Goal: Task Accomplishment & Management: Use online tool/utility

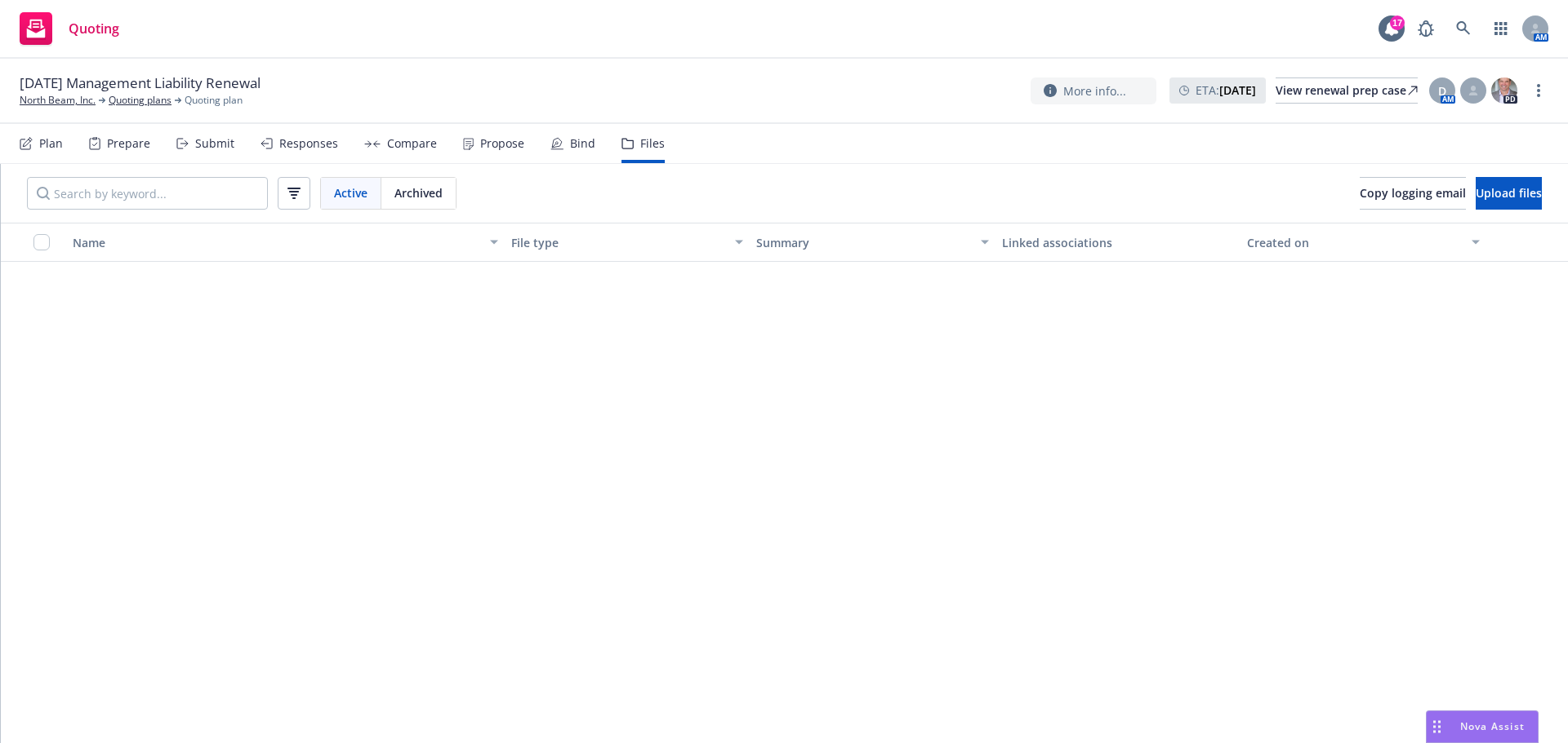
scroll to position [1027, 0]
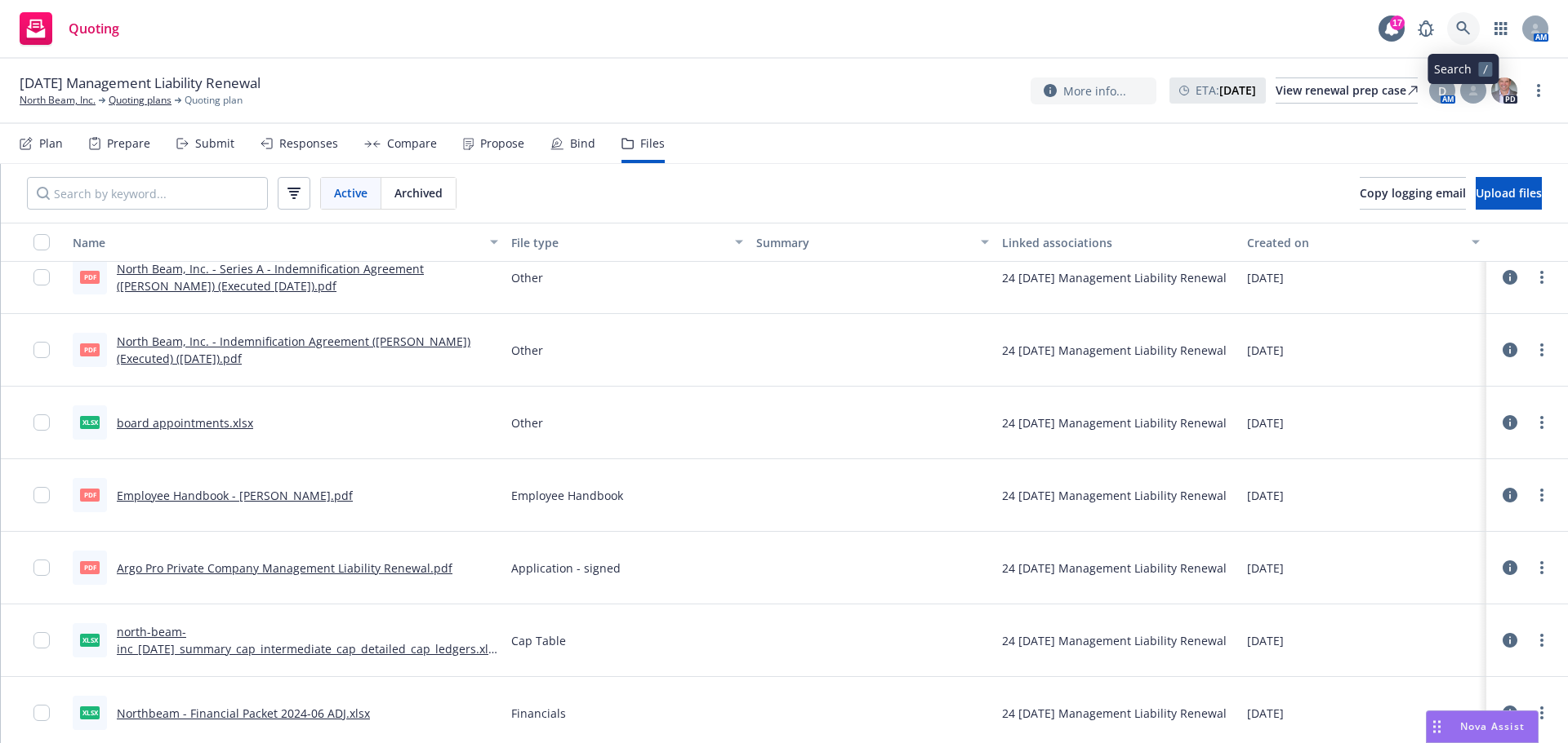
click at [1471, 30] on link at bounding box center [1463, 28] width 33 height 33
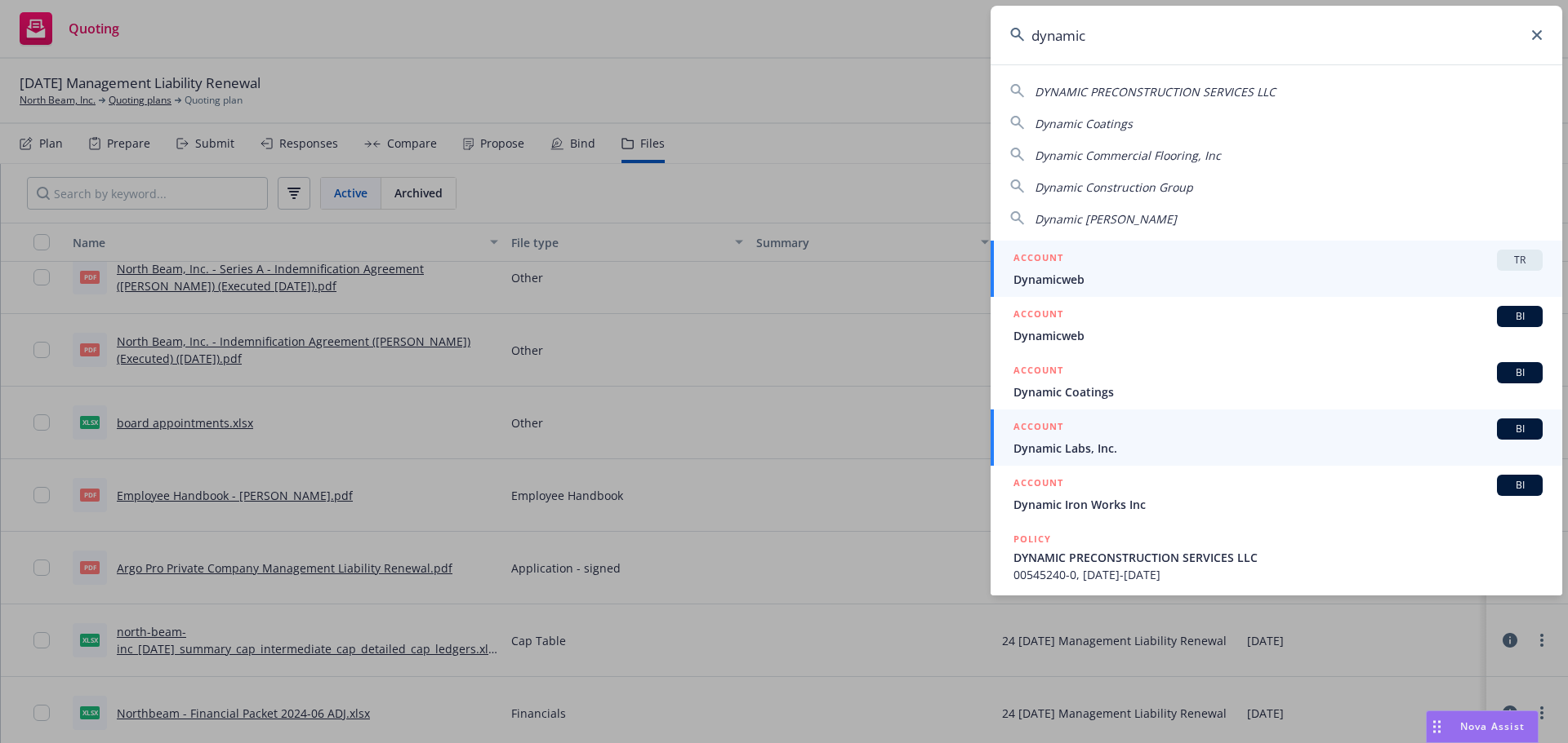
type input "dynamic"
click at [1248, 449] on span "Dynamic Labs, Inc." at bounding box center [1278, 448] width 529 height 17
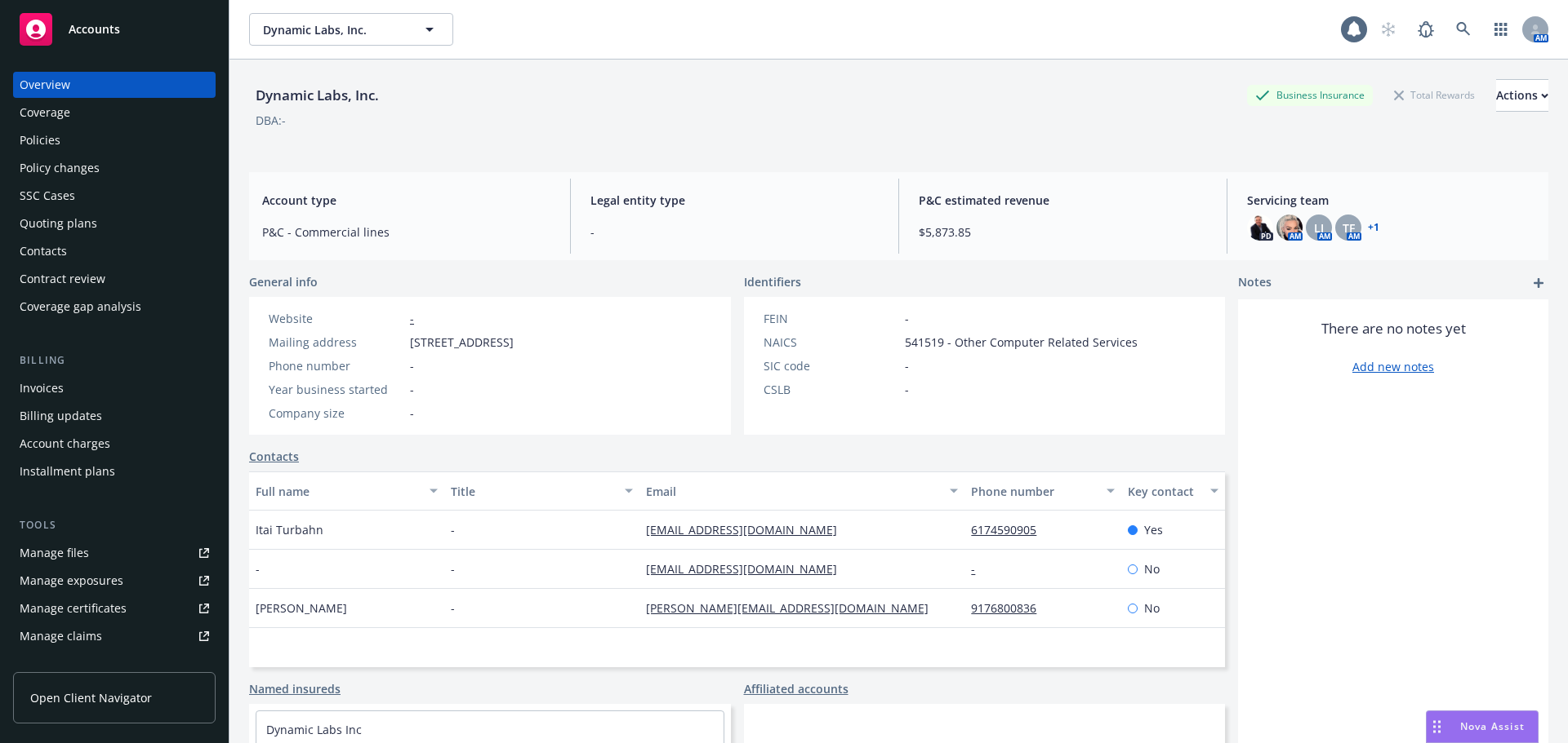
click at [78, 602] on div "Manage certificates" at bounding box center [73, 609] width 107 height 26
click at [126, 123] on div "Coverage" at bounding box center [114, 113] width 189 height 26
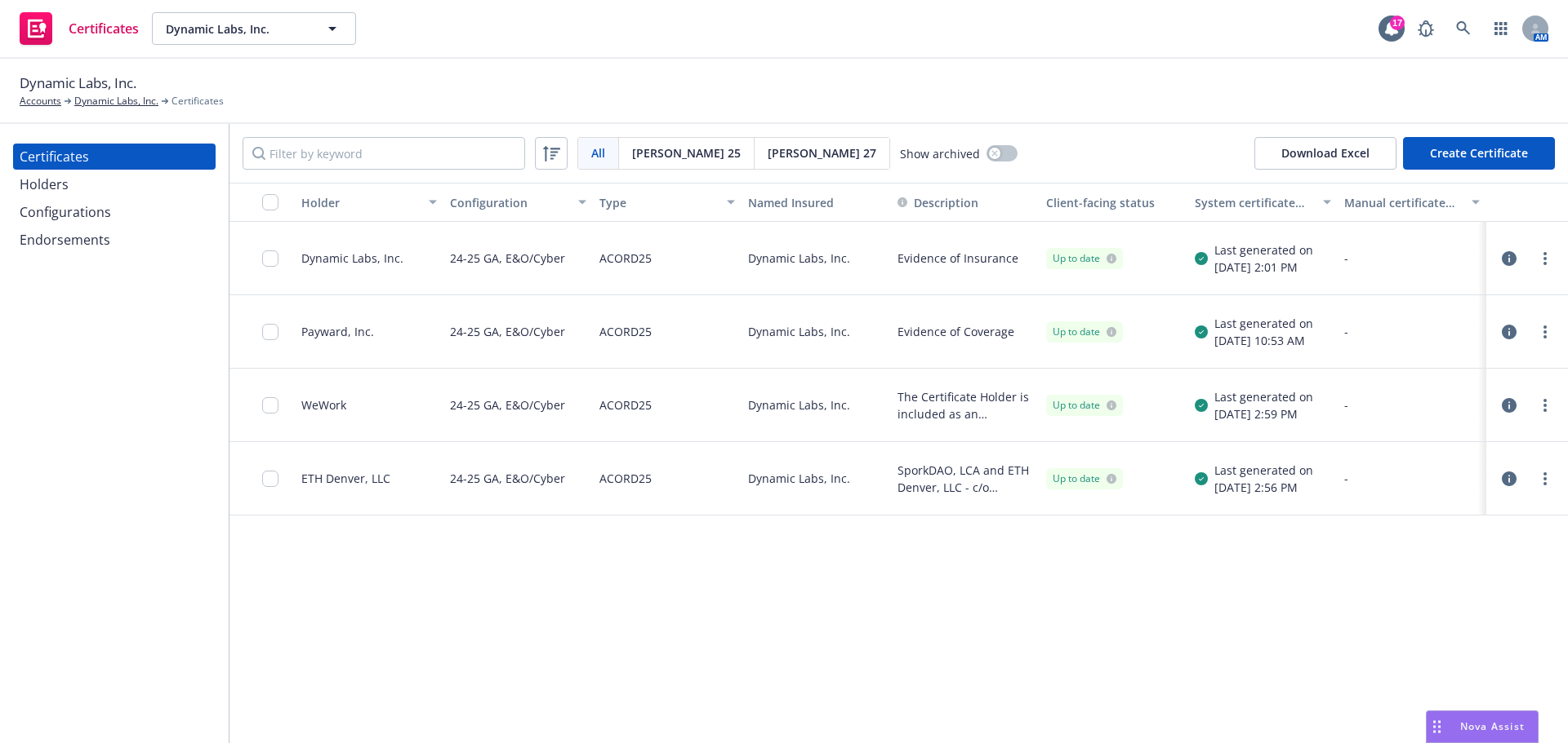
click at [89, 222] on div "Configurations" at bounding box center [65, 212] width 91 height 26
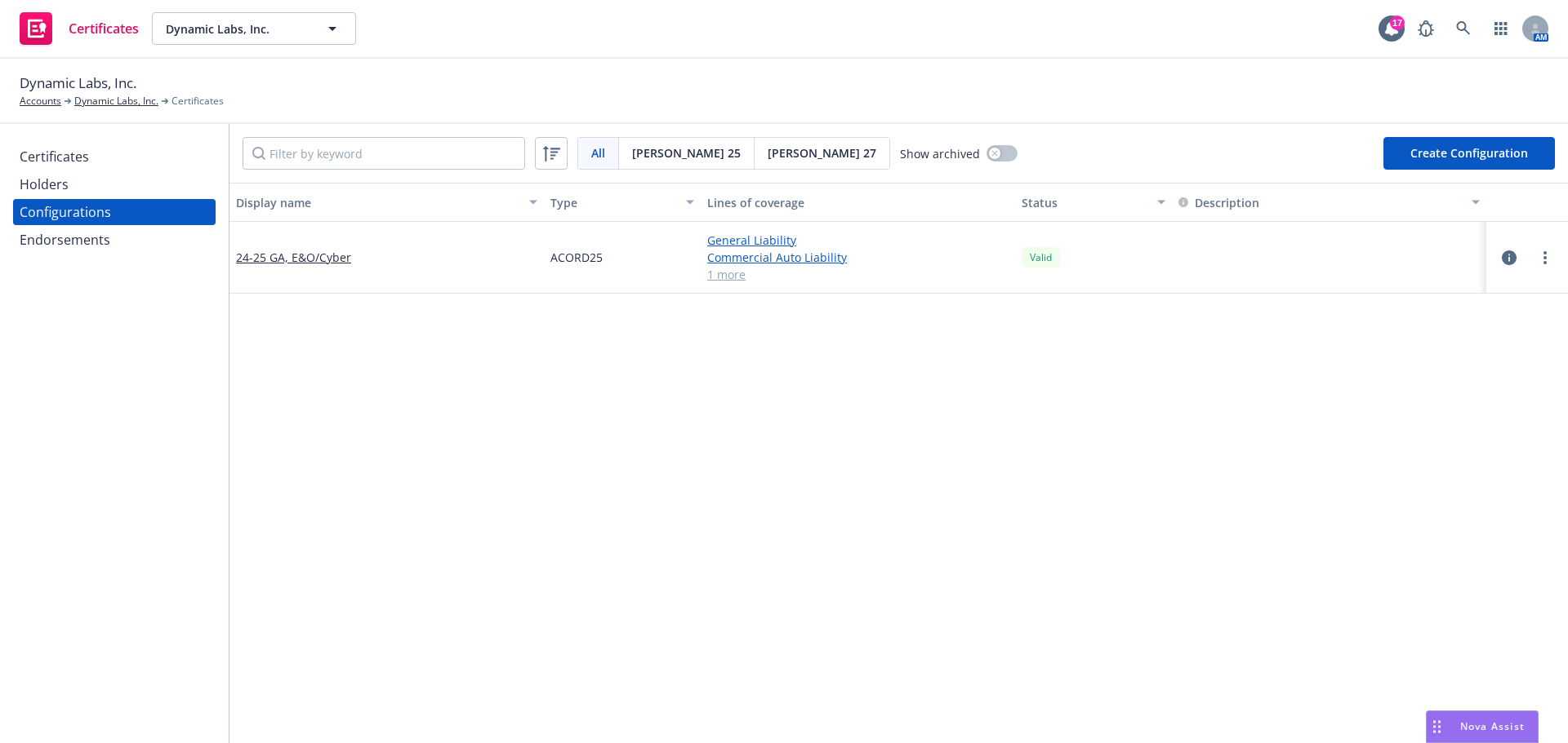
click at [1457, 167] on button "Create Configuration" at bounding box center [1469, 153] width 171 height 33
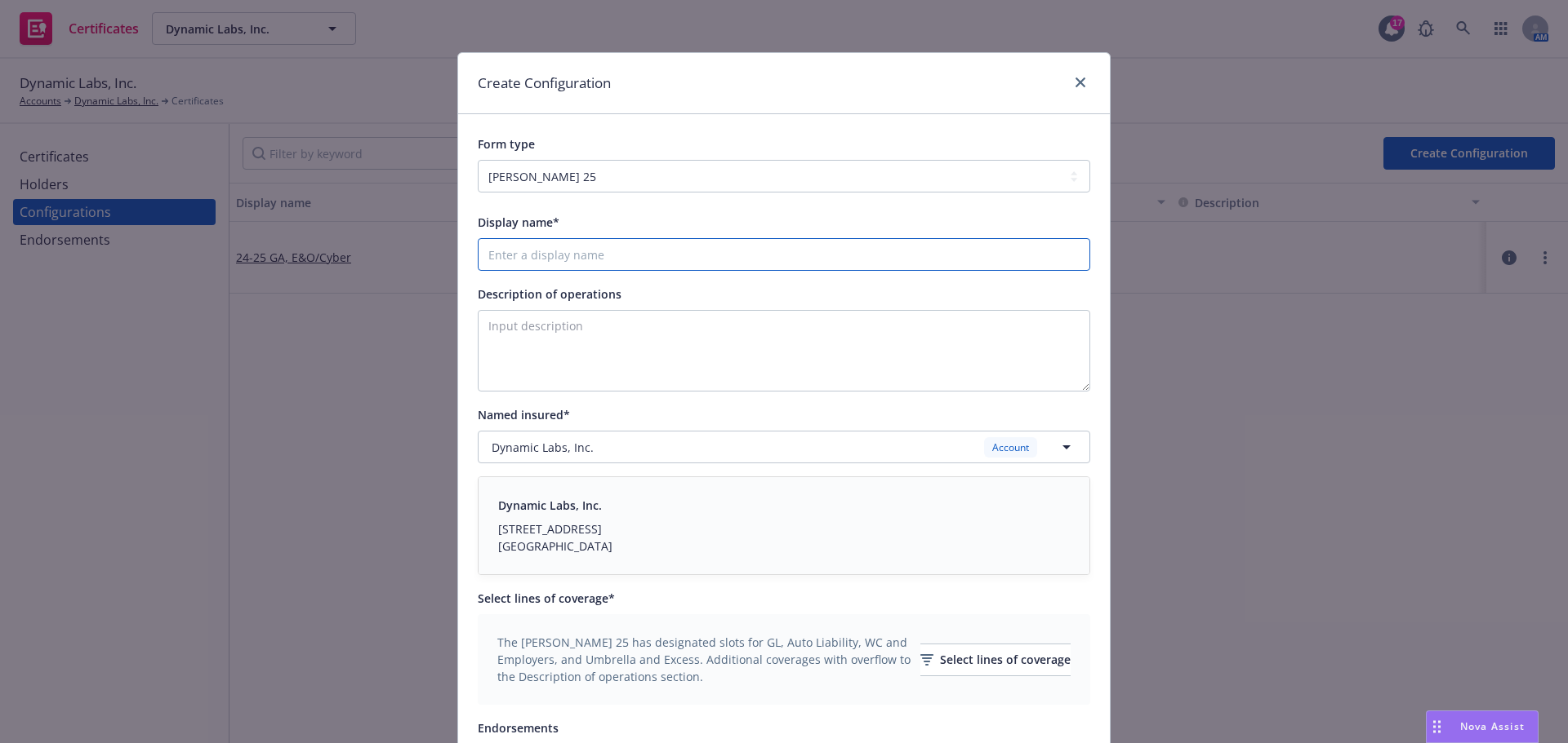
click at [570, 255] on input "Display name*" at bounding box center [784, 254] width 612 height 33
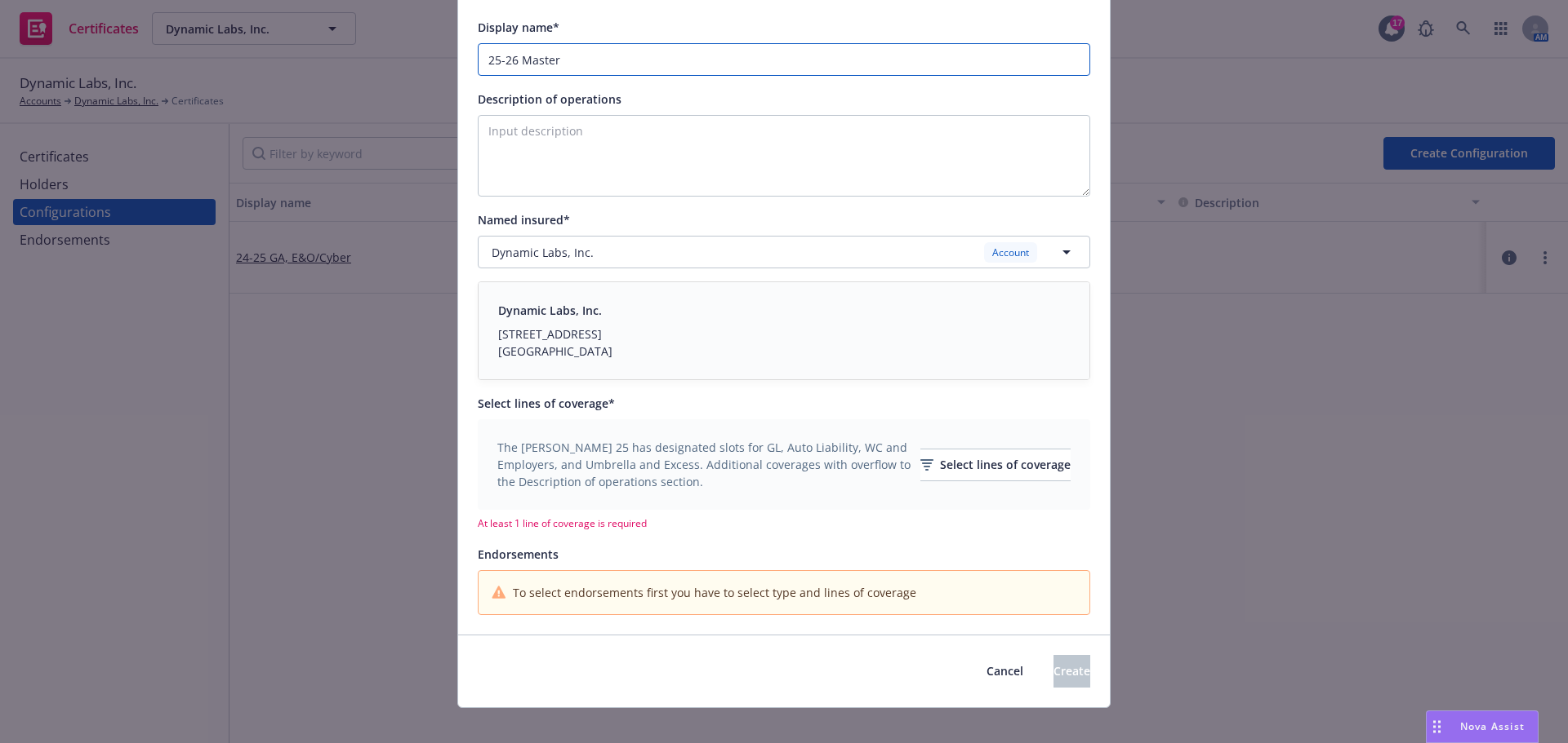
scroll to position [212, 0]
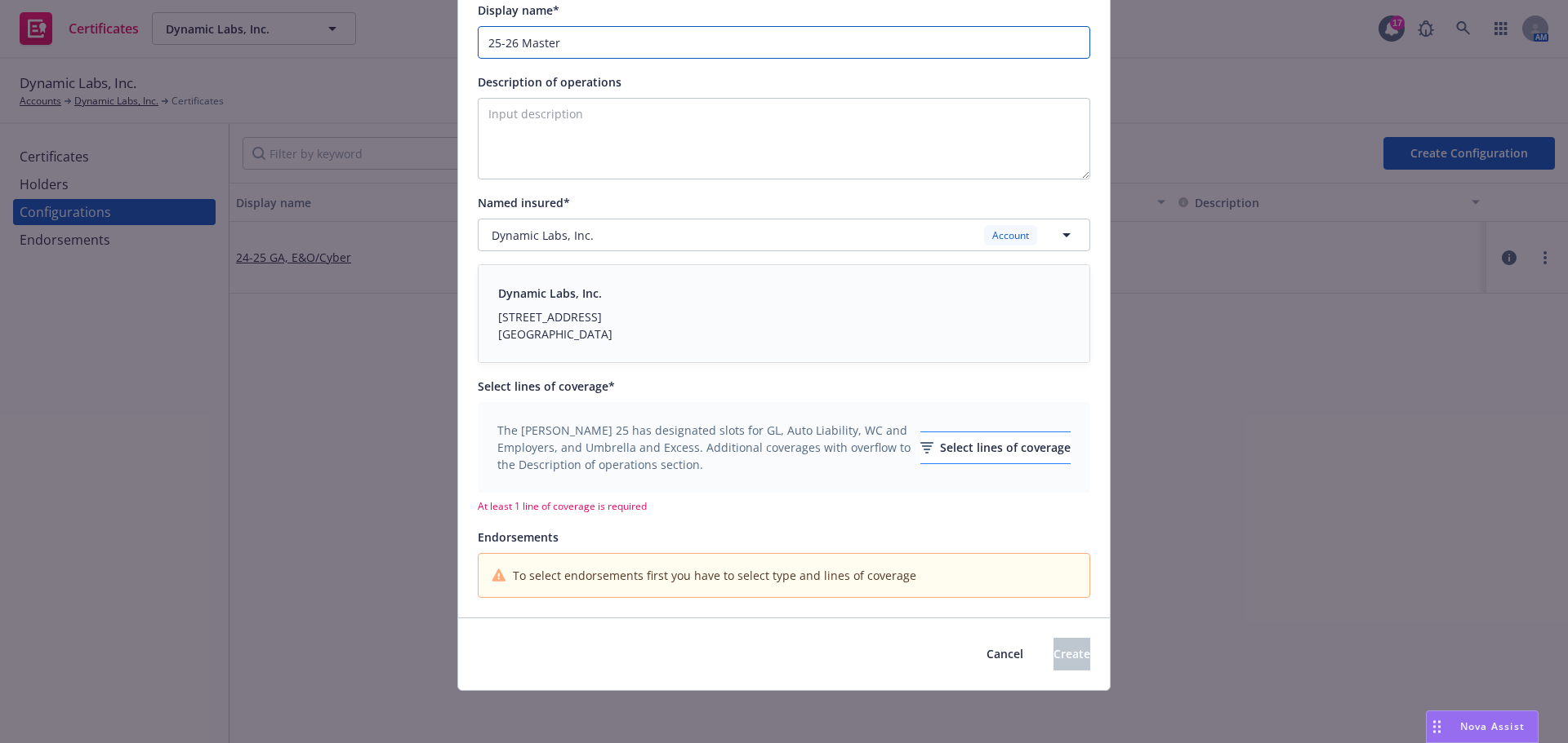
type input "25-26 Master"
click at [974, 454] on div "Select lines of coverage" at bounding box center [995, 448] width 150 height 31
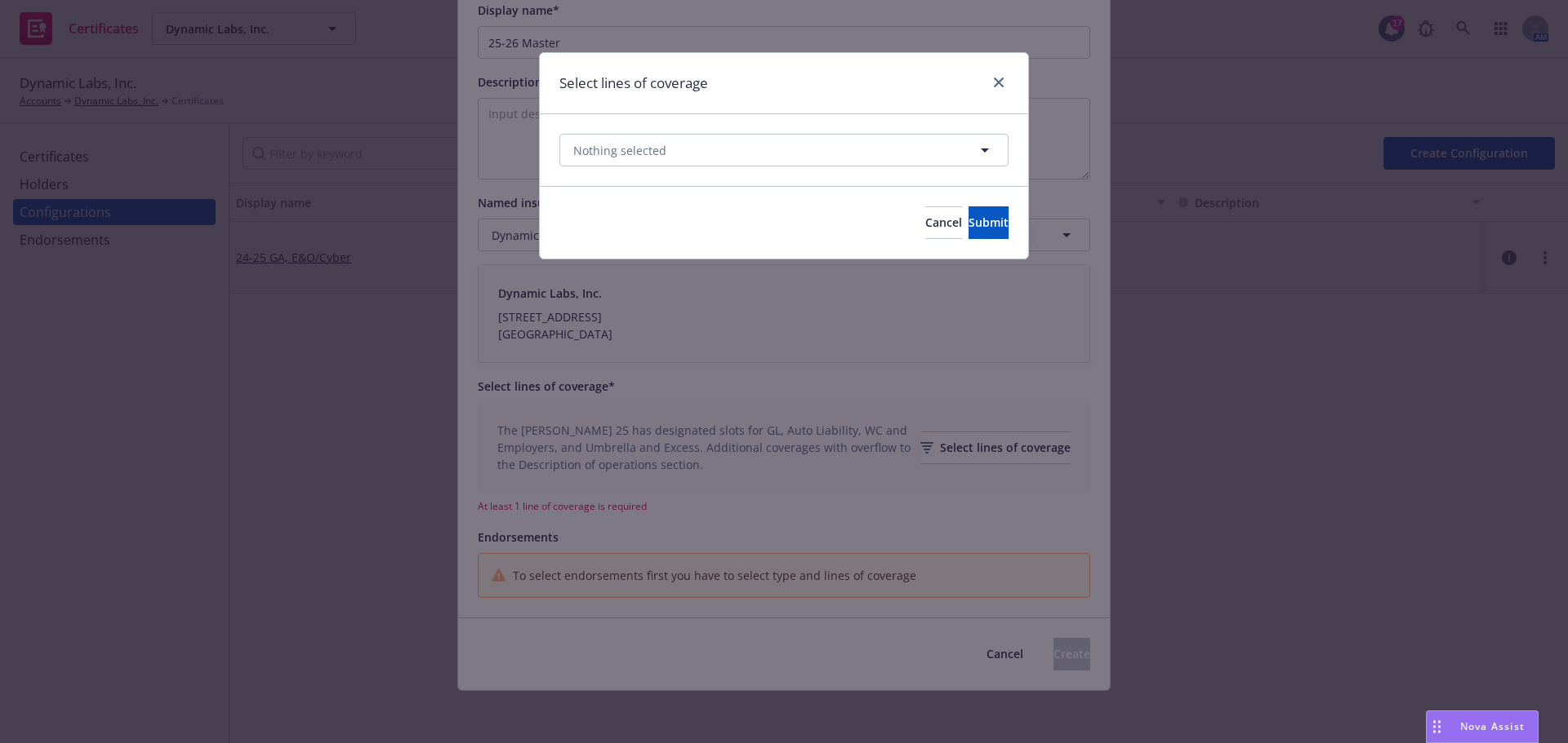
click at [740, 133] on div "Nothing selected" at bounding box center [784, 150] width 488 height 72
click at [732, 143] on button "Nothing selected" at bounding box center [784, 150] width 449 height 33
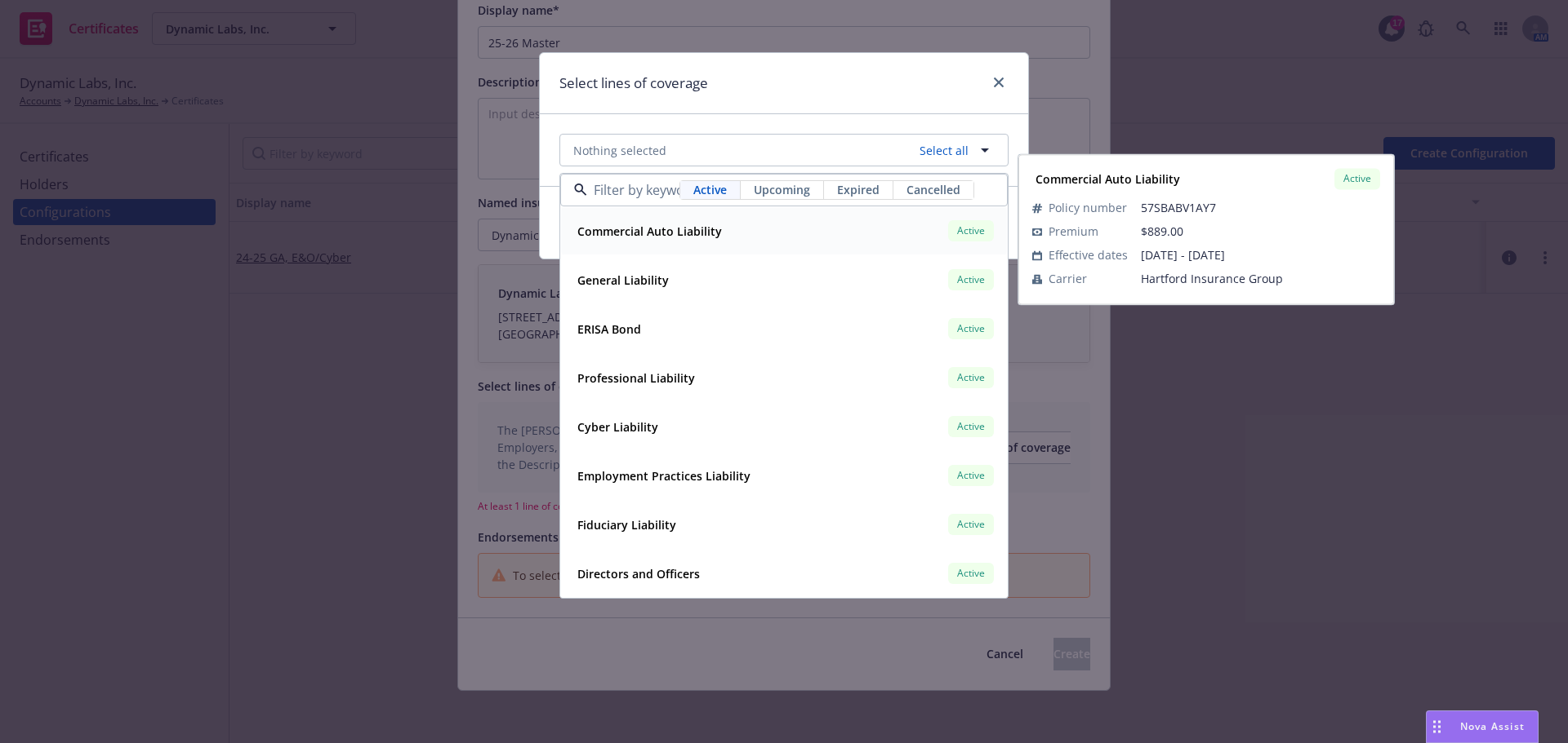
click at [667, 235] on strong "Commercial Auto Liability" at bounding box center [649, 231] width 144 height 16
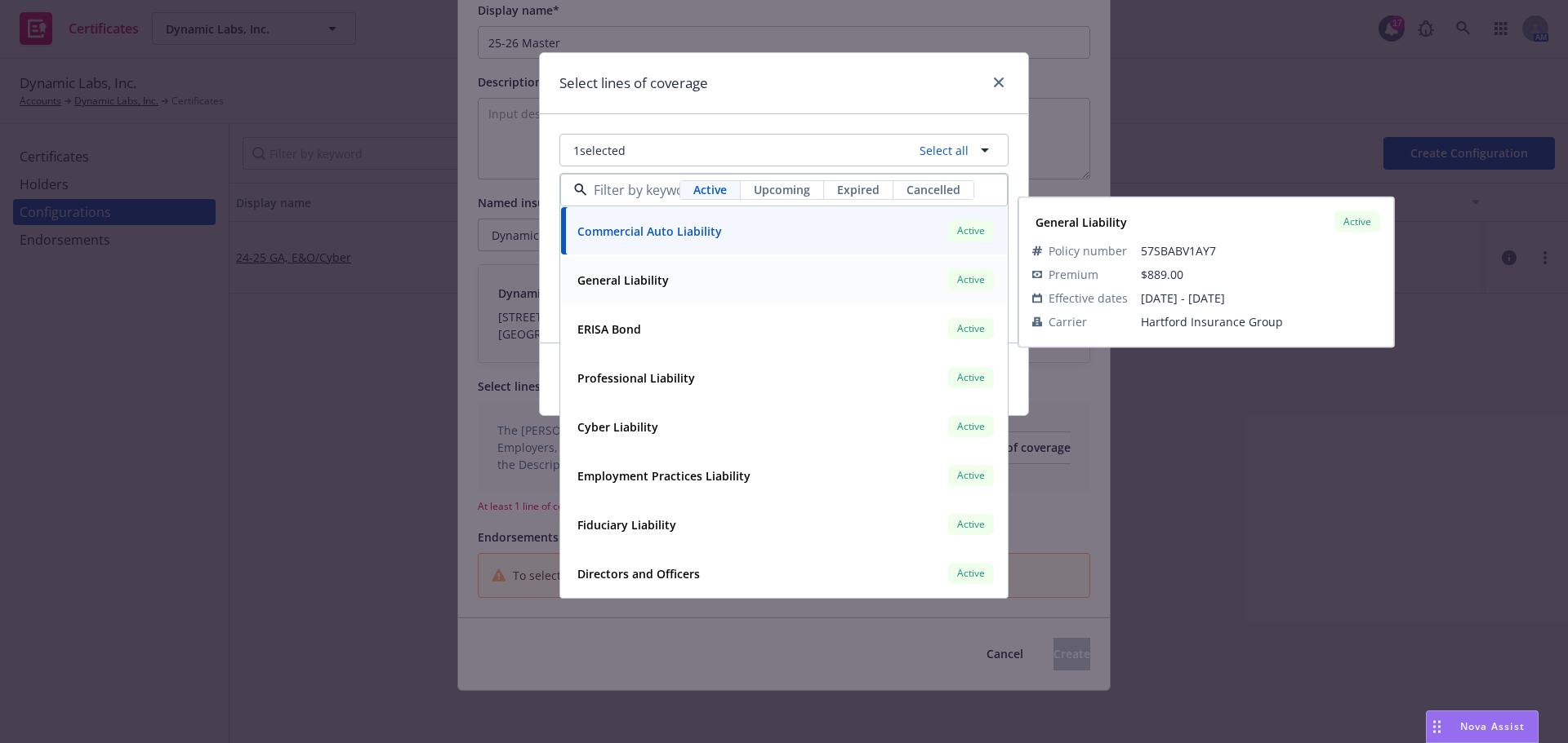
click at [633, 285] on strong "General Liability" at bounding box center [623, 280] width 91 height 16
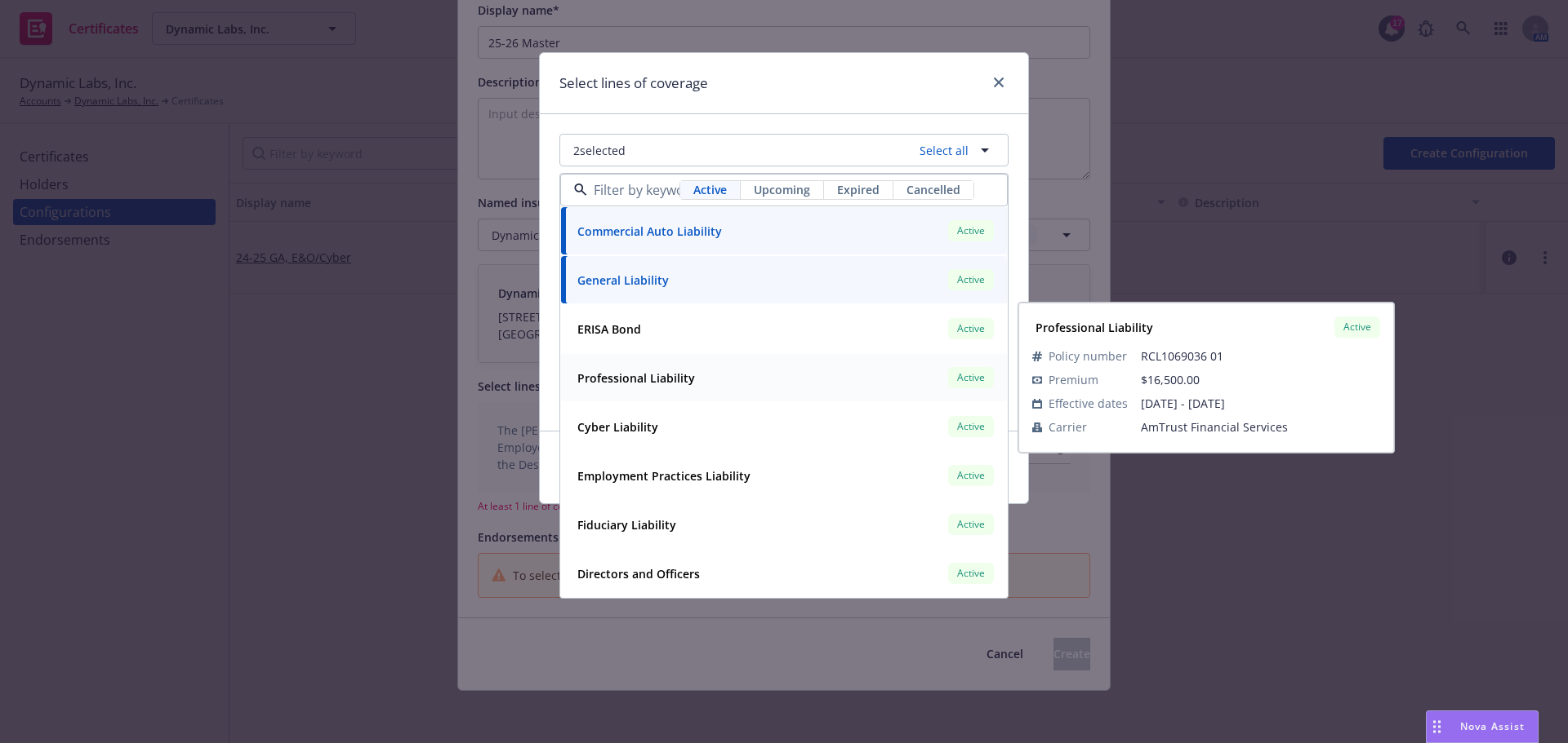
click at [647, 380] on strong "Professional Liability" at bounding box center [636, 378] width 117 height 16
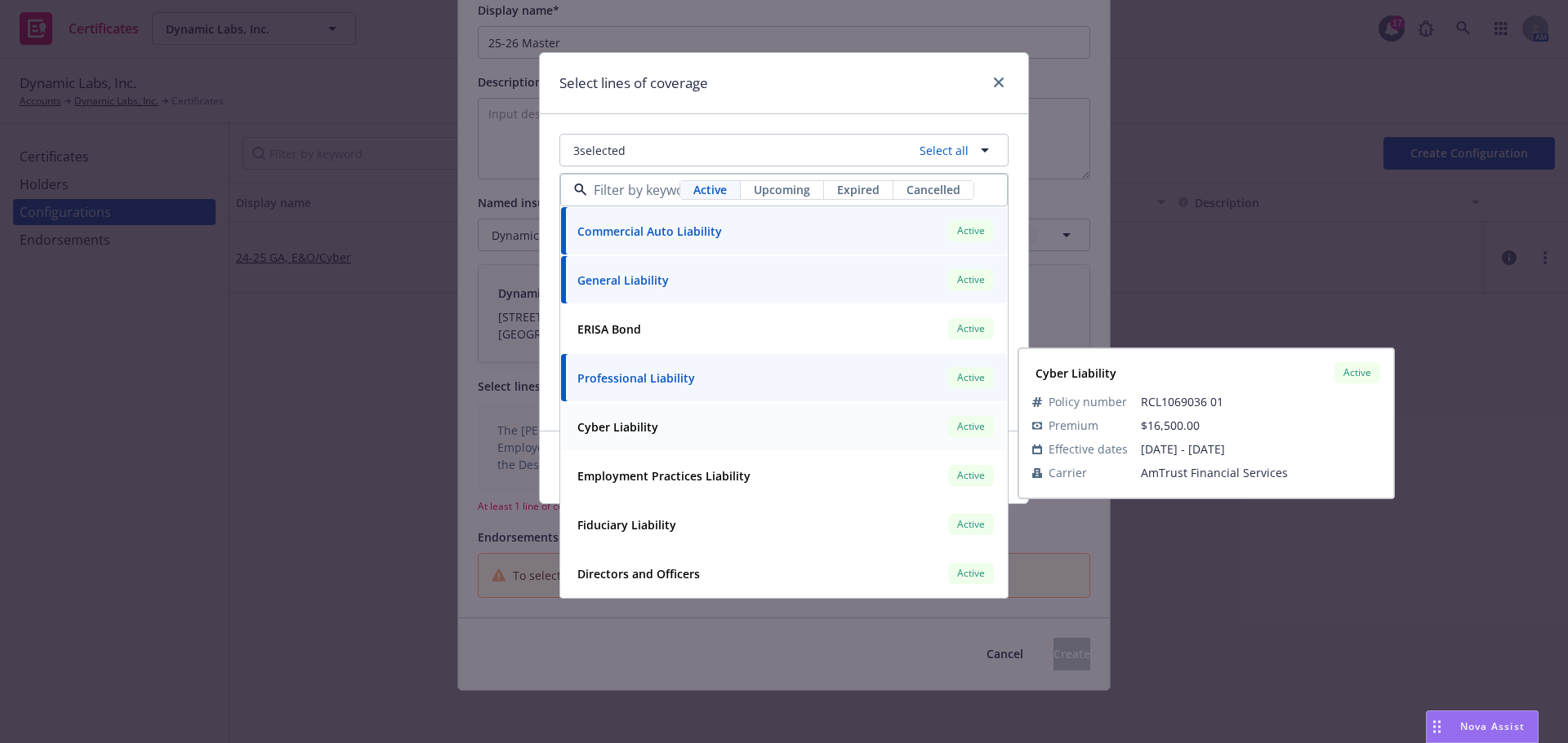
click at [642, 438] on div "Cyber Liability" at bounding box center [616, 426] width 90 height 23
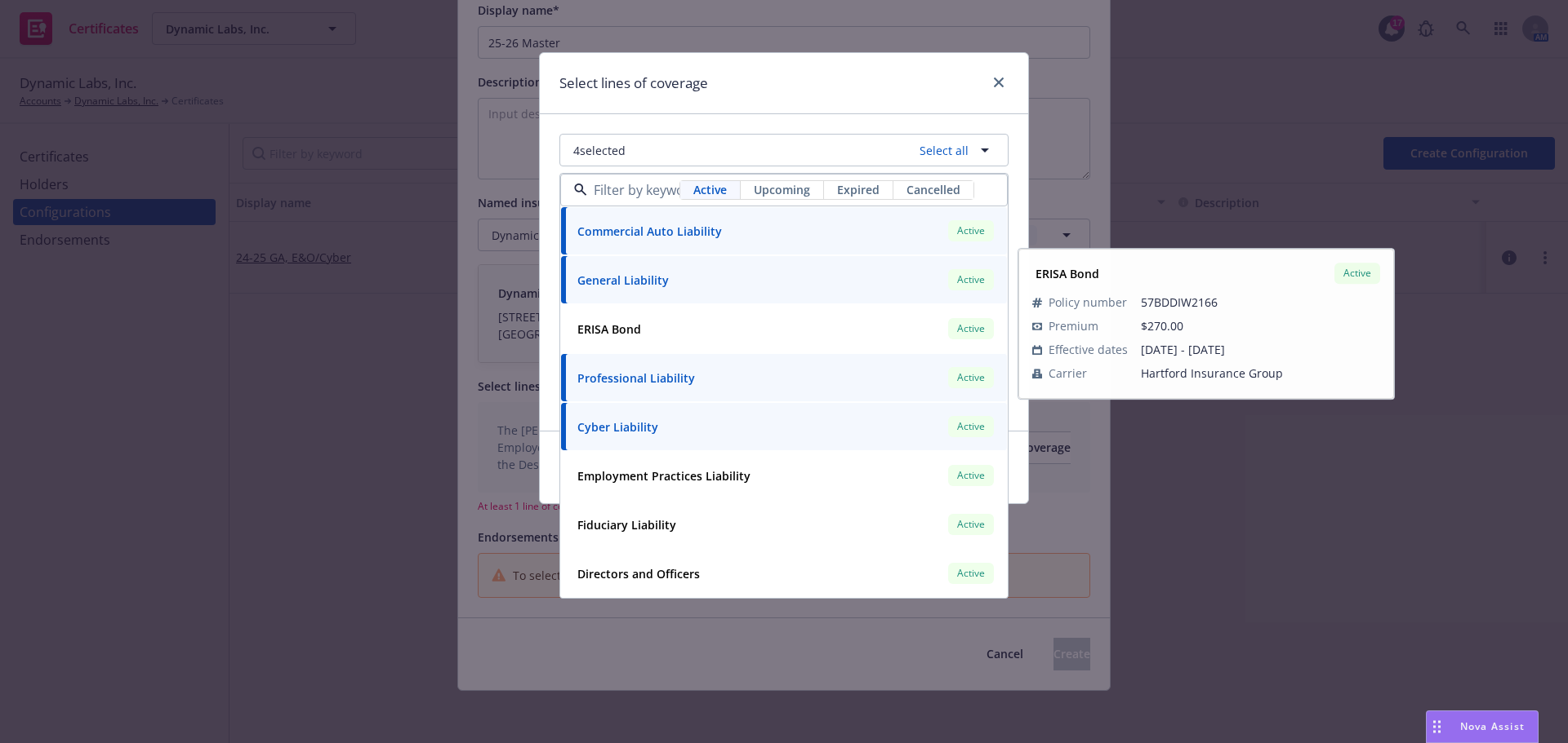
click at [784, 115] on div "4 selected Select all Active Upcoming Expired Cancelled Commercial Auto Liabili…" at bounding box center [784, 273] width 488 height 317
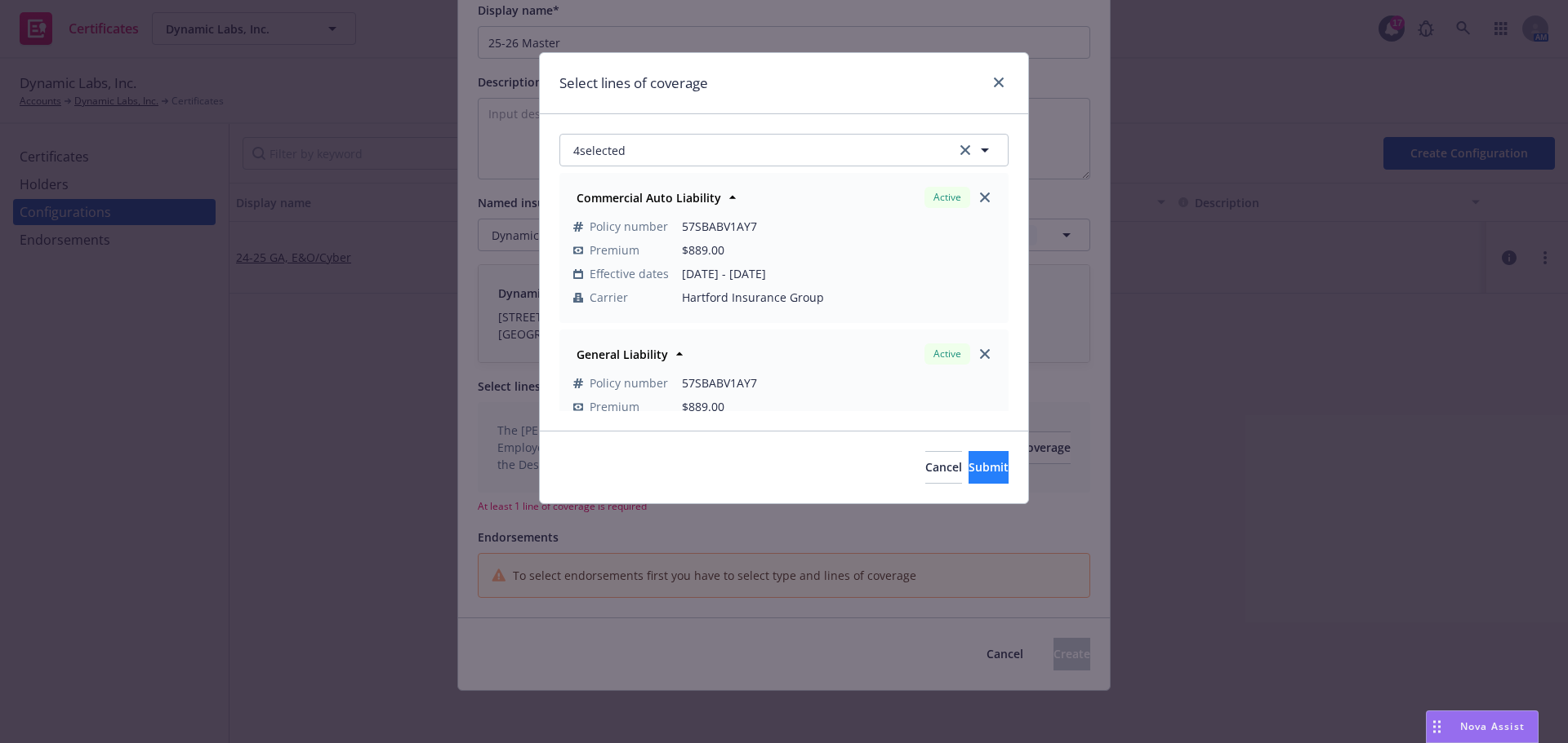
drag, startPoint x: 964, startPoint y: 439, endPoint x: 968, endPoint y: 462, distance: 23.3
click at [964, 446] on div "Cancel Submit" at bounding box center [784, 467] width 488 height 73
click at [969, 462] on span "Submit" at bounding box center [989, 466] width 40 height 16
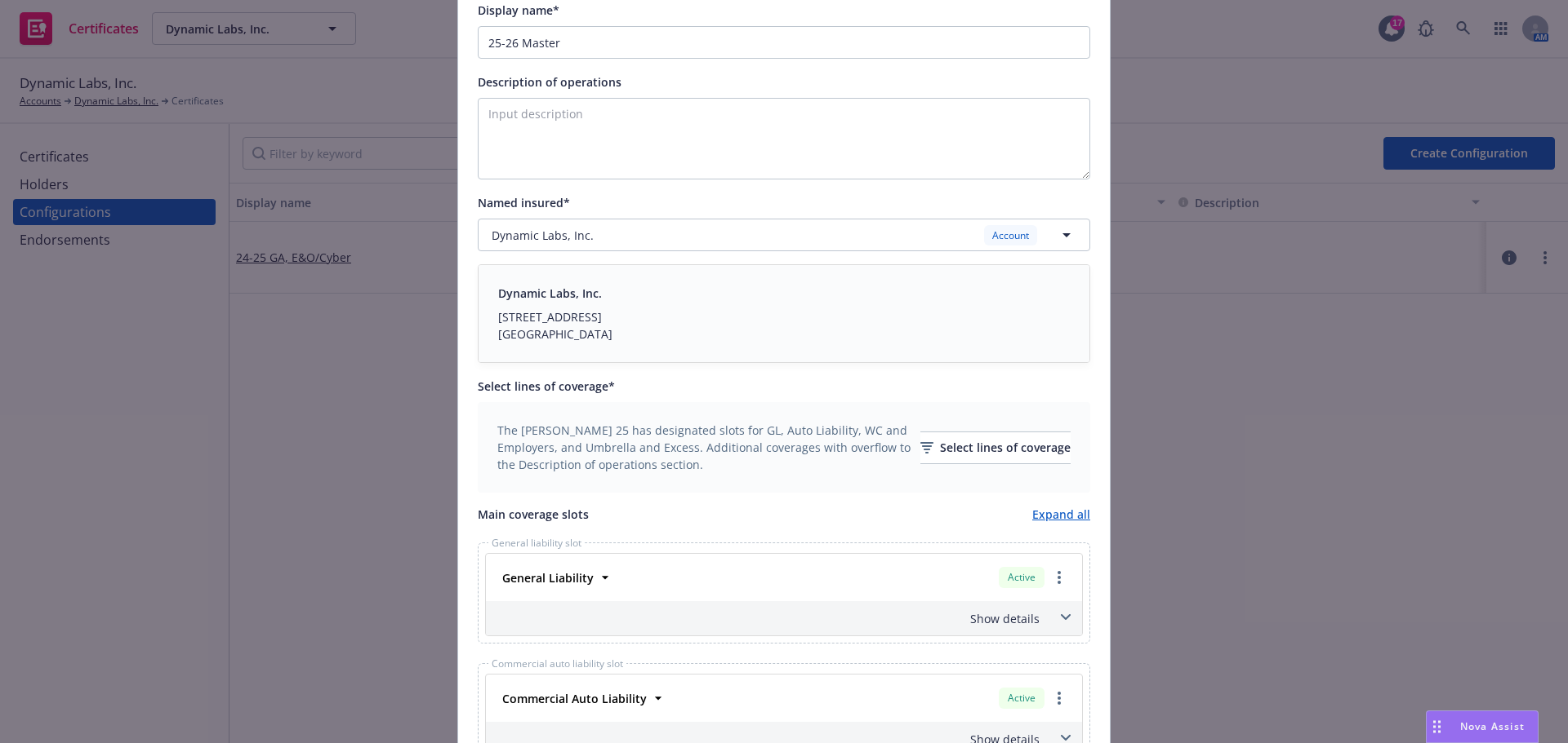
scroll to position [375, 0]
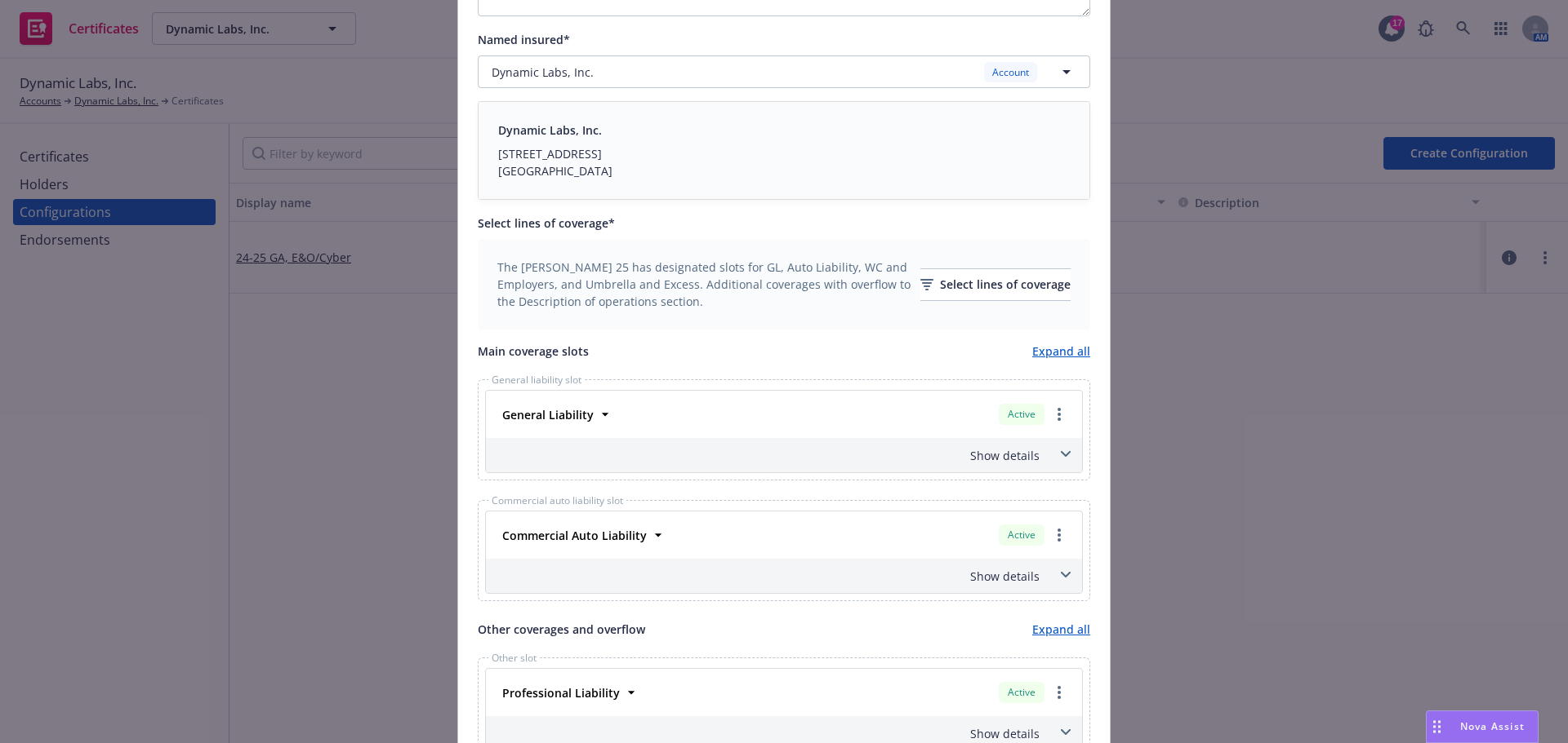
click at [1057, 451] on span at bounding box center [1066, 454] width 26 height 26
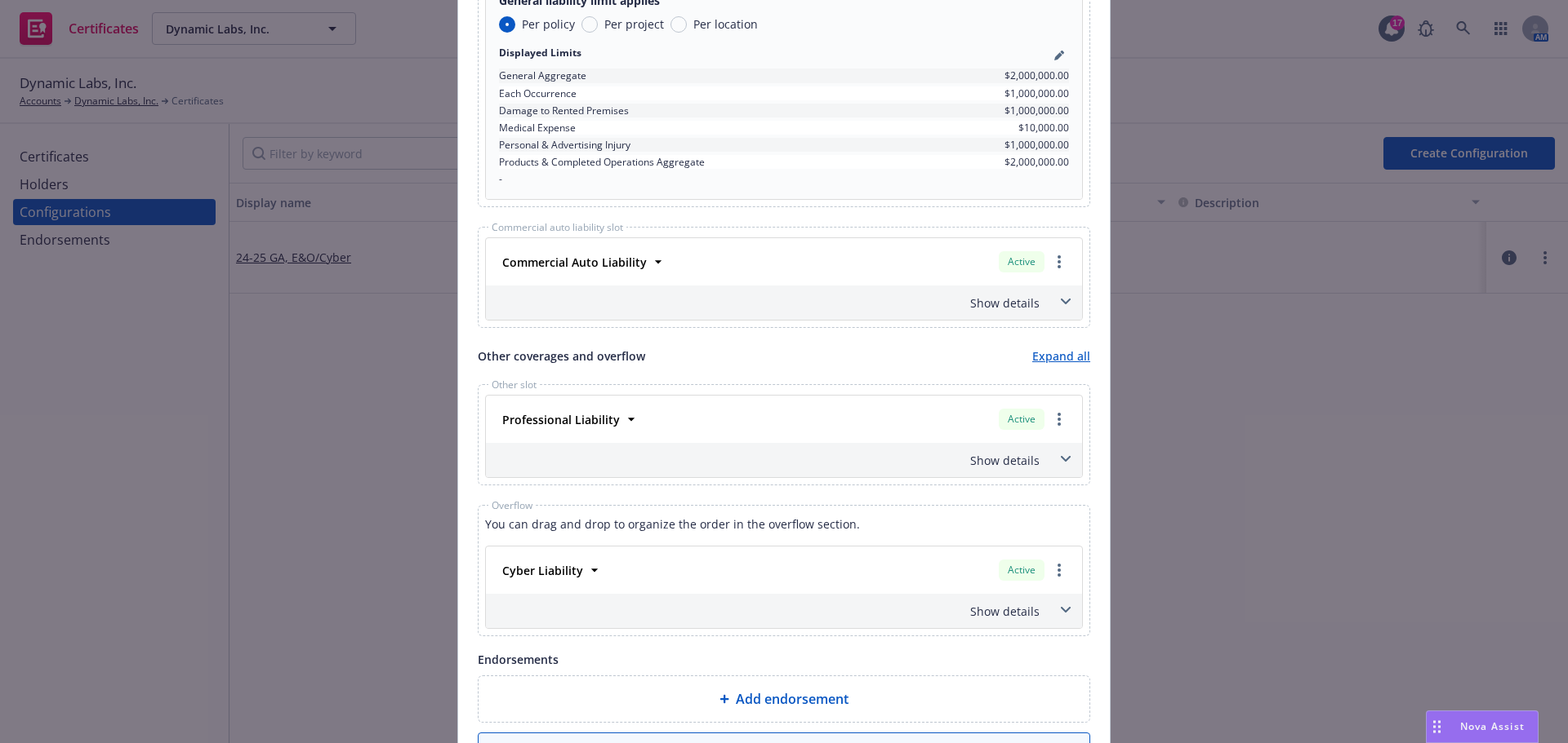
scroll to position [947, 0]
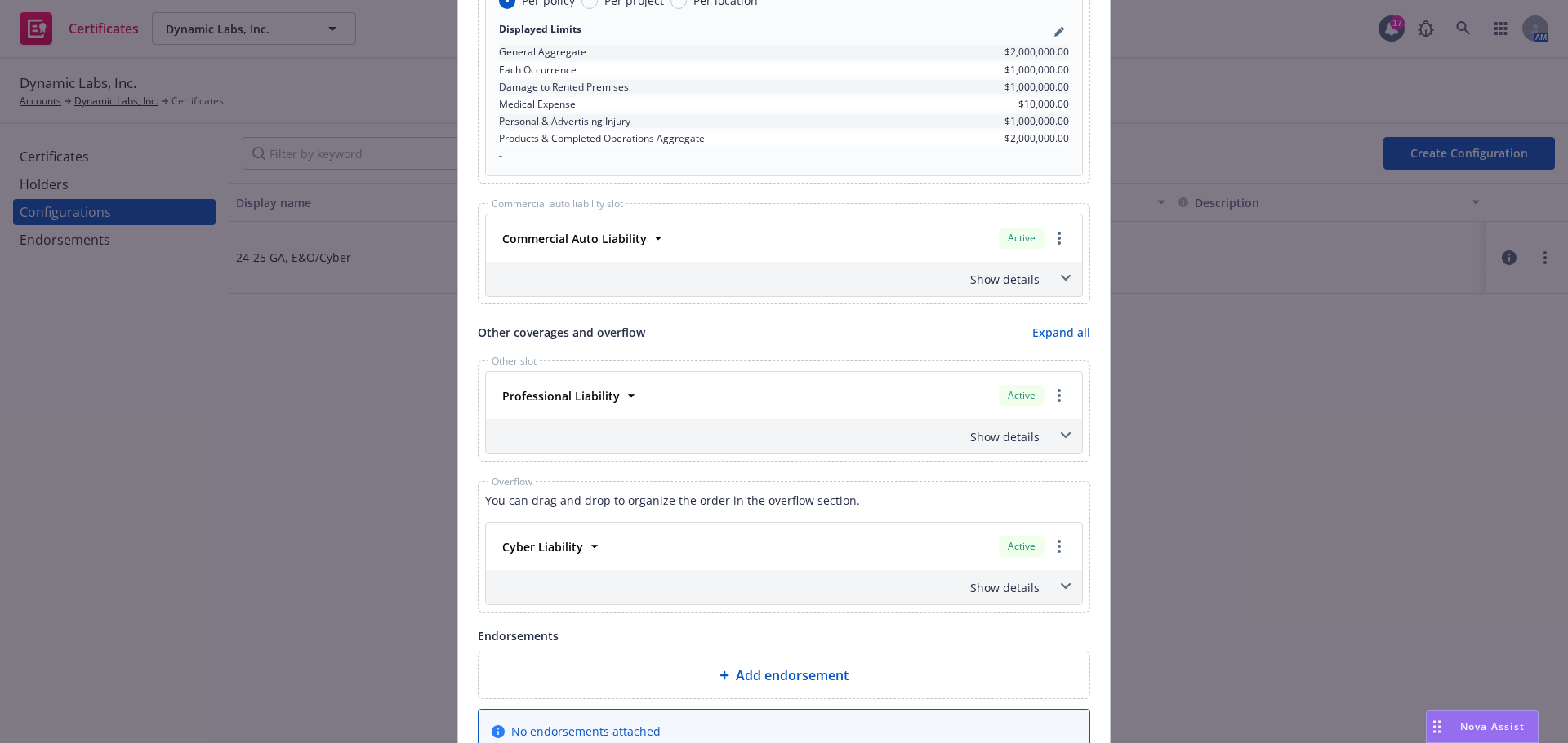
click at [1061, 281] on icon at bounding box center [1066, 277] width 10 height 7
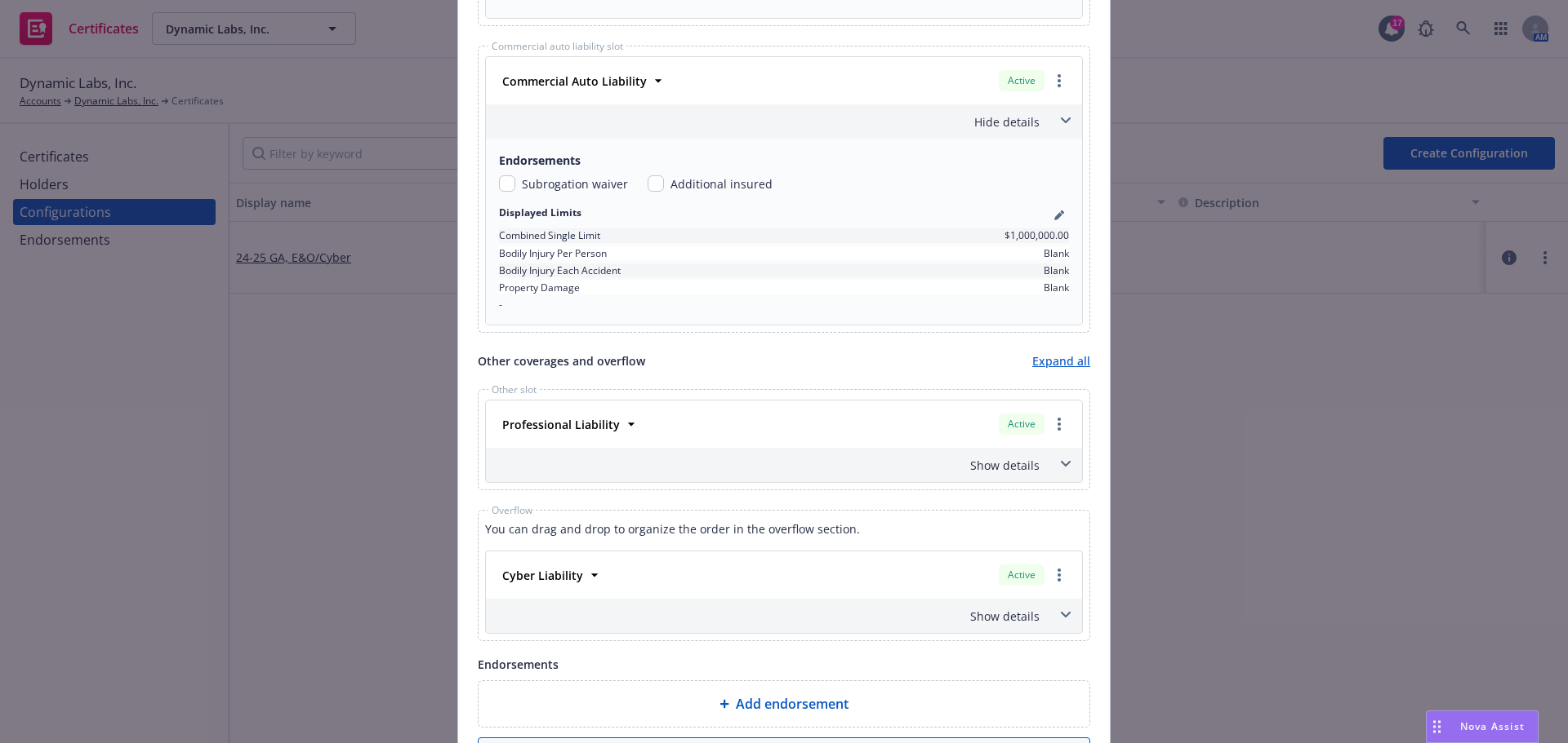
scroll to position [1192, 0]
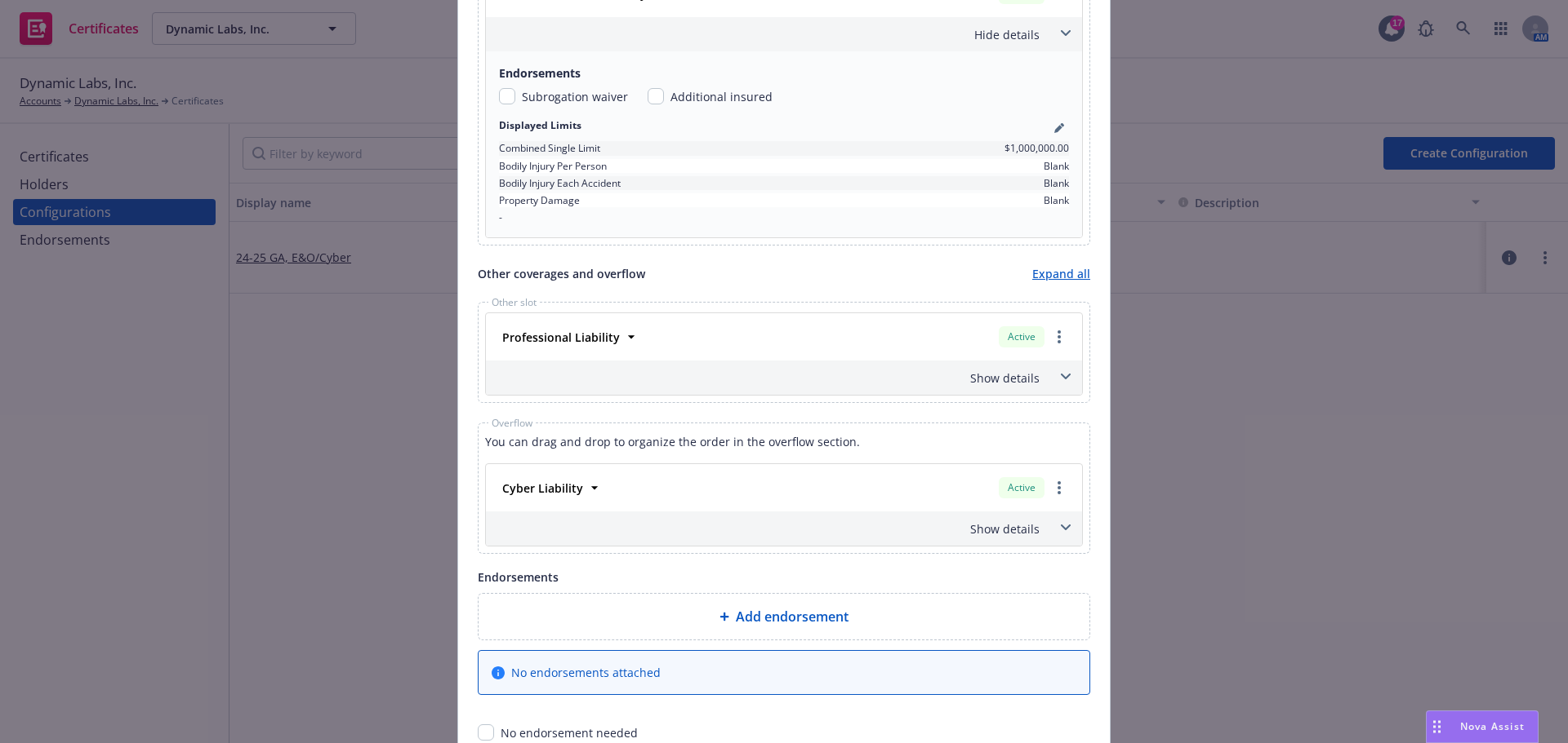
click at [1053, 372] on span at bounding box center [1066, 377] width 26 height 26
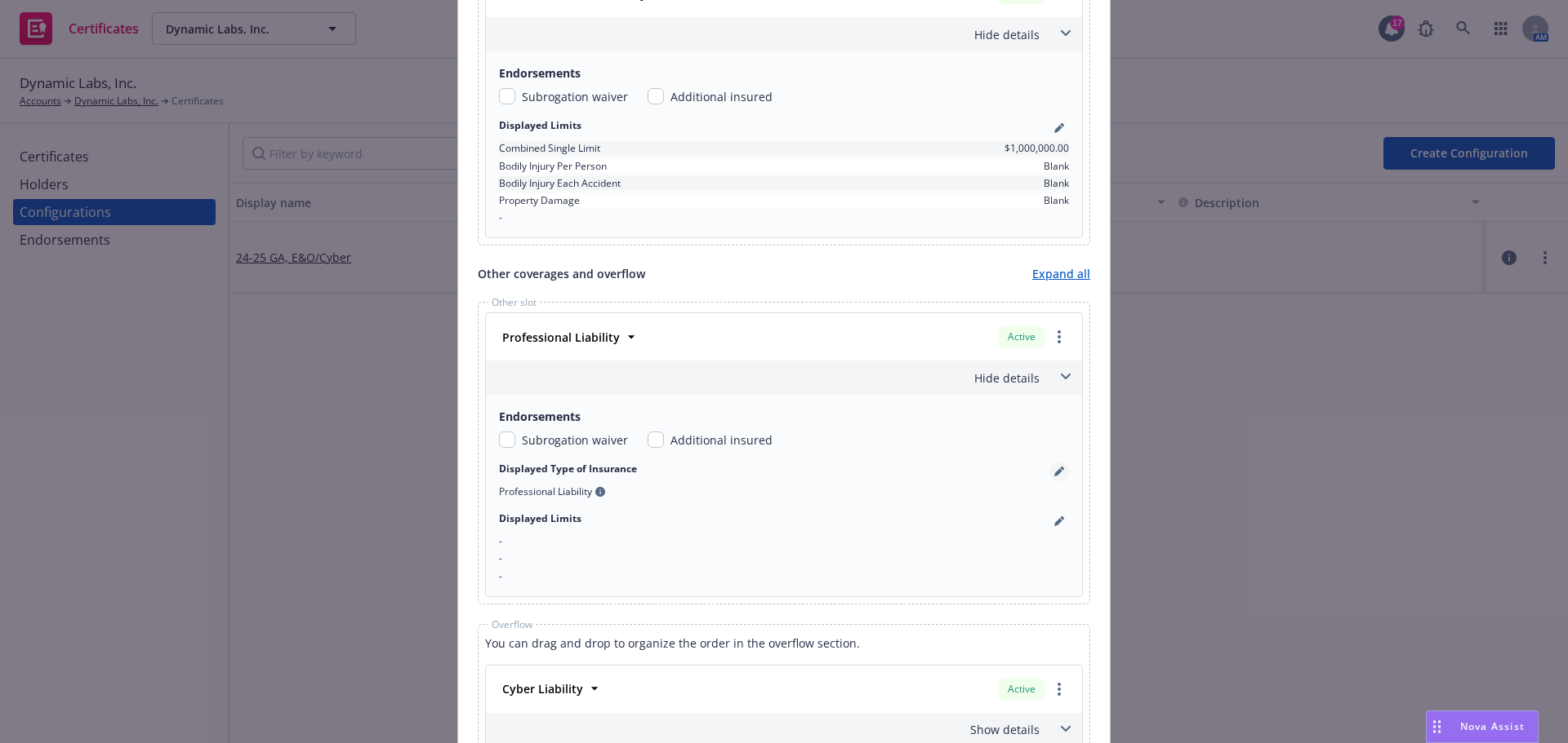
click at [1056, 475] on icon "pencil" at bounding box center [1059, 471] width 10 height 10
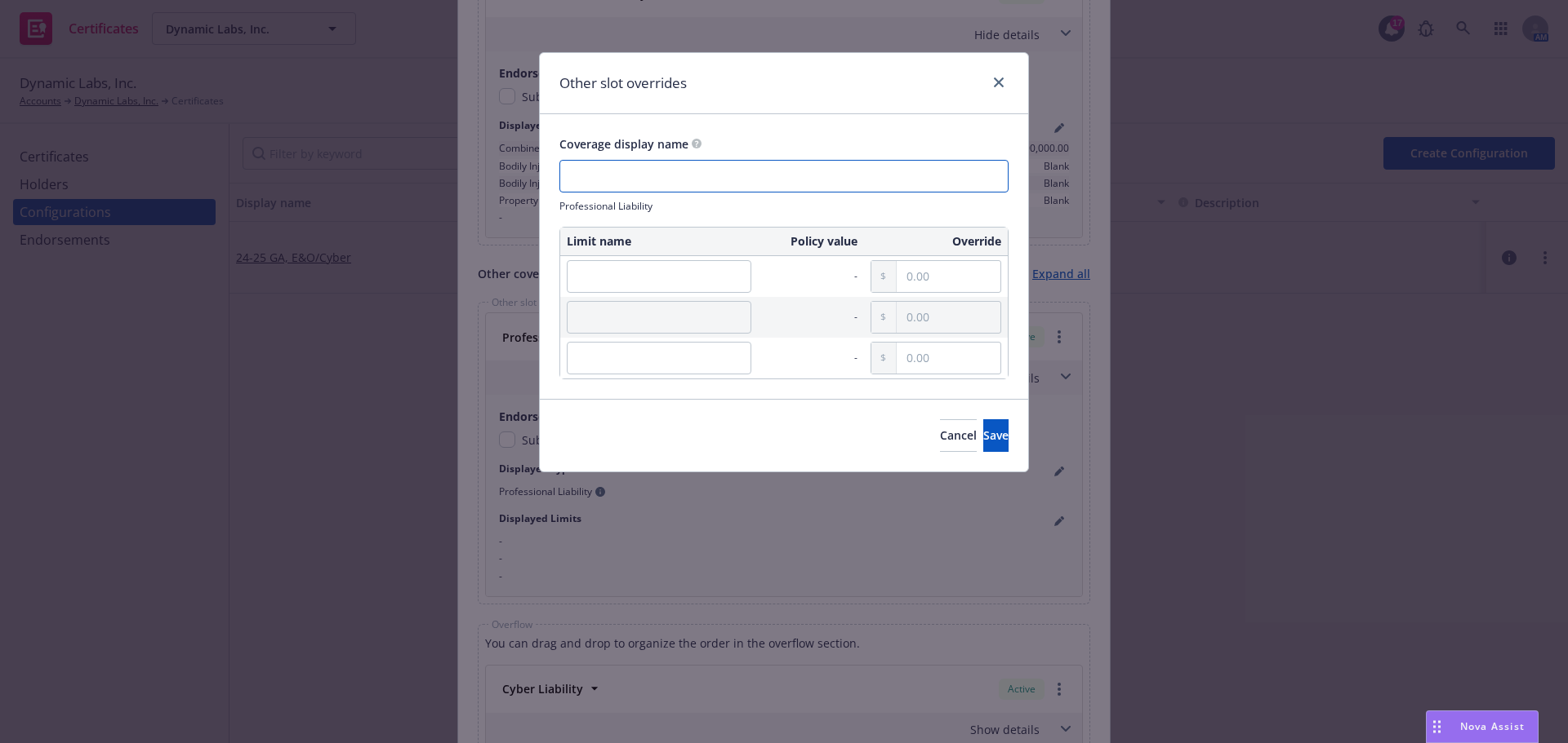
click at [694, 177] on input "text" at bounding box center [784, 176] width 449 height 33
type input "Tech E&O w/Cyber"
click at [697, 281] on input "text" at bounding box center [659, 277] width 184 height 33
type input "1"
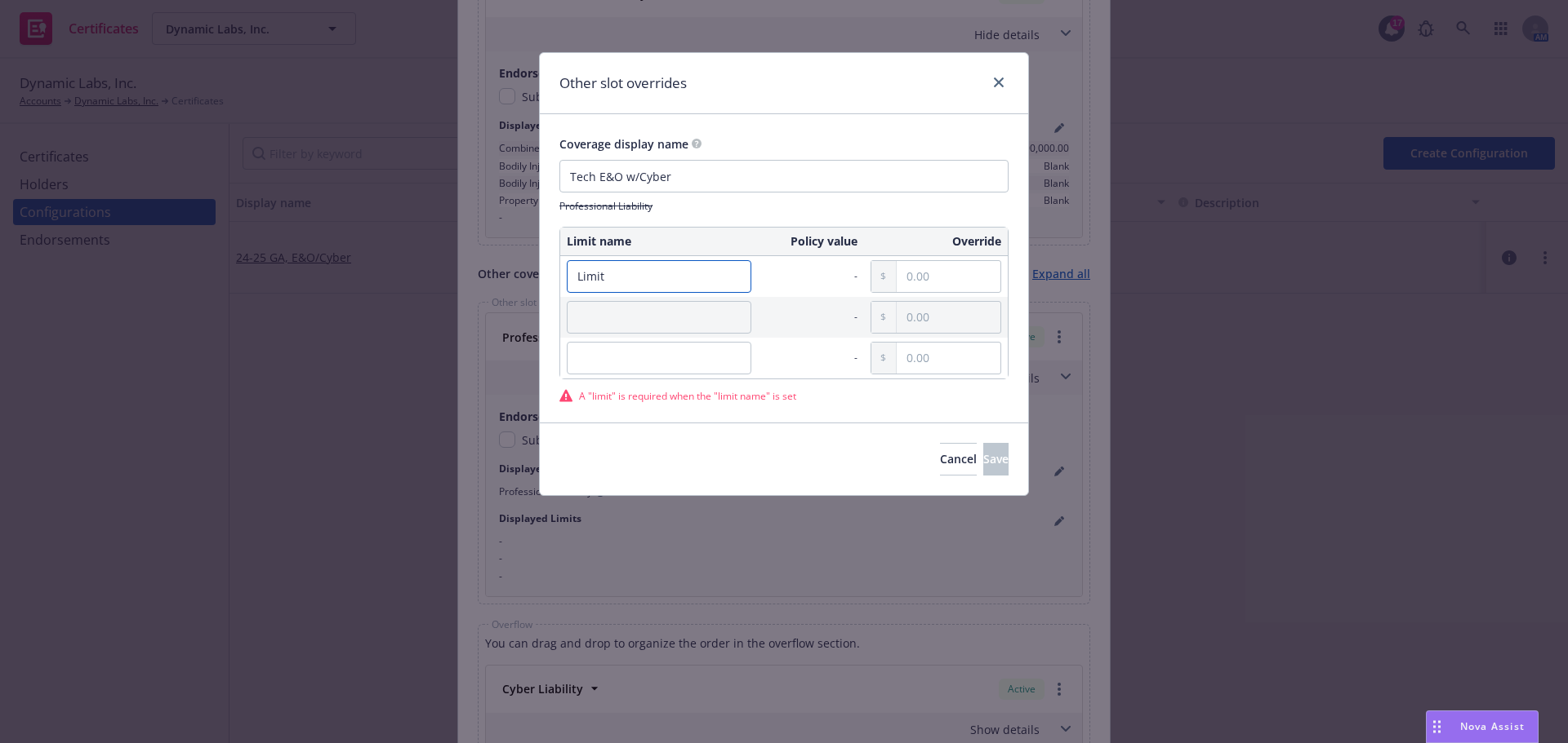
type input "Limit"
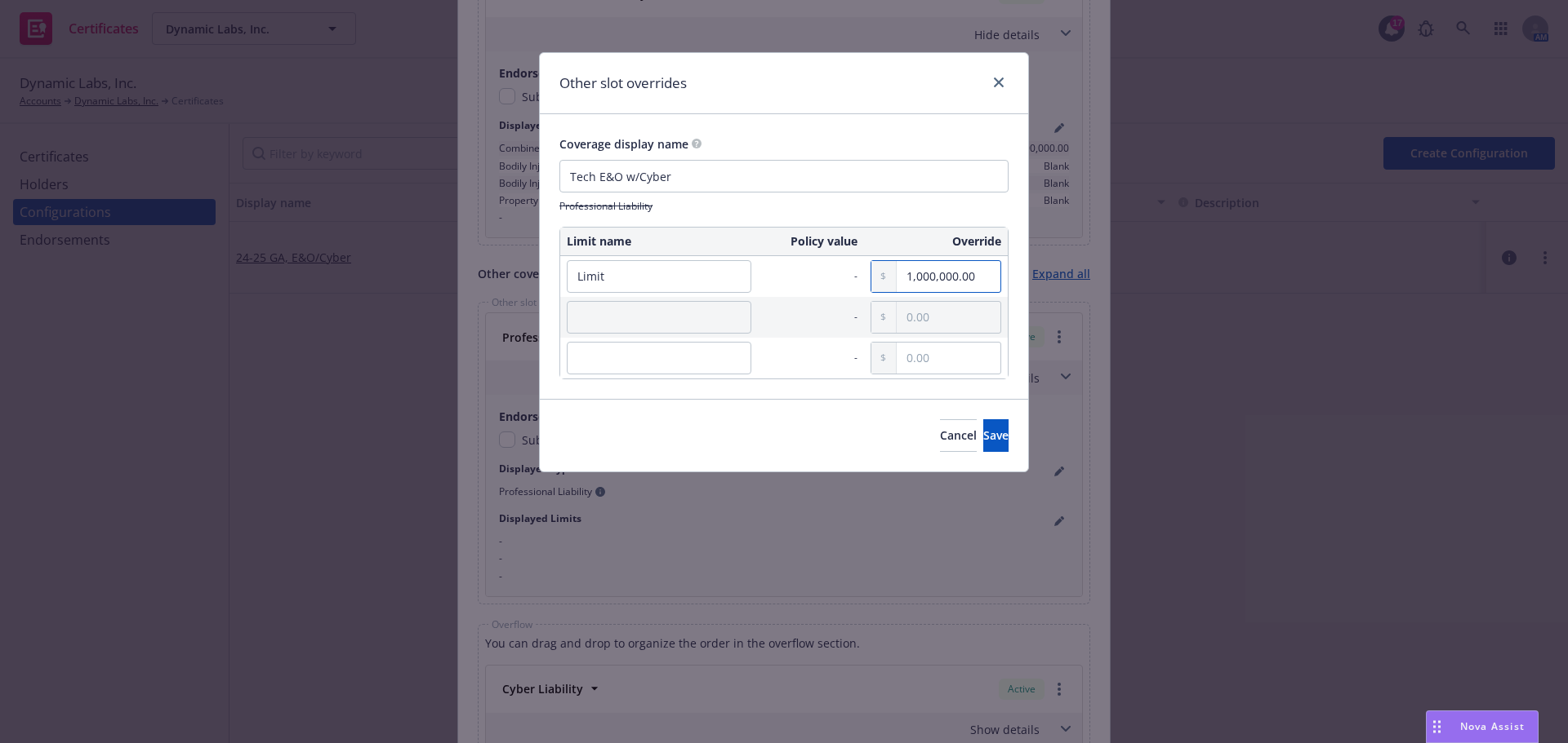
type input "1,000,000.00"
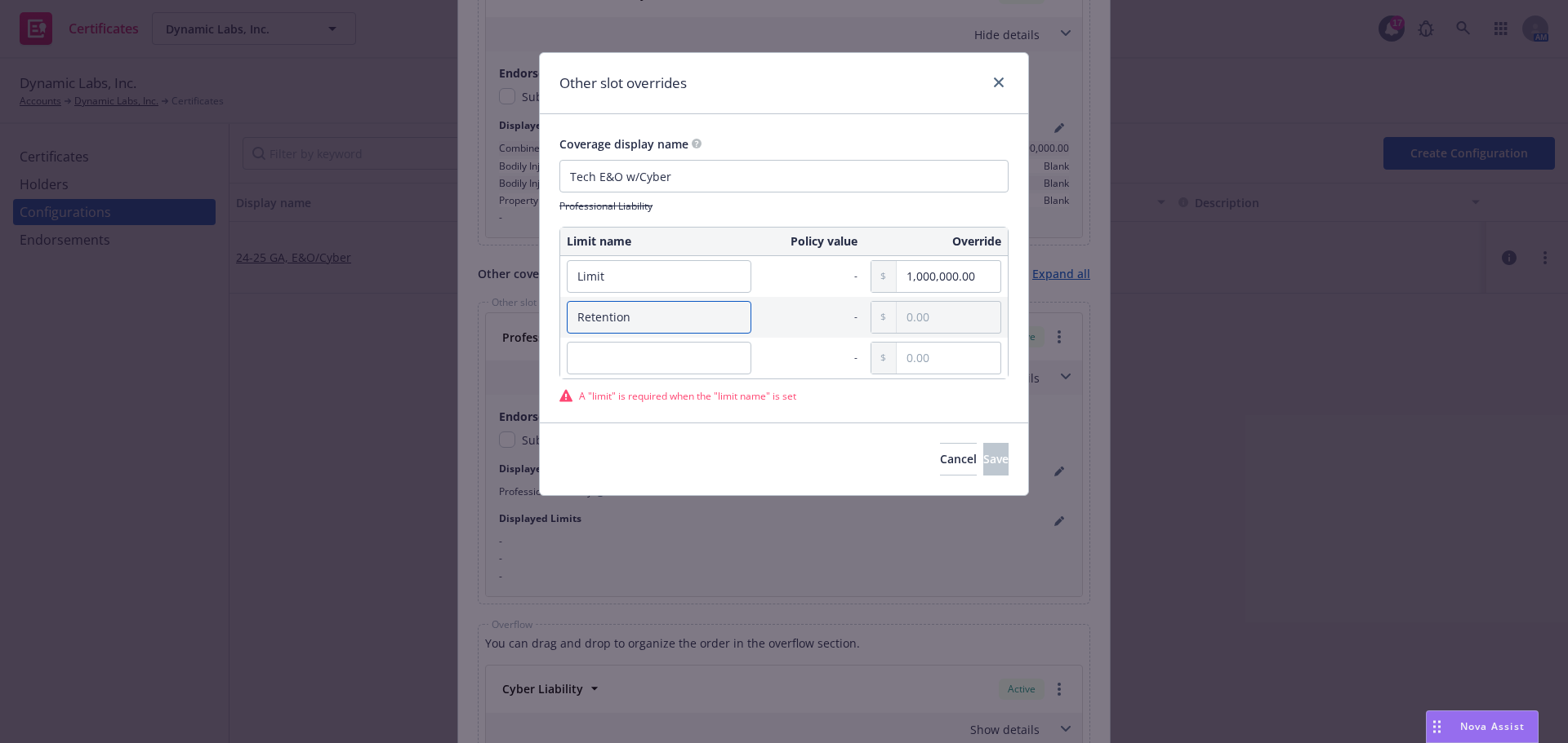
type input "Retention"
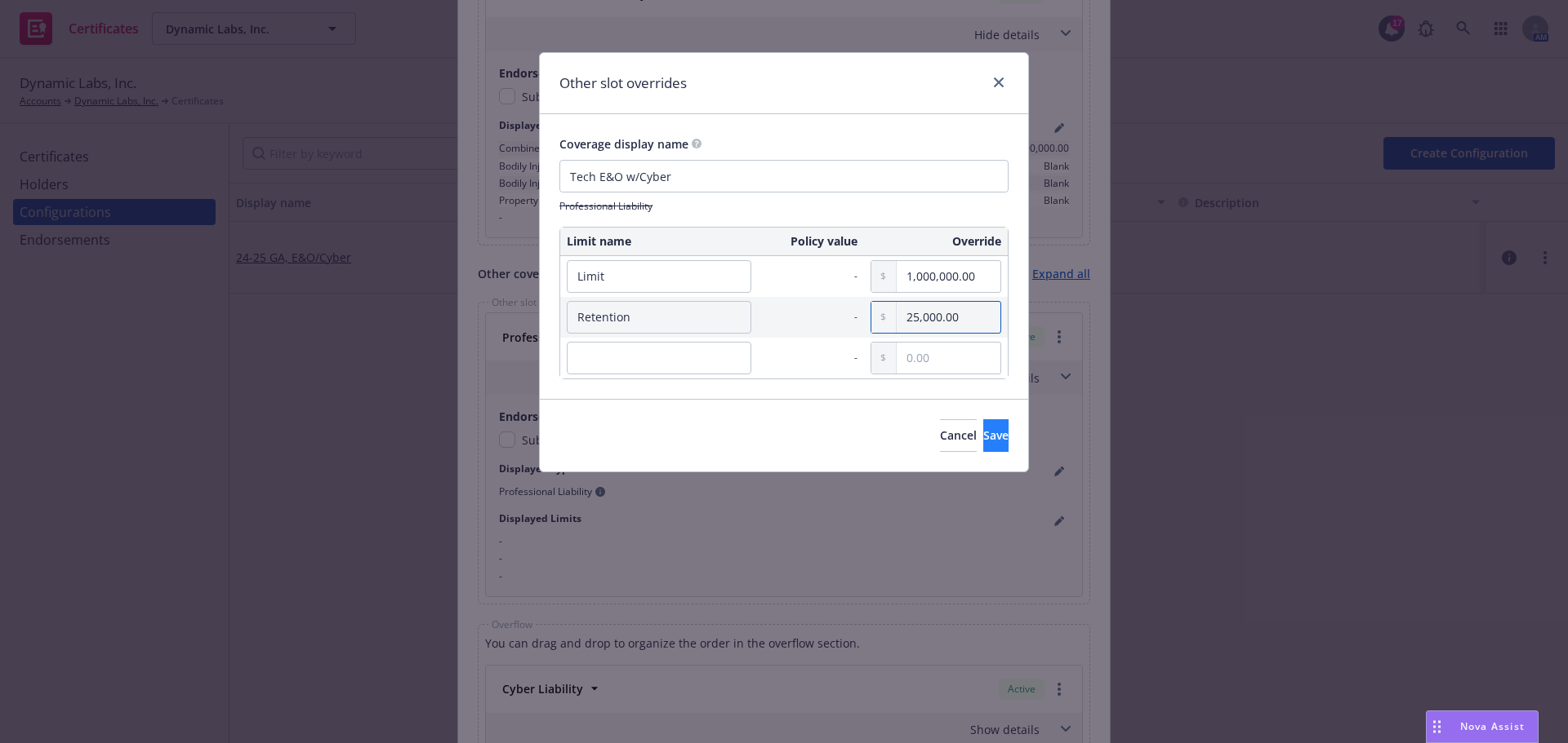
type input "25,000.00"
click at [983, 427] on span "Save" at bounding box center [995, 435] width 25 height 16
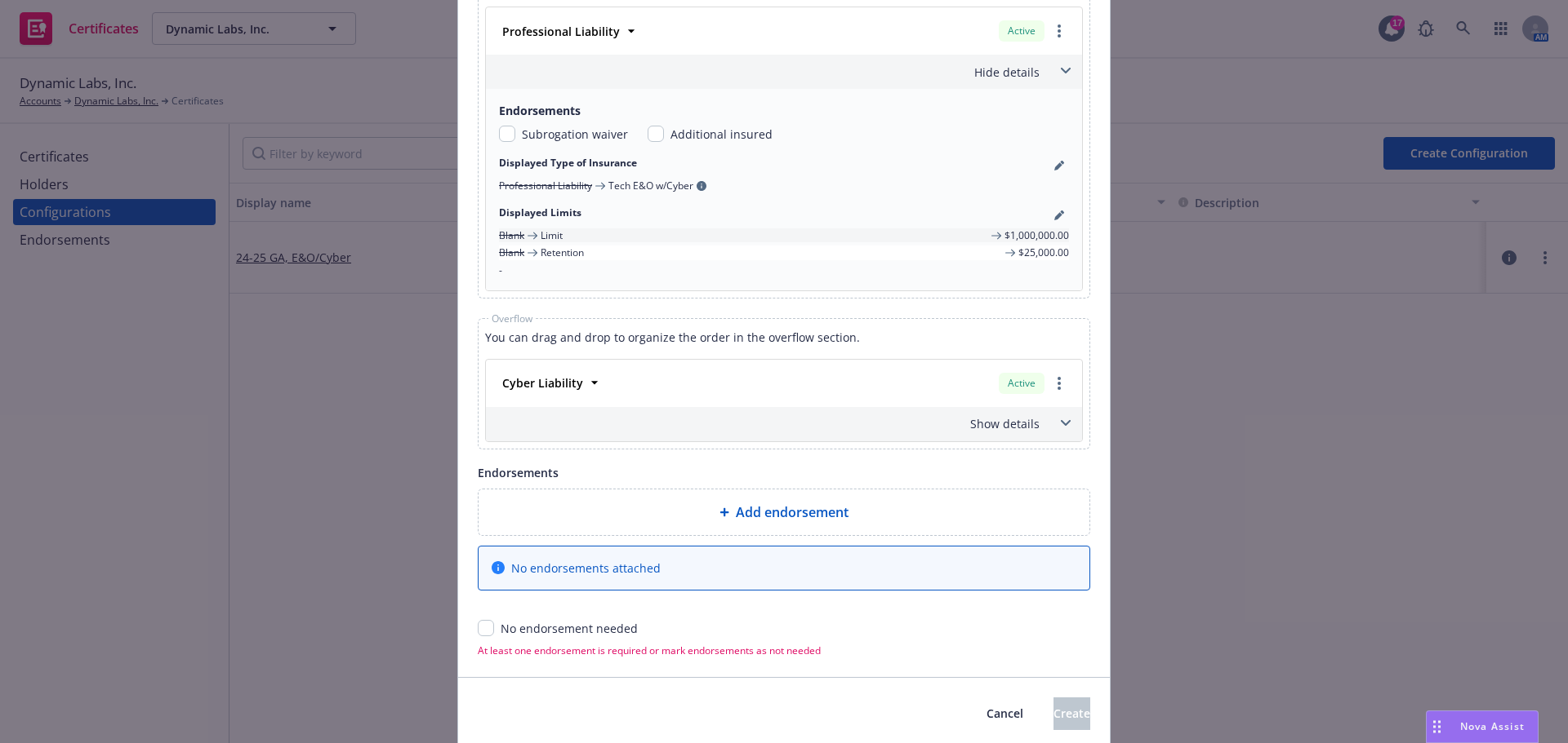
scroll to position [1557, 0]
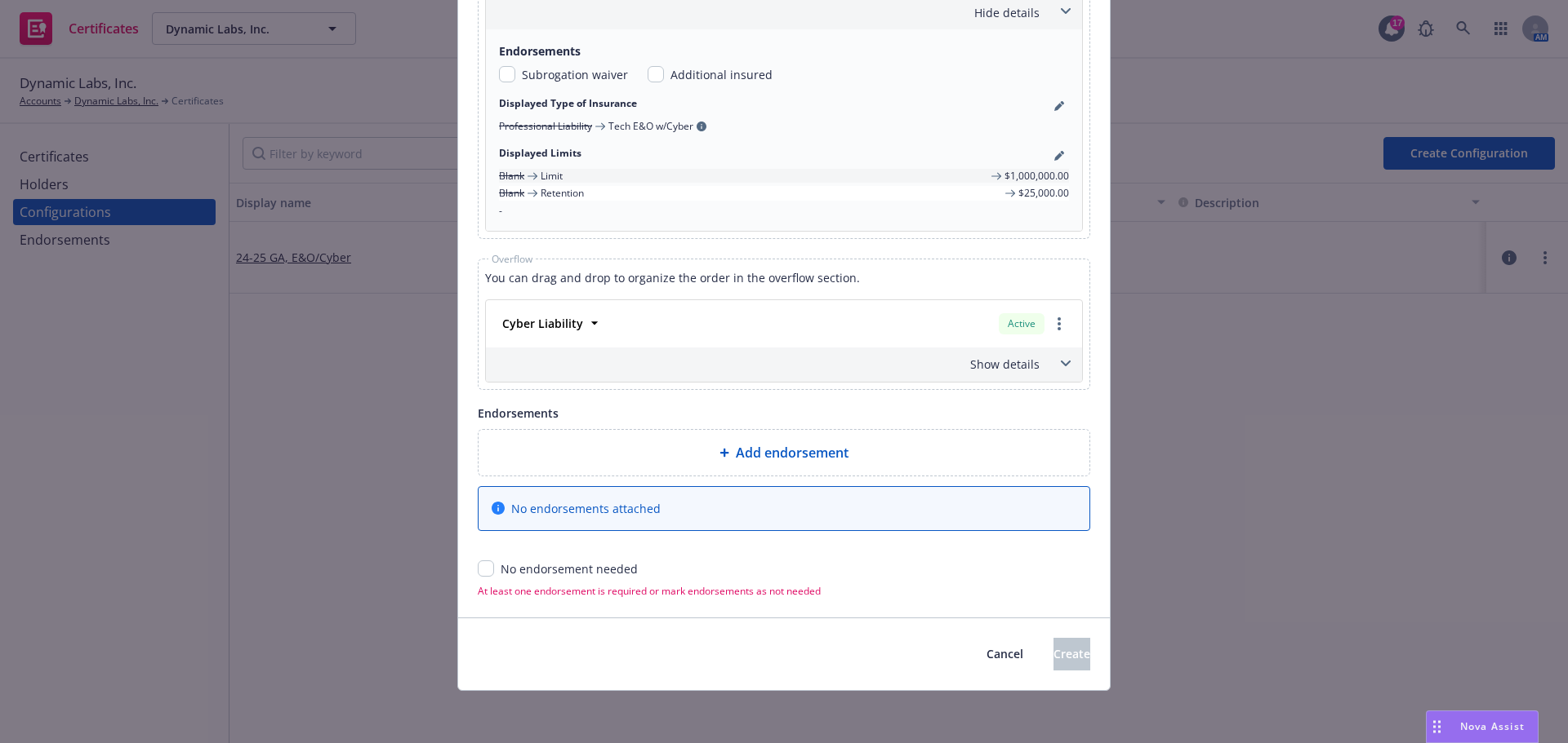
click at [1061, 361] on icon at bounding box center [1066, 363] width 10 height 6
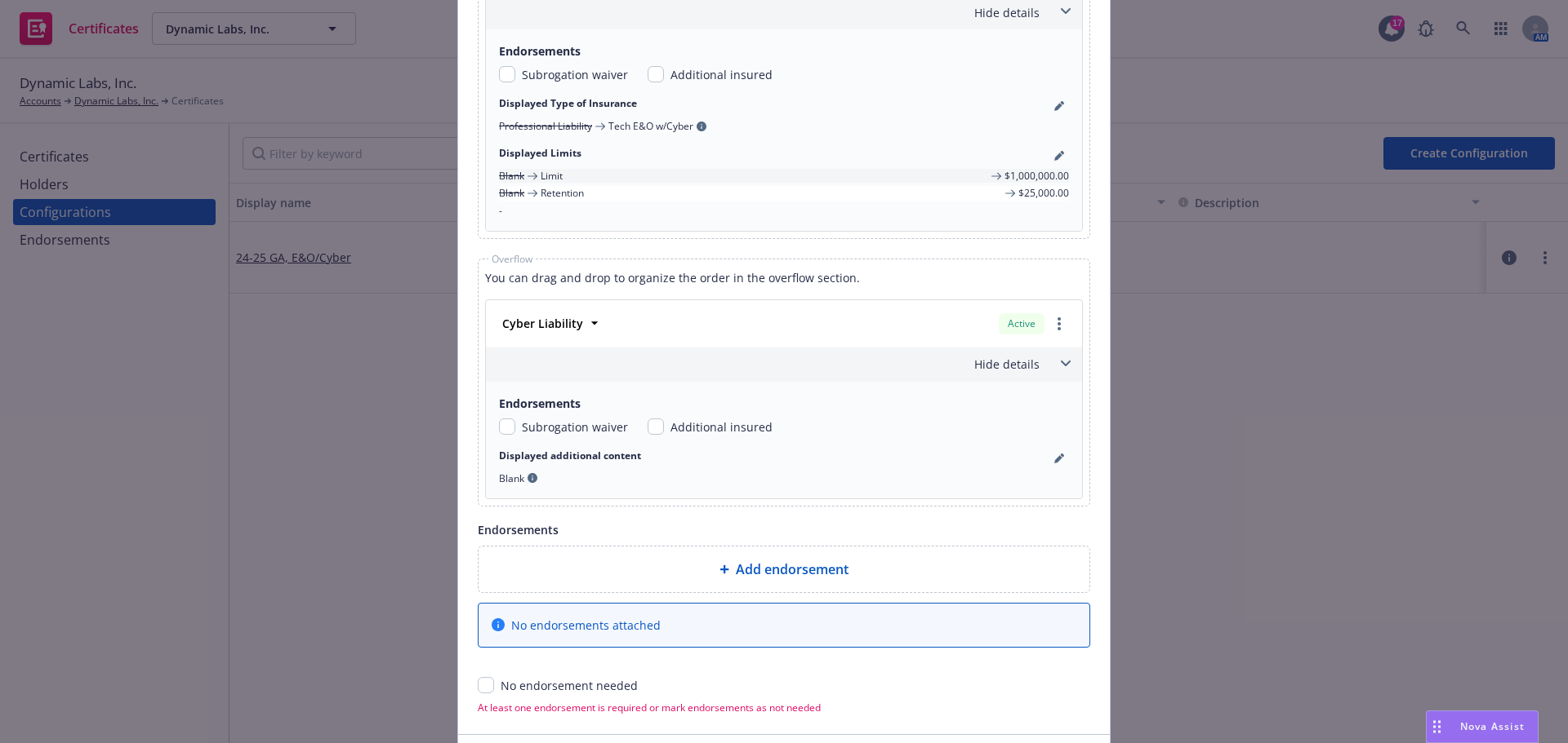
click at [1061, 361] on icon at bounding box center [1066, 363] width 10 height 6
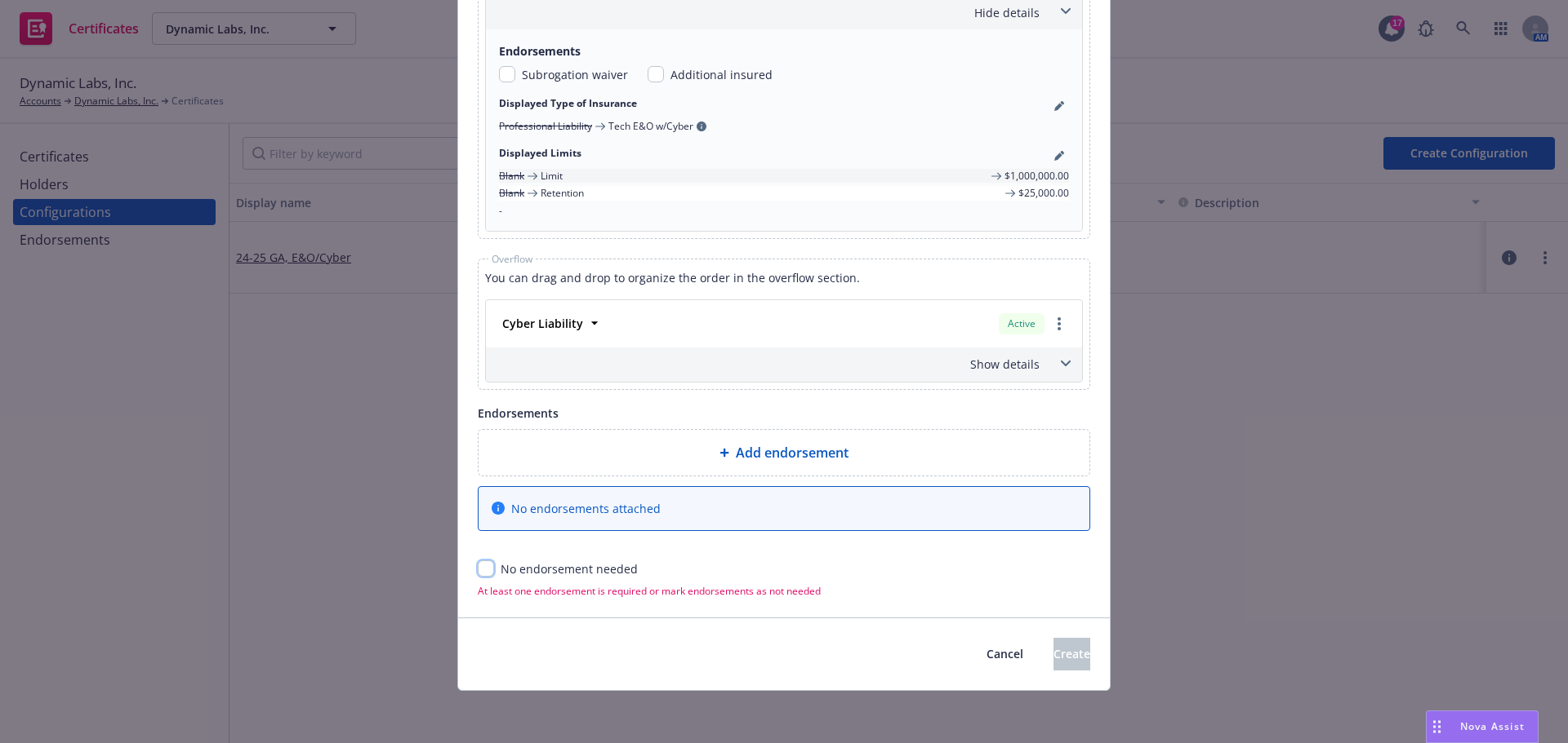
click at [482, 575] on input "checkbox" at bounding box center [486, 569] width 17 height 17
checkbox input "true"
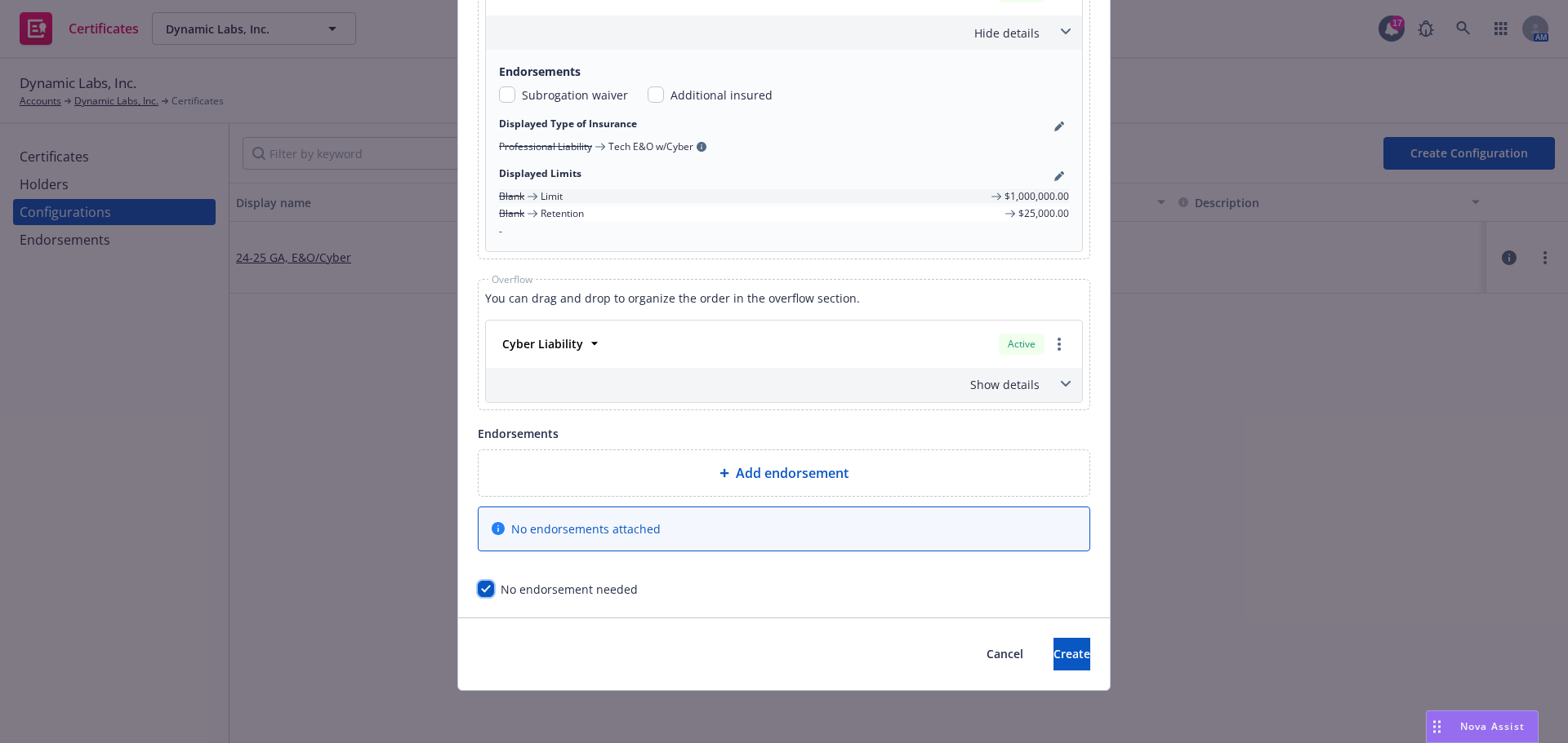
scroll to position [1536, 0]
click at [1061, 383] on icon at bounding box center [1066, 384] width 10 height 7
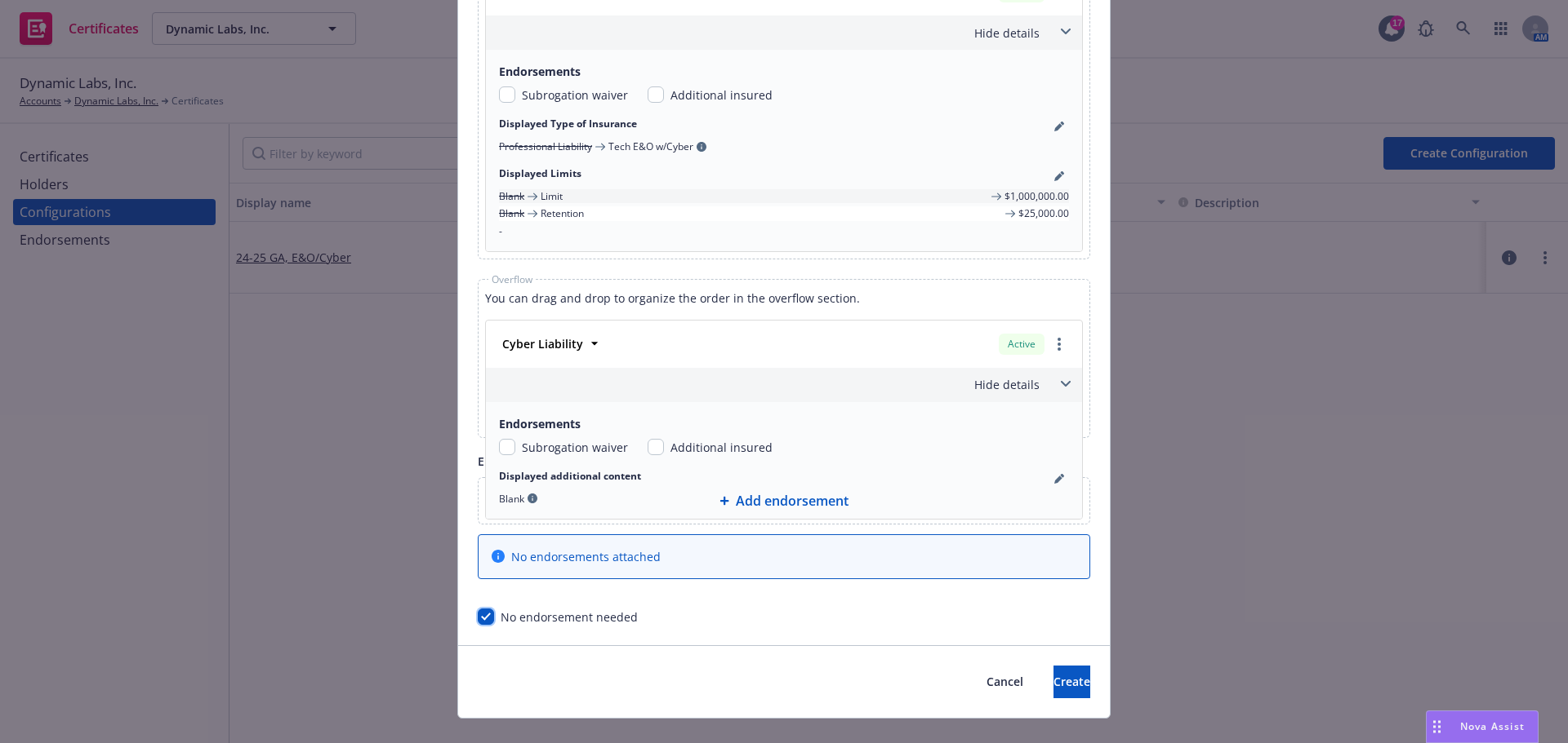
scroll to position [1557, 0]
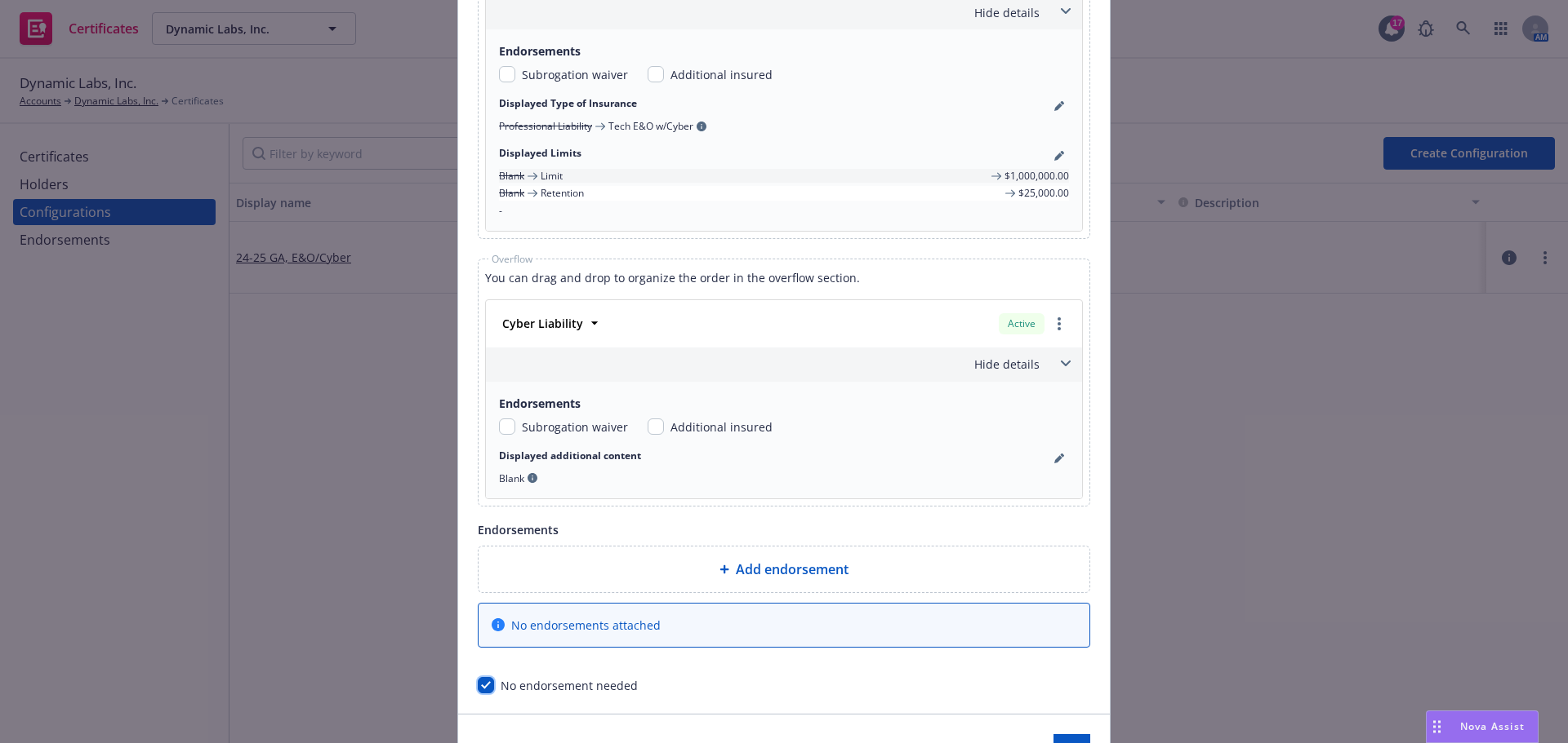
click at [1058, 383] on div "Endorsements Subrogation waiver Additional insured Displayed additional content…" at bounding box center [784, 439] width 596 height 116
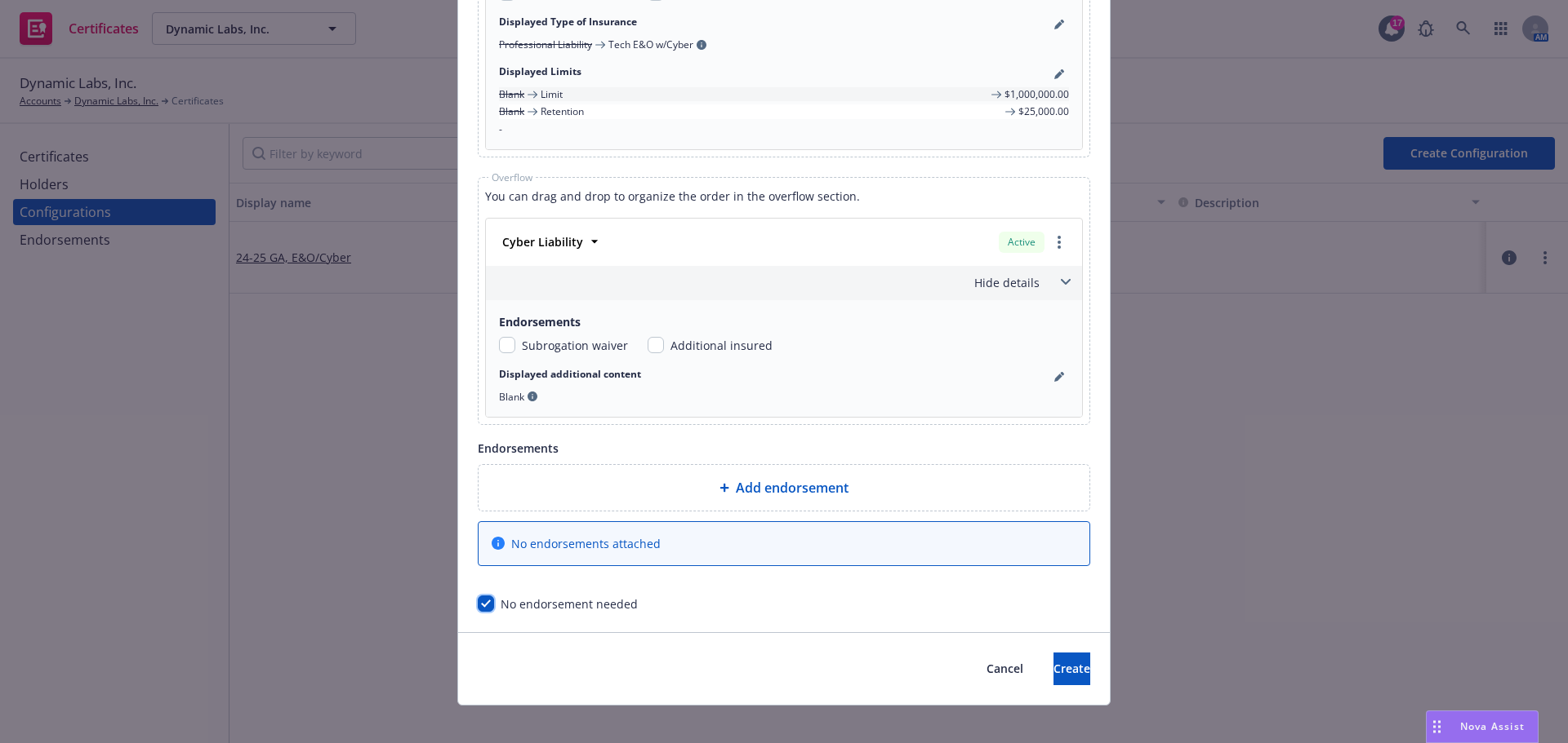
click at [1055, 283] on span at bounding box center [1066, 282] width 26 height 26
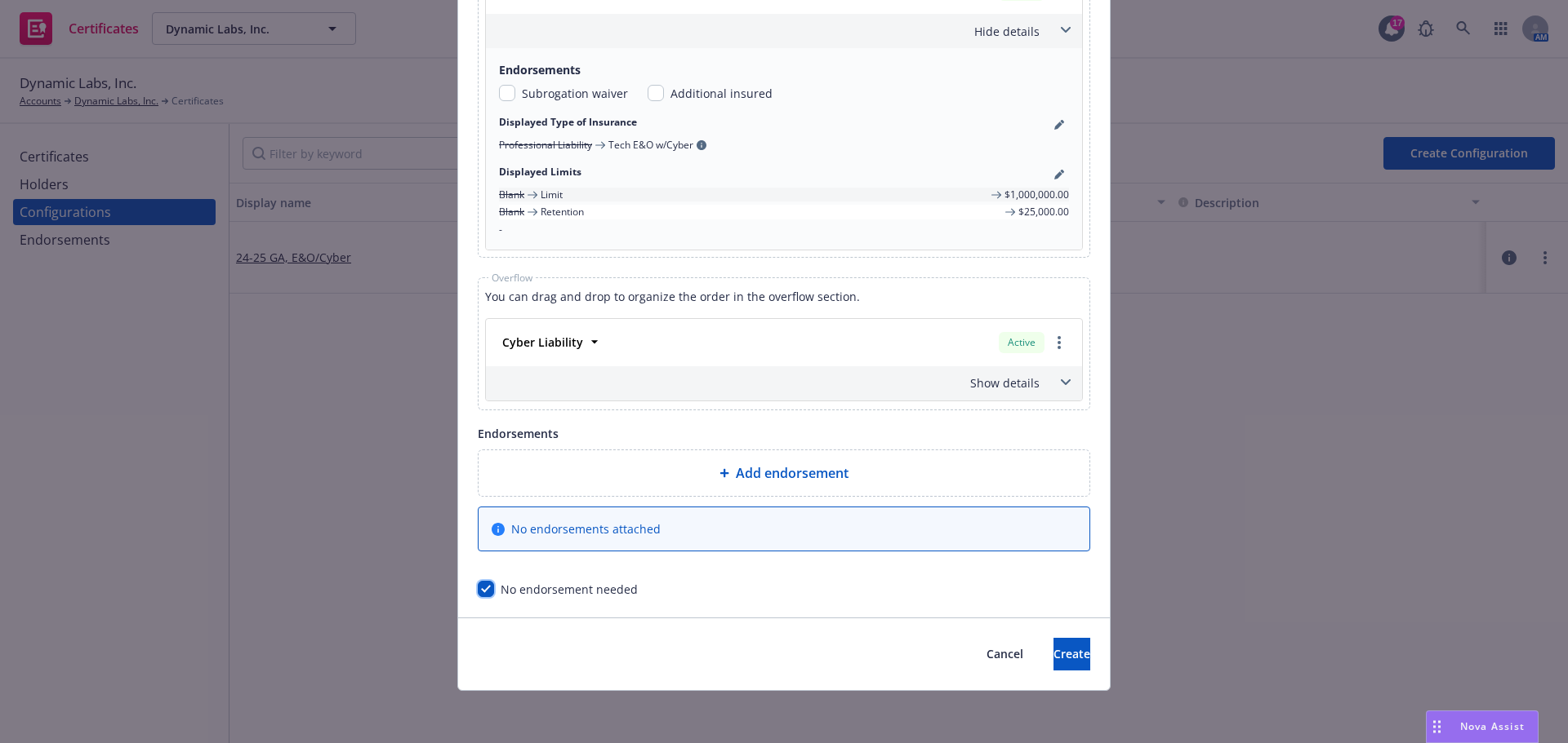
scroll to position [1536, 0]
click at [1063, 667] on button "Create" at bounding box center [1071, 654] width 36 height 33
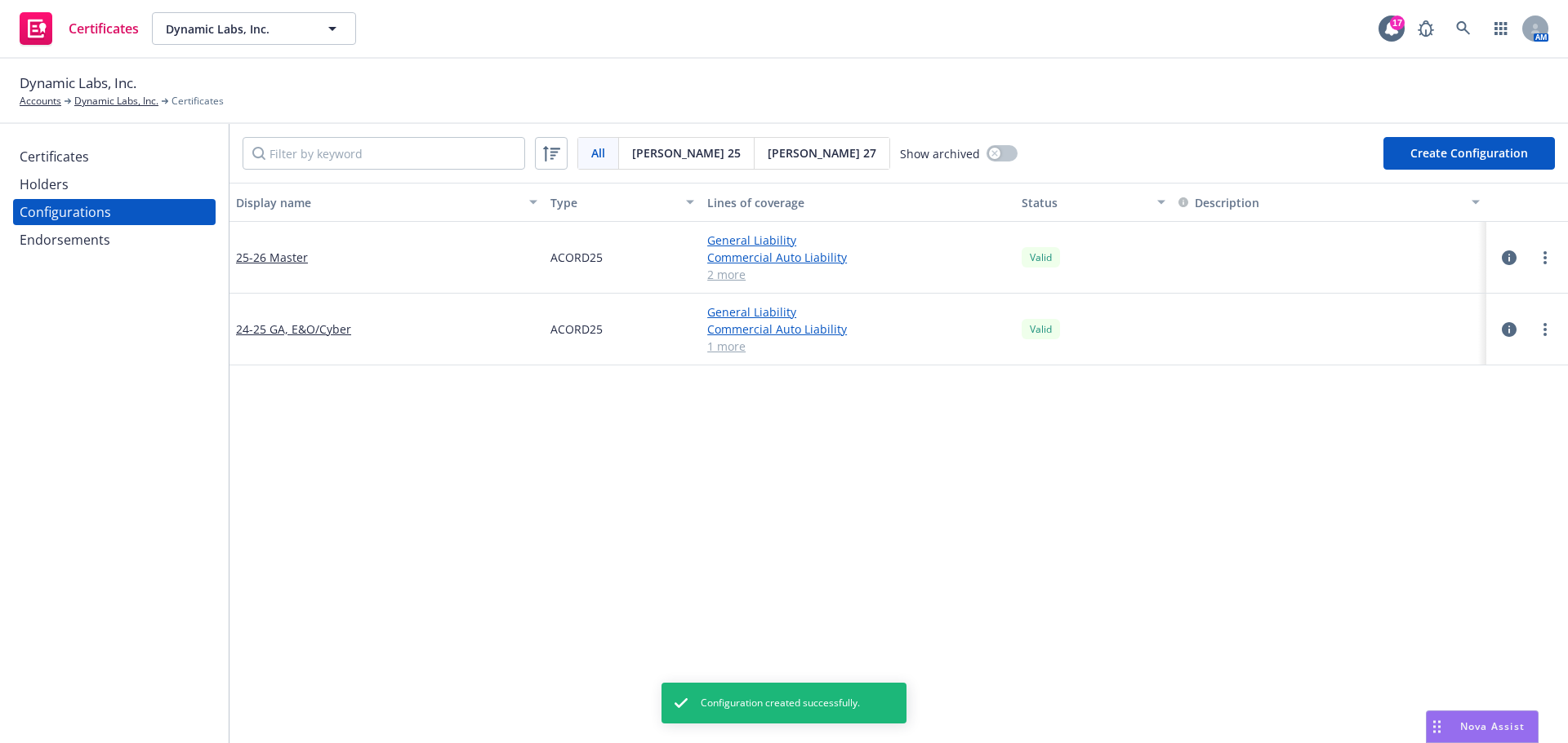
click at [140, 189] on div "Holders" at bounding box center [114, 184] width 189 height 26
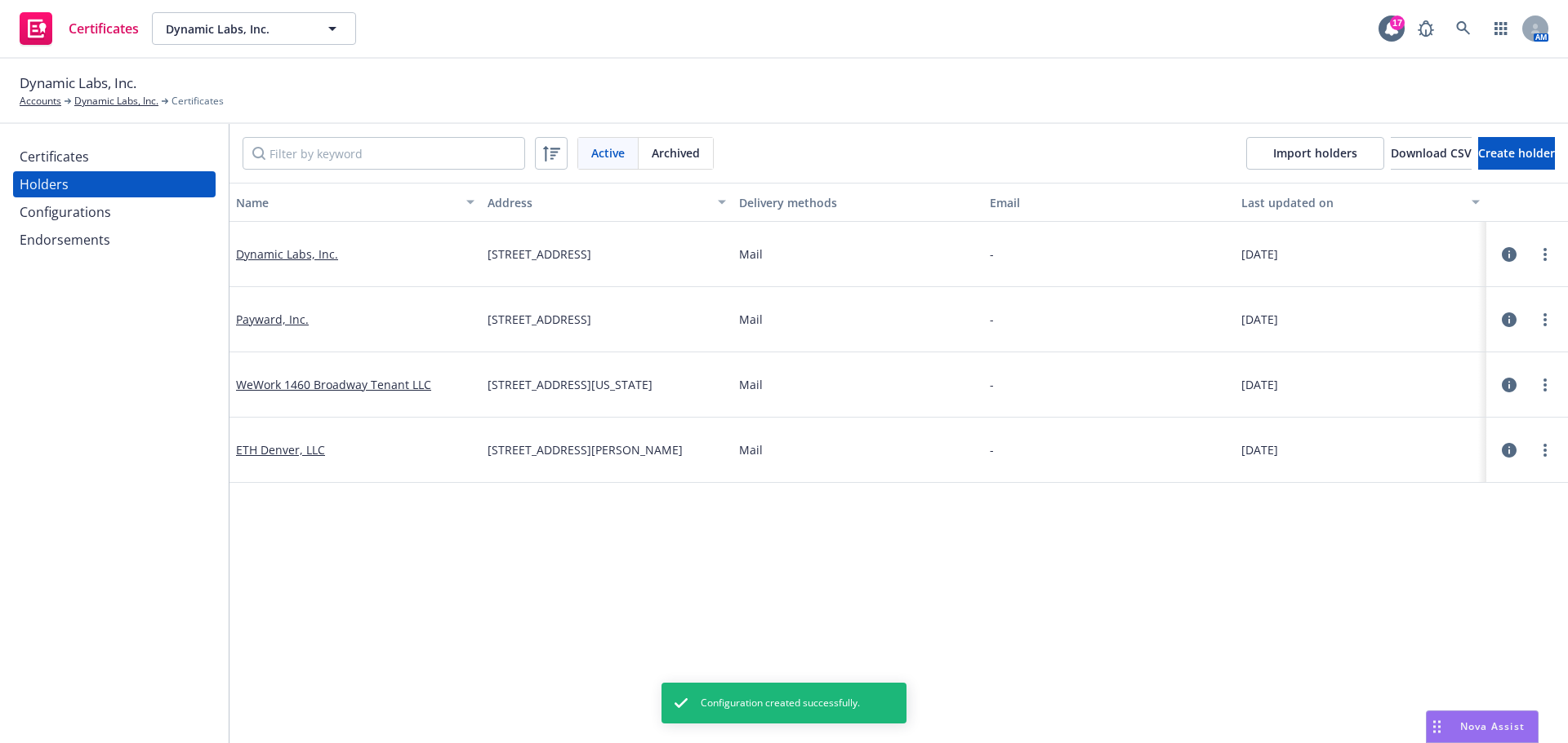
click at [129, 167] on div "Certificates" at bounding box center [114, 156] width 189 height 26
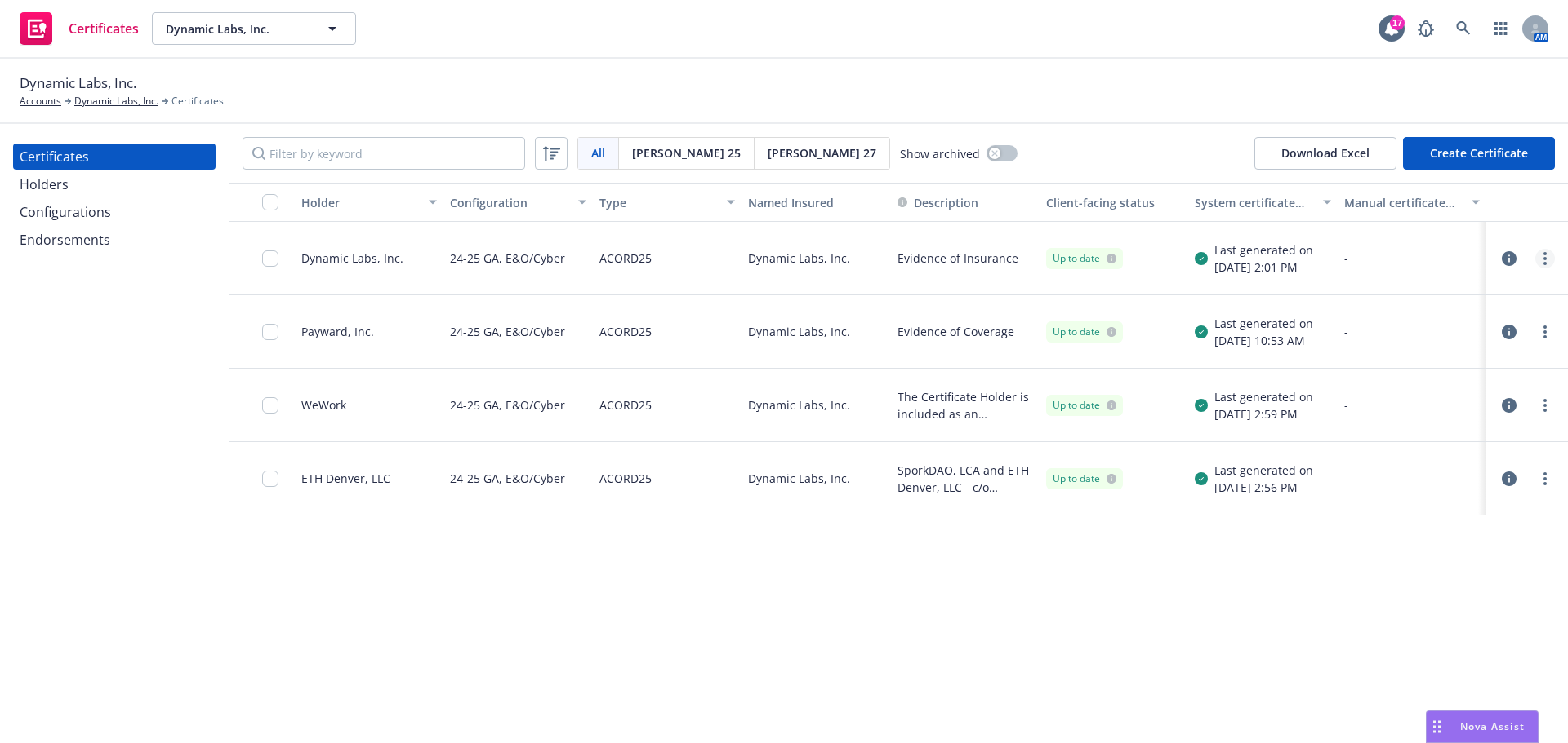
click at [1549, 259] on link "more" at bounding box center [1545, 258] width 20 height 20
click at [987, 159] on button "button" at bounding box center [1002, 154] width 31 height 17
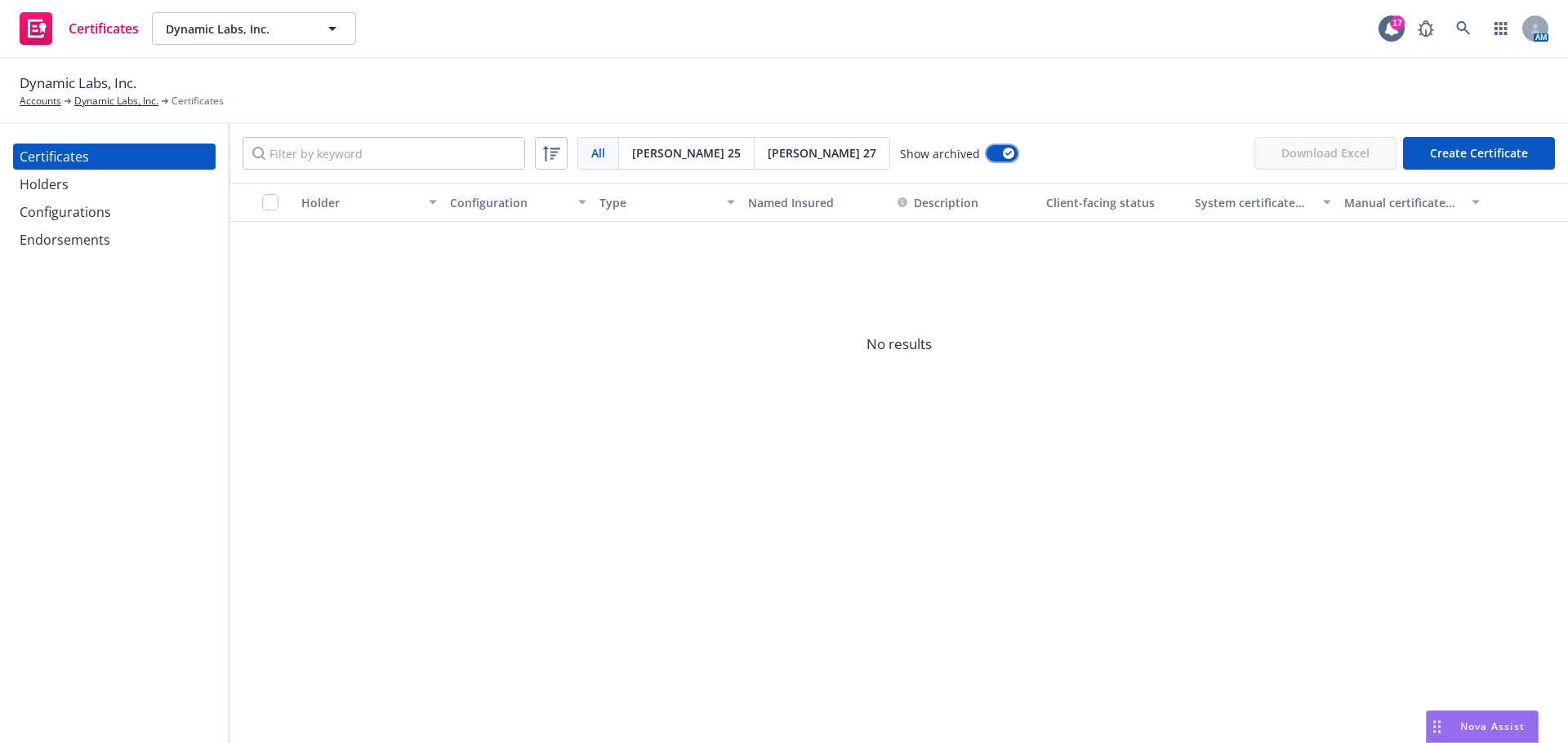
click at [987, 159] on button "button" at bounding box center [1002, 154] width 31 height 17
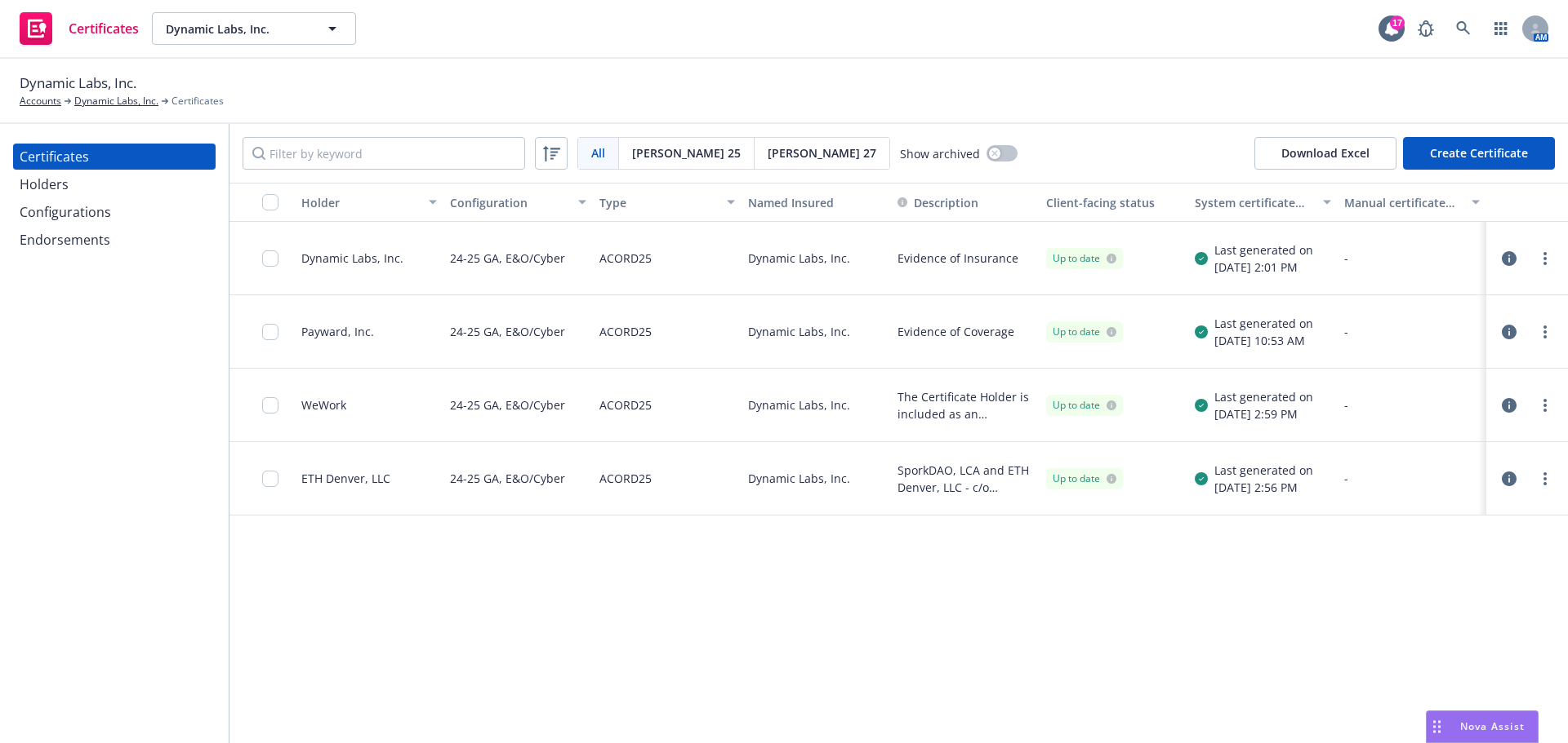
click at [1479, 159] on button "Create Certificate" at bounding box center [1479, 153] width 152 height 33
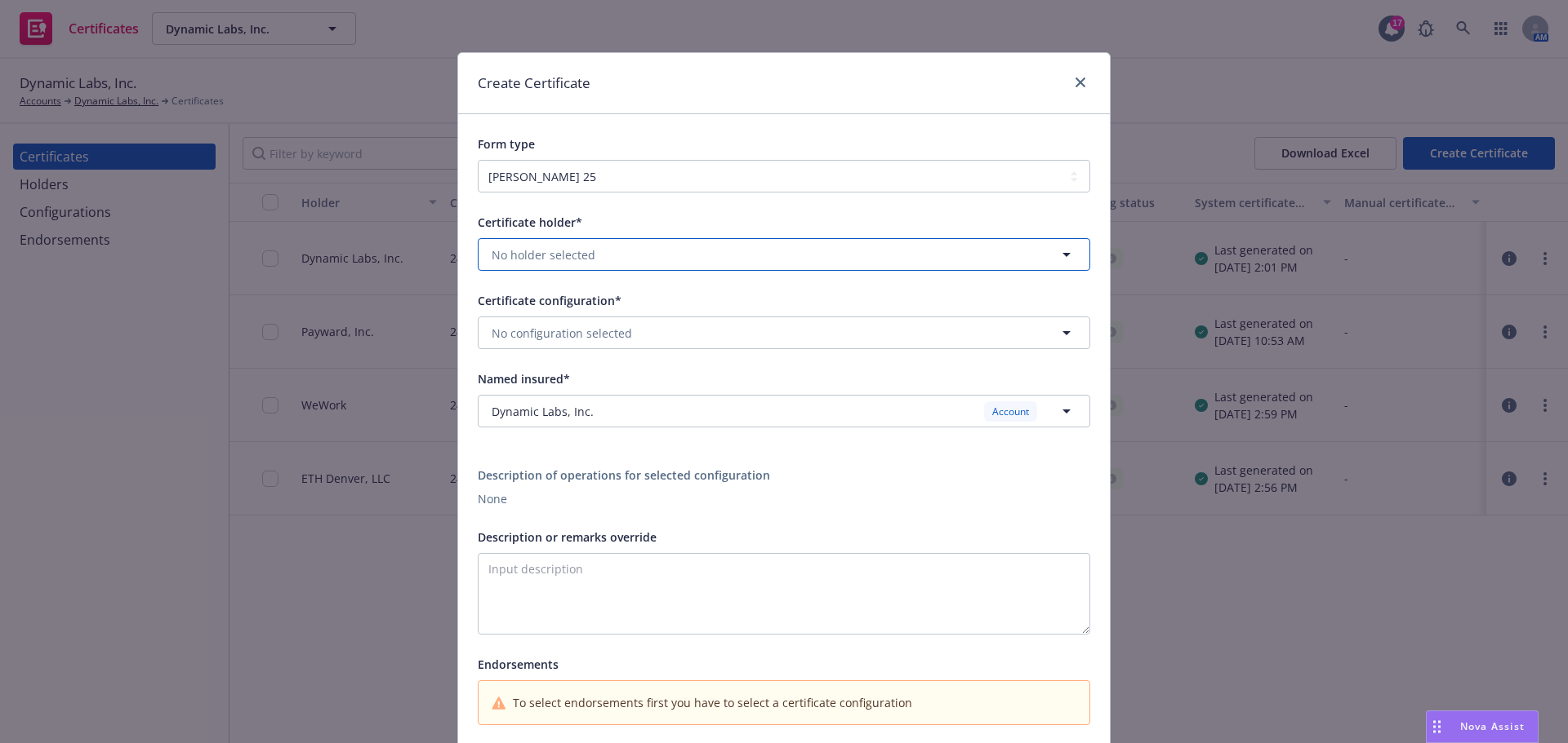
click at [640, 256] on button "No holder selected" at bounding box center [784, 254] width 612 height 33
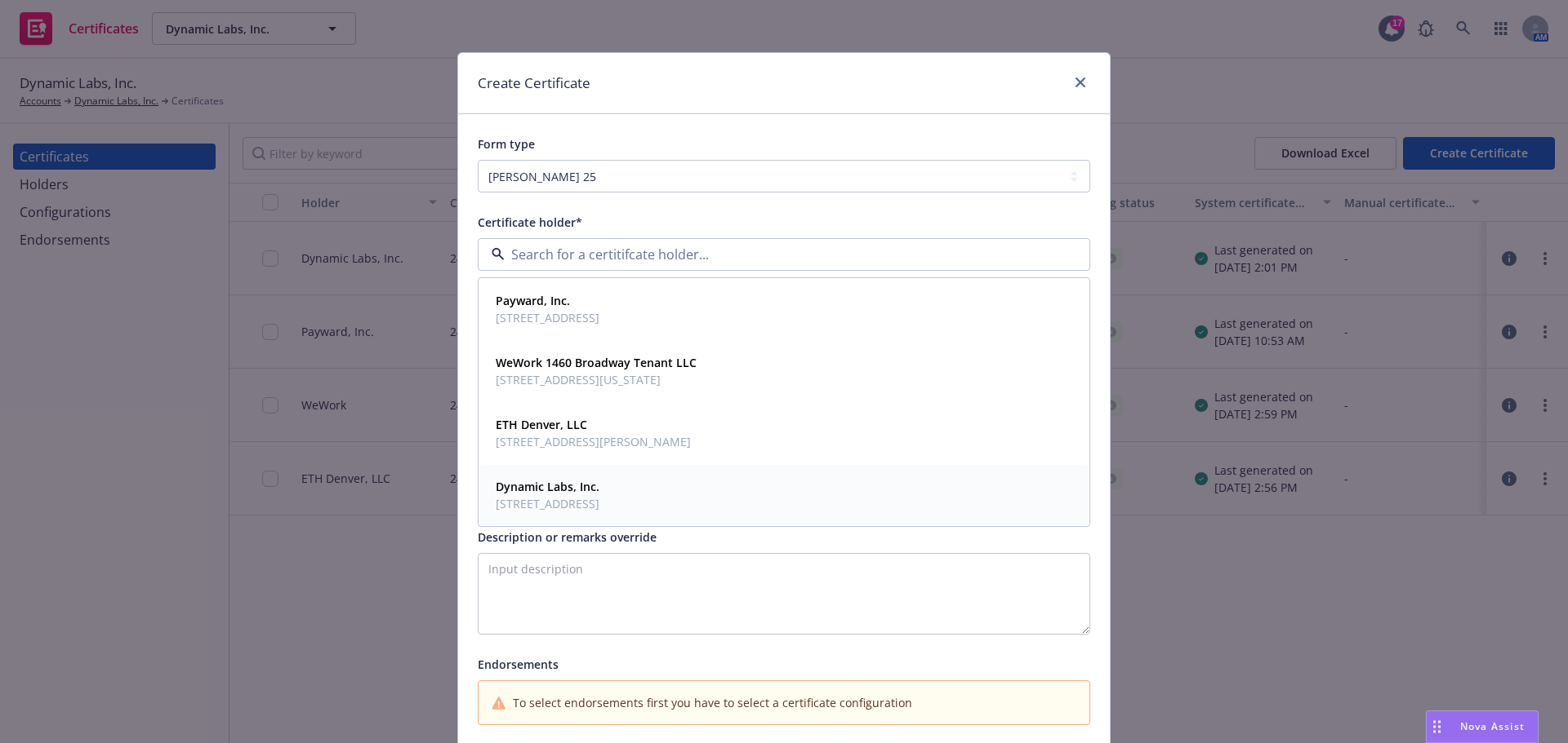
click at [590, 484] on strong "Dynamic Labs, Inc." at bounding box center [547, 487] width 103 height 16
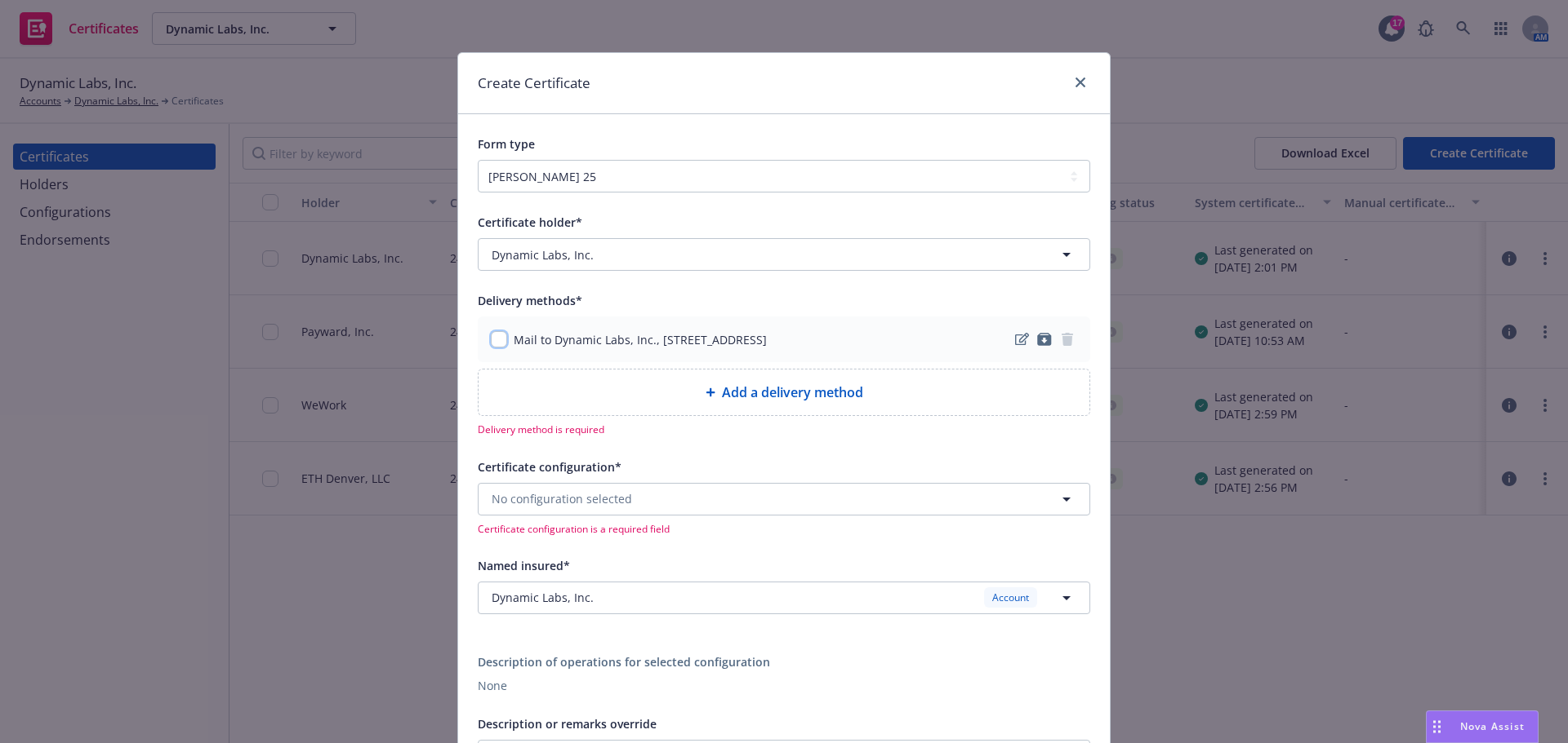
click at [492, 344] on input "checkbox" at bounding box center [499, 340] width 17 height 17
checkbox input "true"
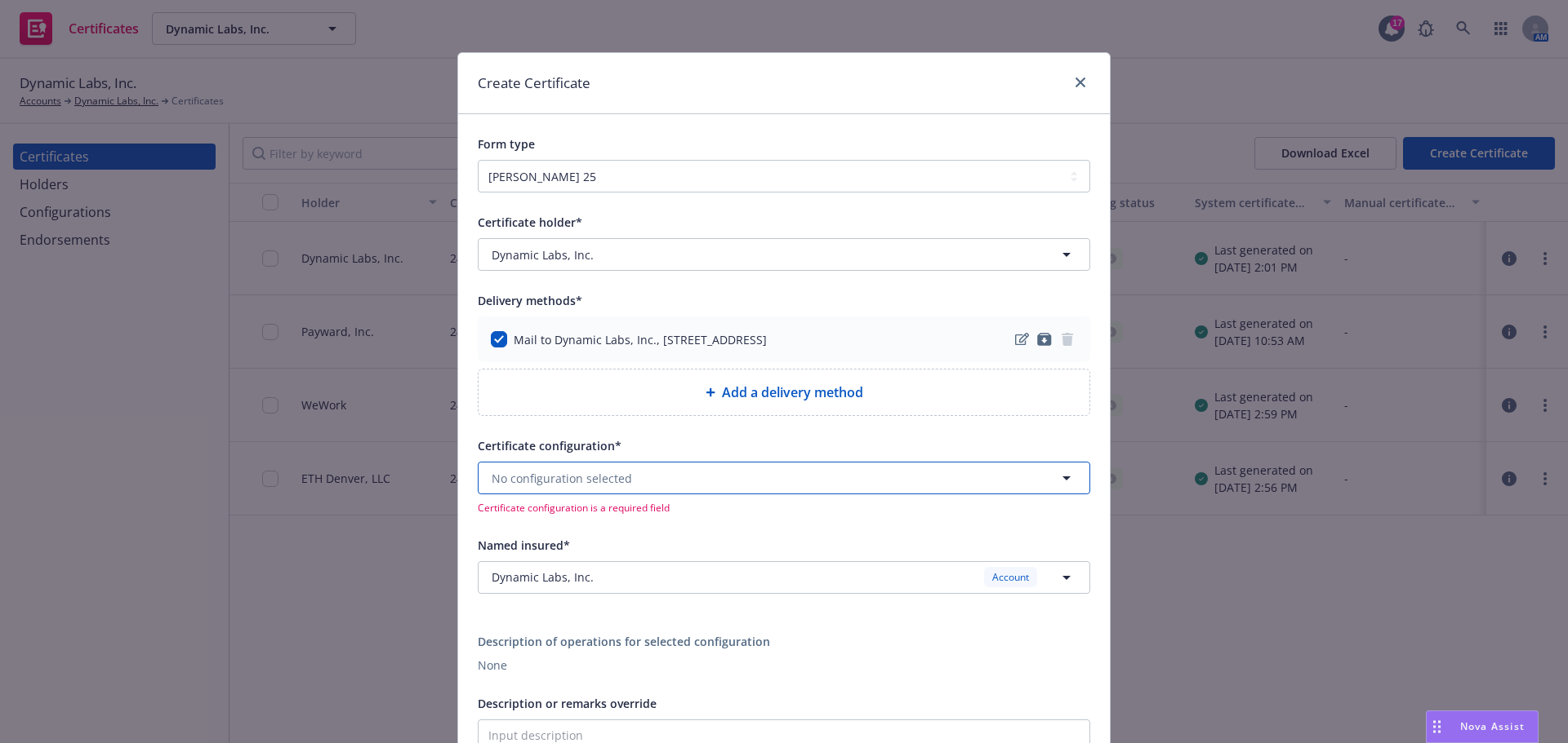
click at [676, 469] on button "No configuration selected" at bounding box center [784, 478] width 612 height 33
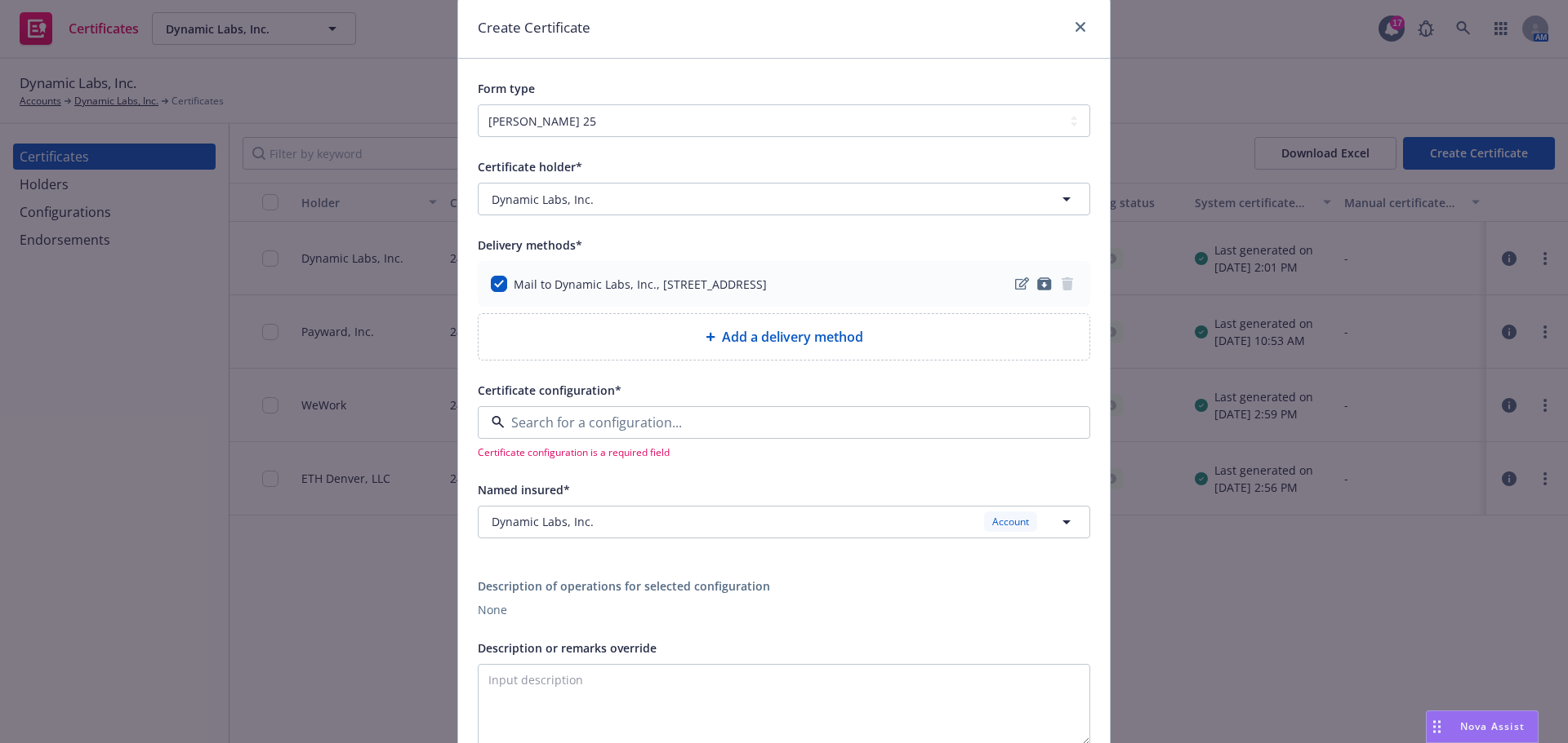
scroll to position [82, 0]
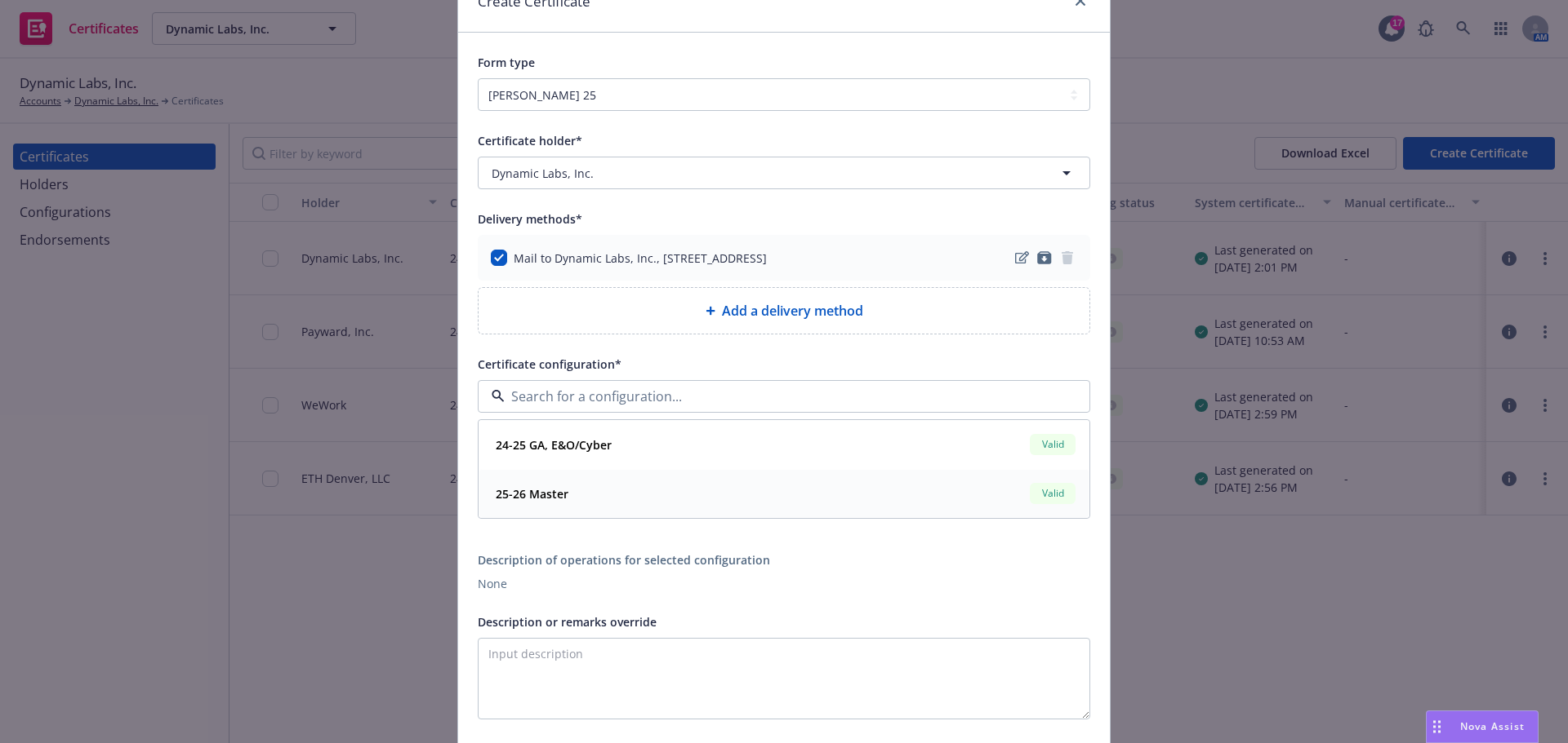
click at [603, 503] on div "25-26 Master [PERSON_NAME]" at bounding box center [784, 493] width 590 height 28
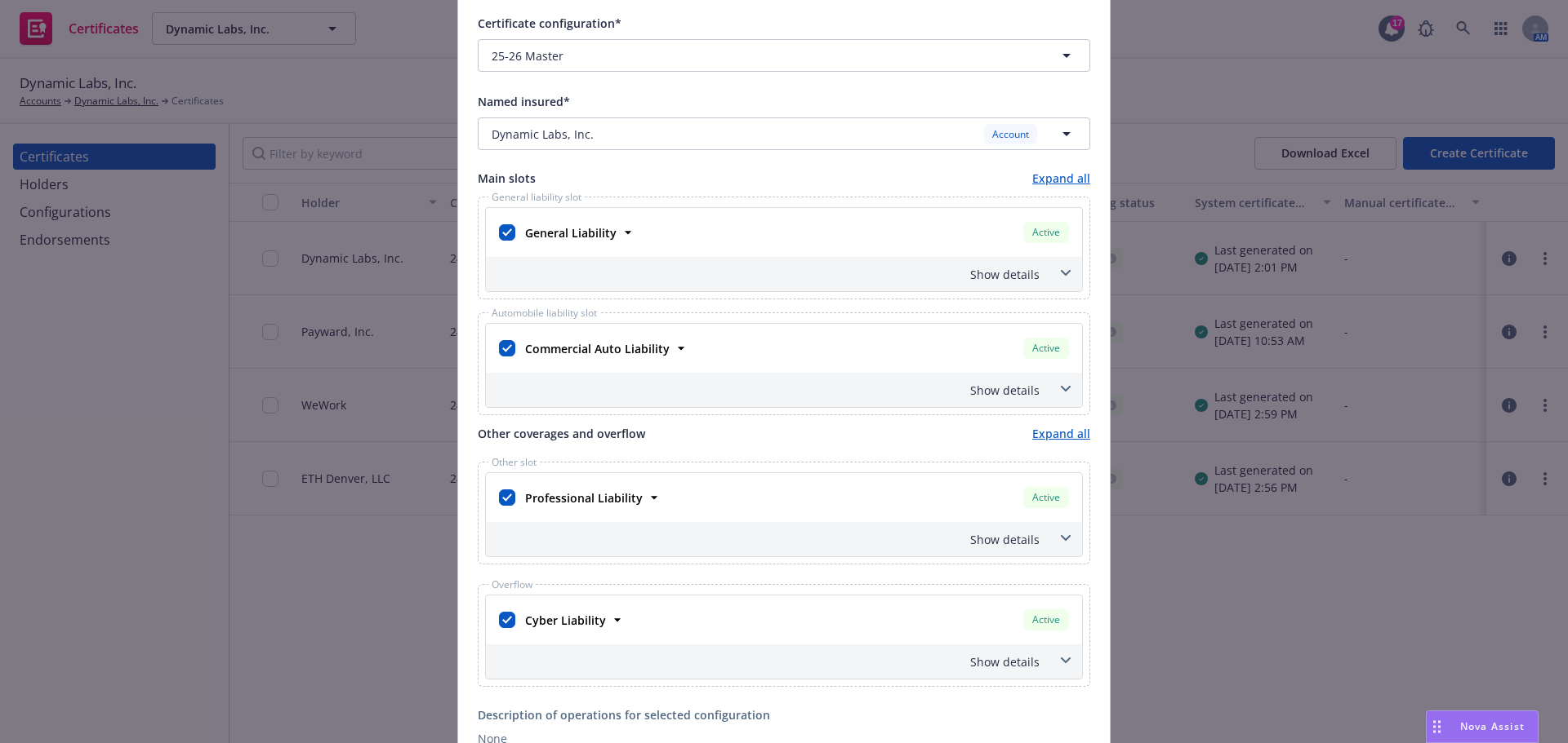
scroll to position [572, 0]
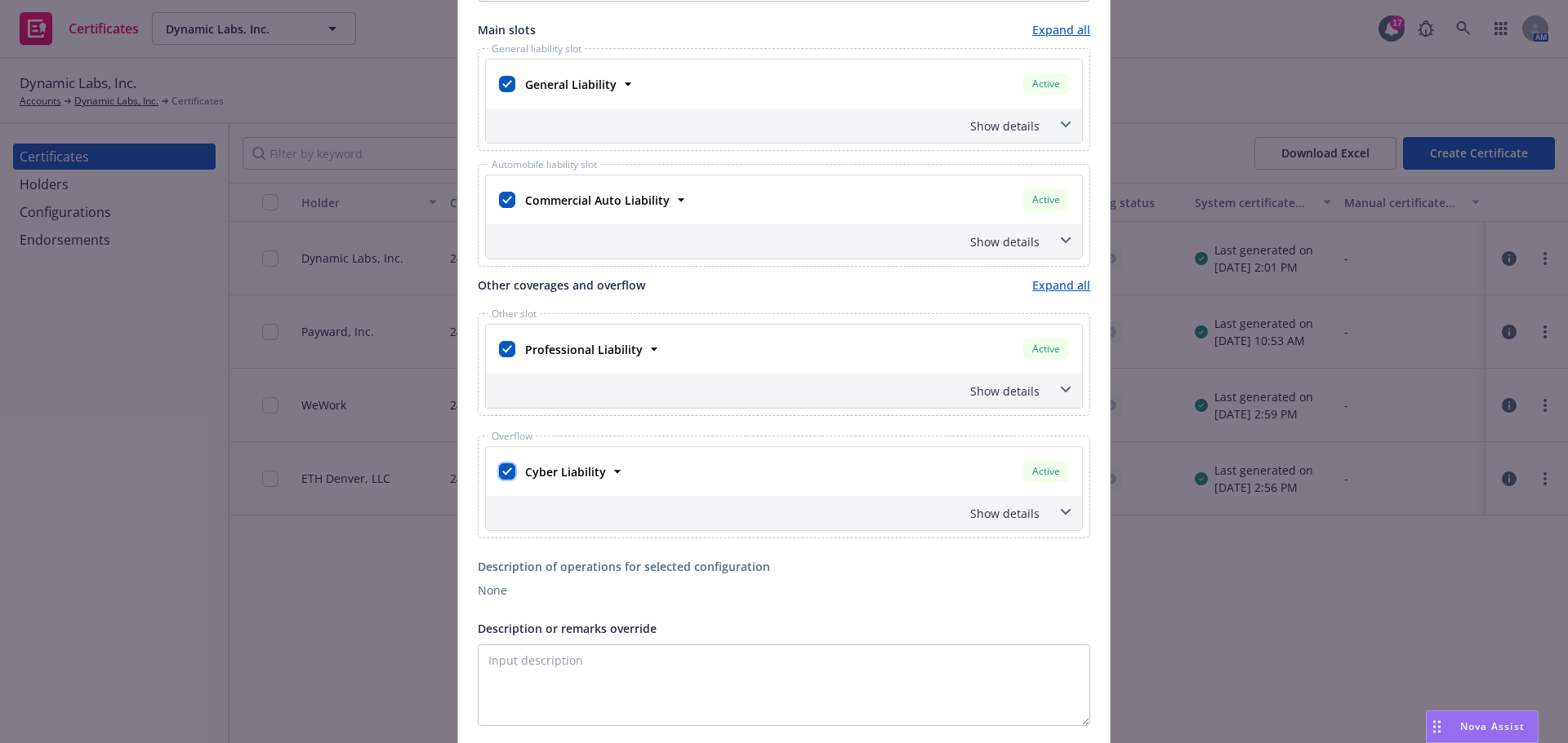
click at [499, 470] on input "checkbox" at bounding box center [508, 472] width 17 height 17
checkbox input "false"
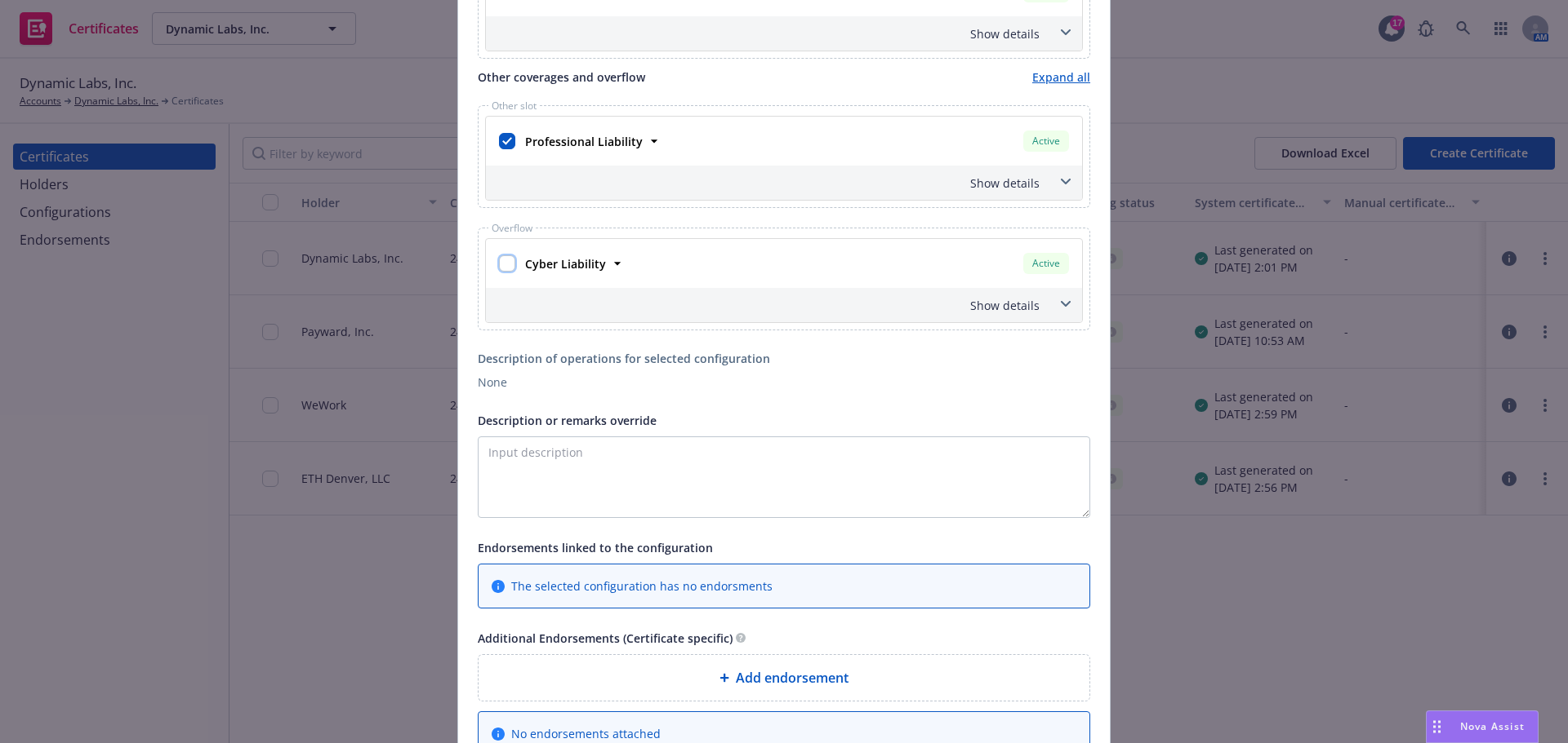
scroll to position [817, 0]
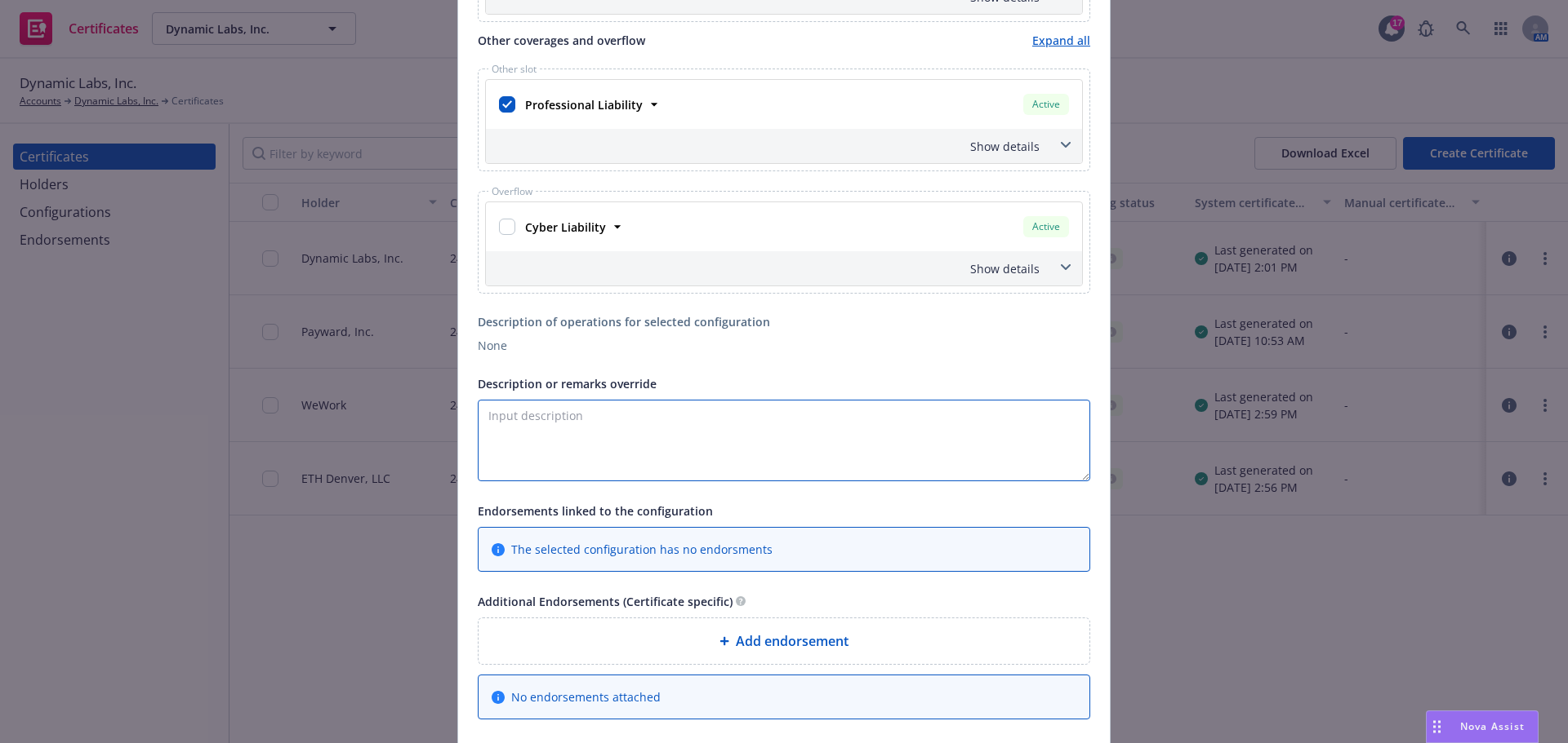
click at [634, 426] on textarea "Description or remarks override" at bounding box center [784, 440] width 612 height 82
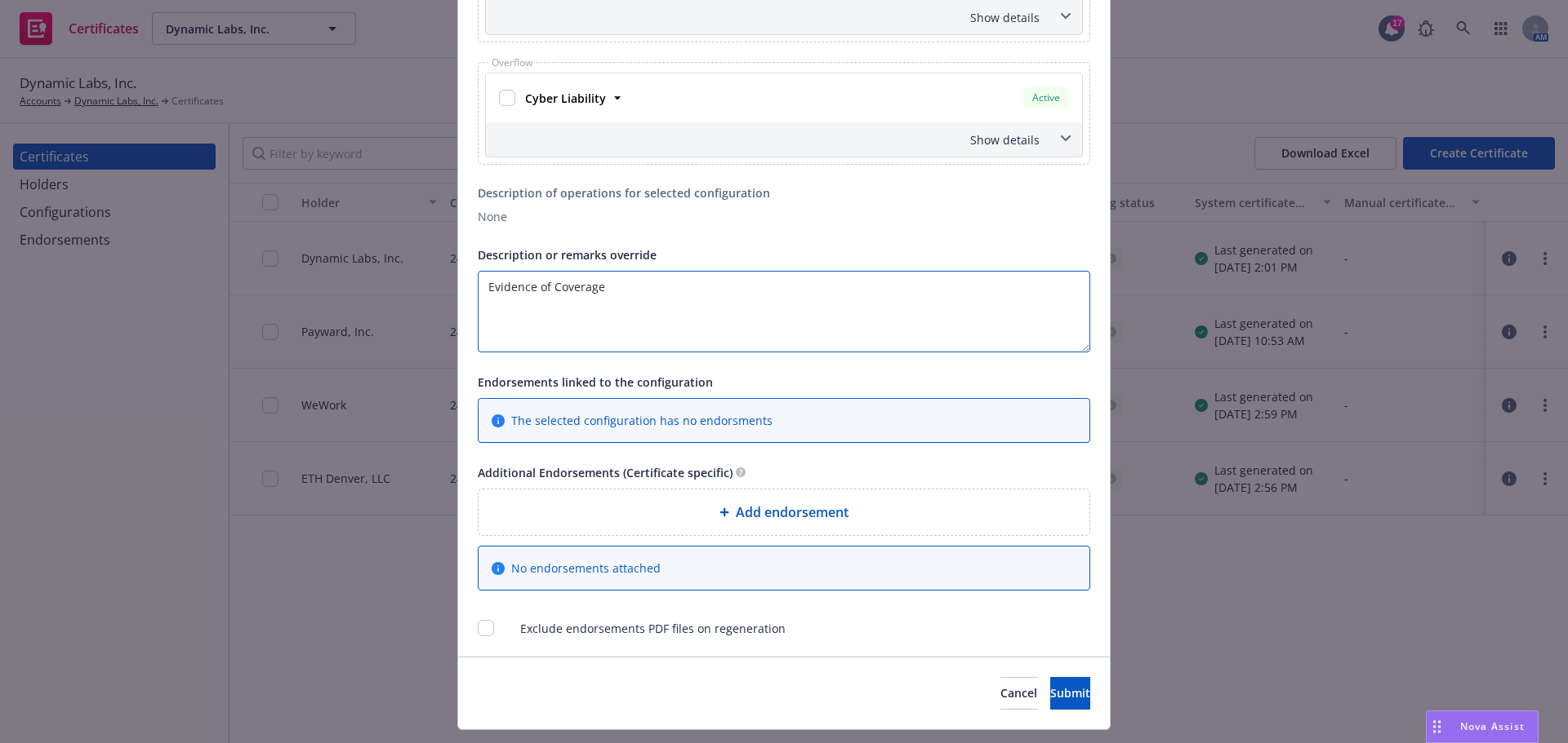
scroll to position [984, 0]
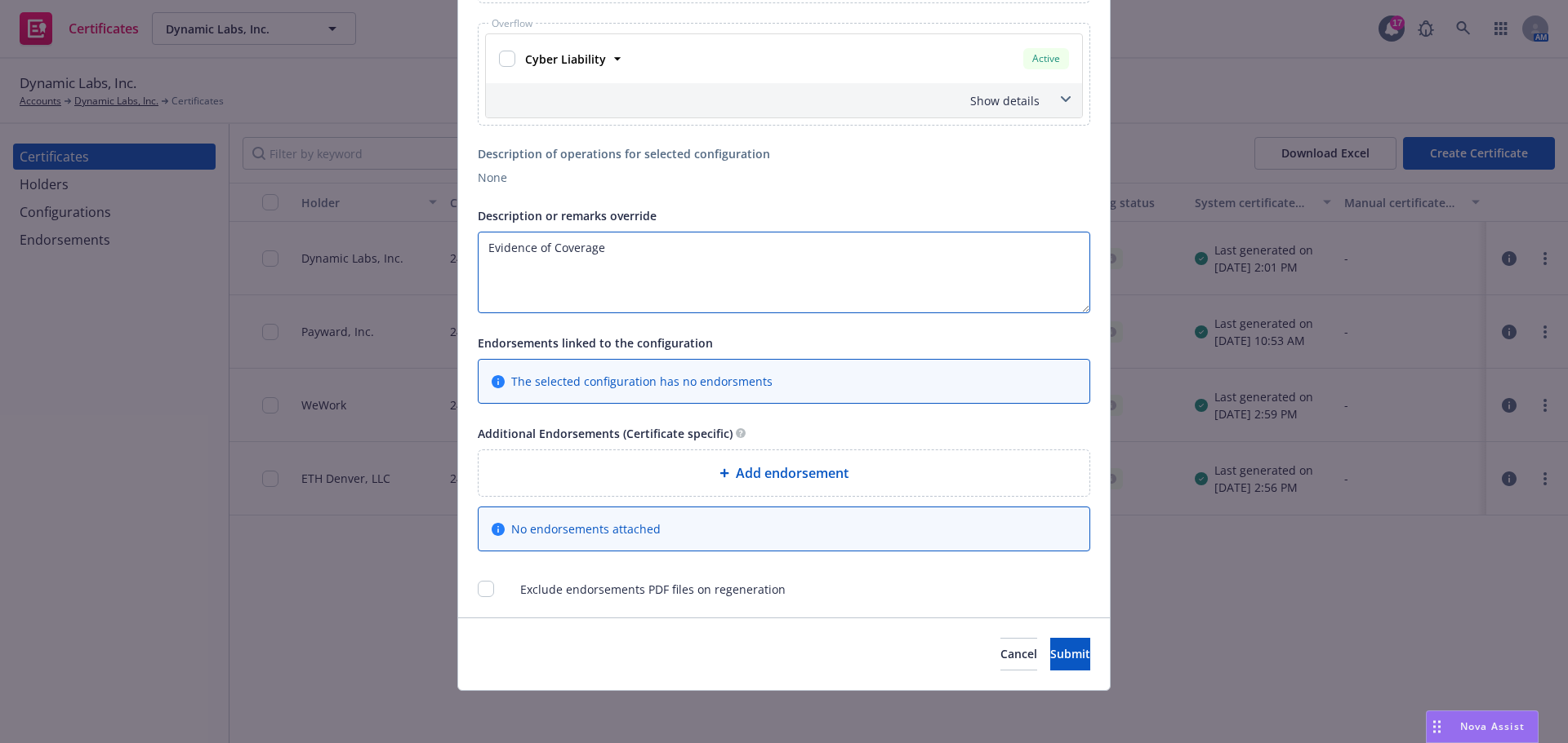
type textarea "Evidence of Coverage"
click at [478, 594] on input "checkbox" at bounding box center [486, 589] width 17 height 17
click at [479, 594] on input "checkbox" at bounding box center [486, 589] width 17 height 17
checkbox input "false"
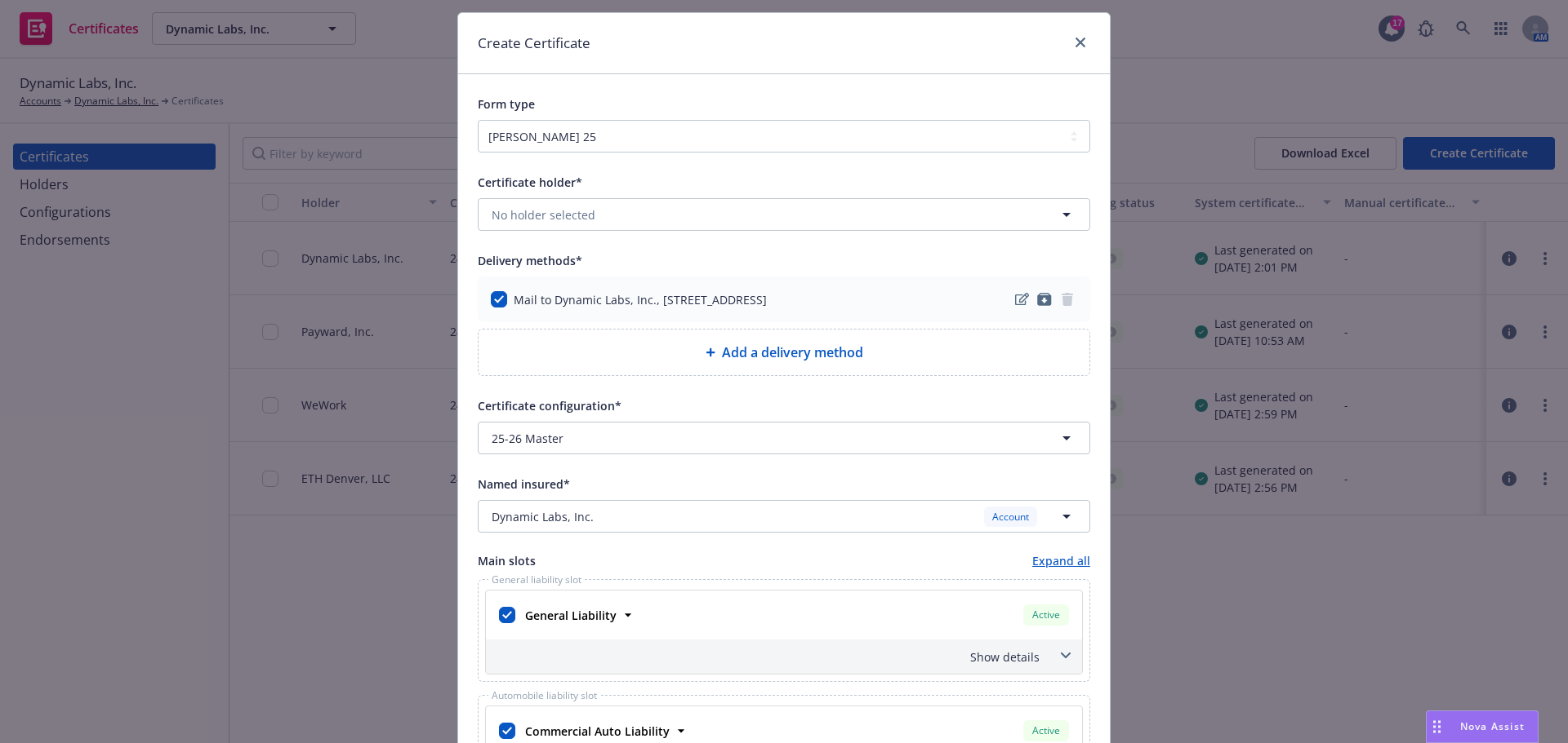
scroll to position [0, 0]
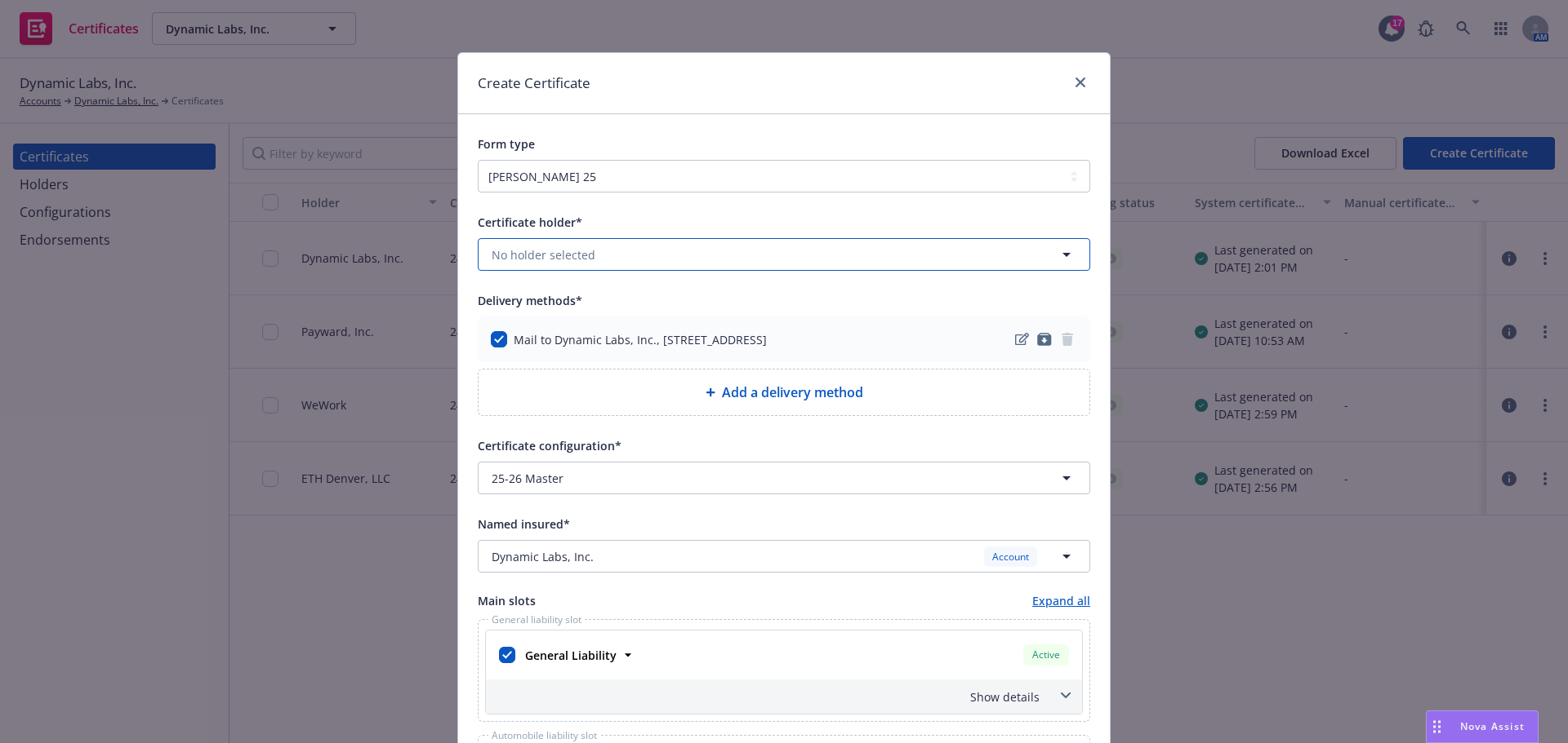
click at [684, 254] on button "No holder selected" at bounding box center [784, 254] width 612 height 33
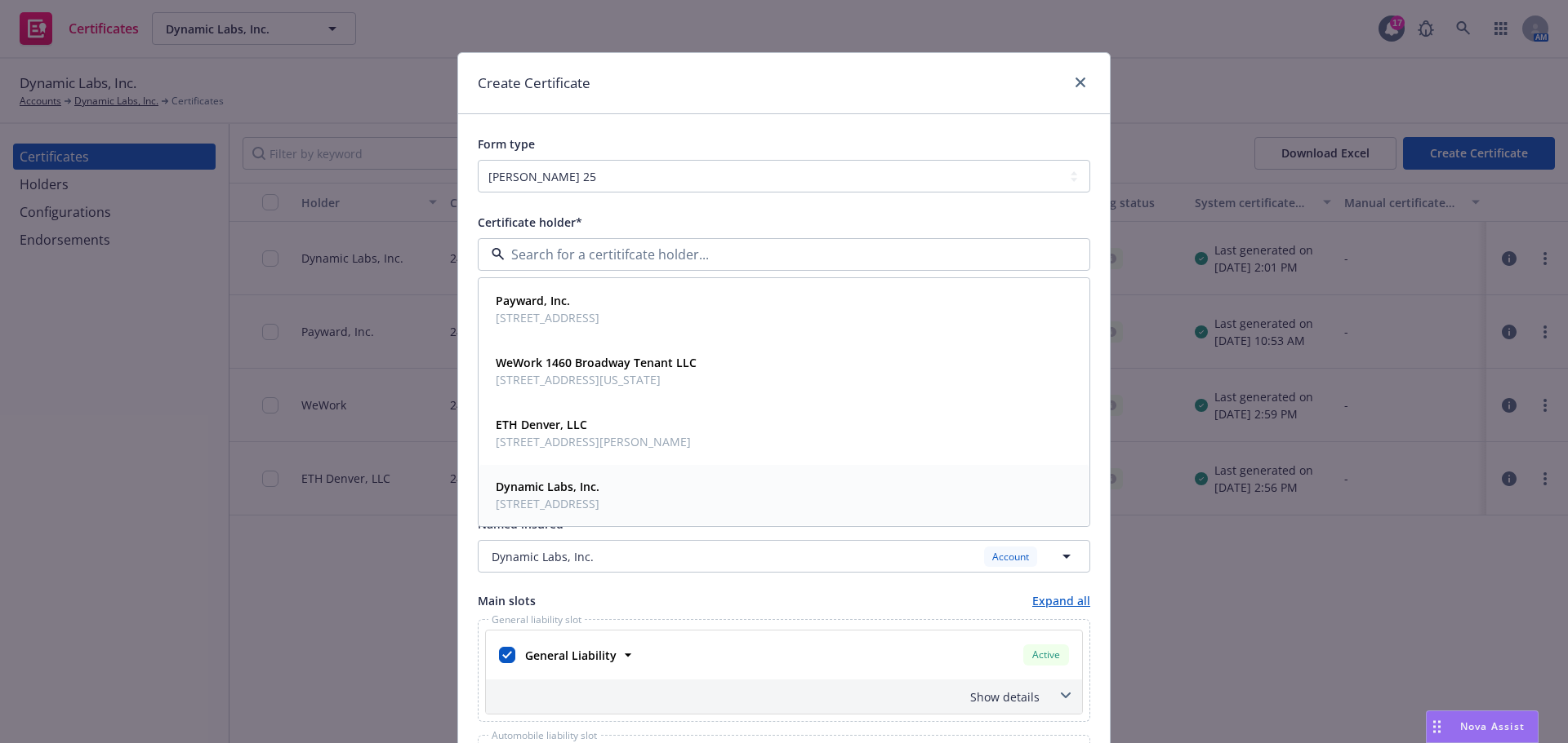
click at [599, 486] on span "Dynamic Labs, Inc." at bounding box center [547, 487] width 103 height 17
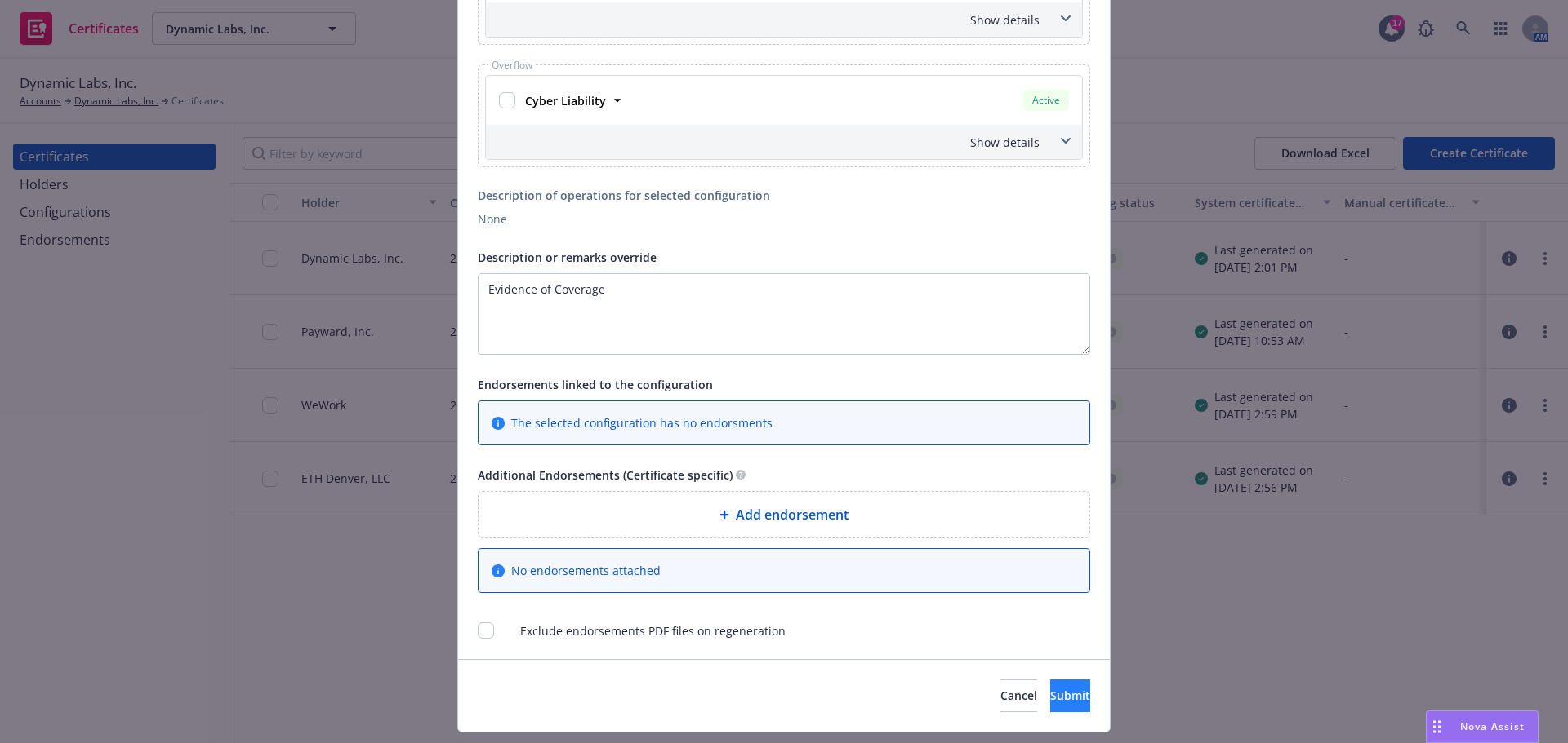
scroll to position [984, 0]
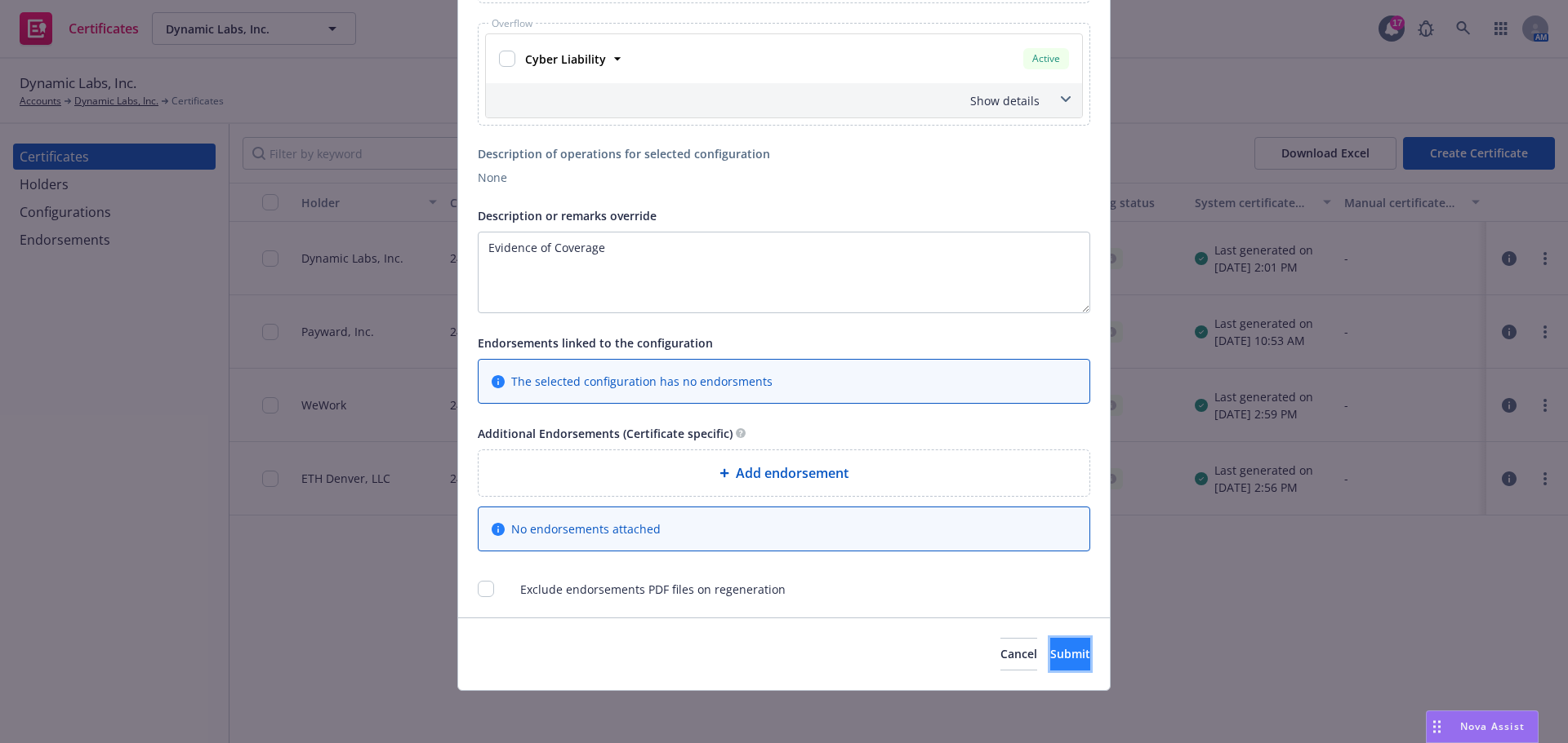
click at [1050, 647] on button "Submit" at bounding box center [1070, 654] width 40 height 33
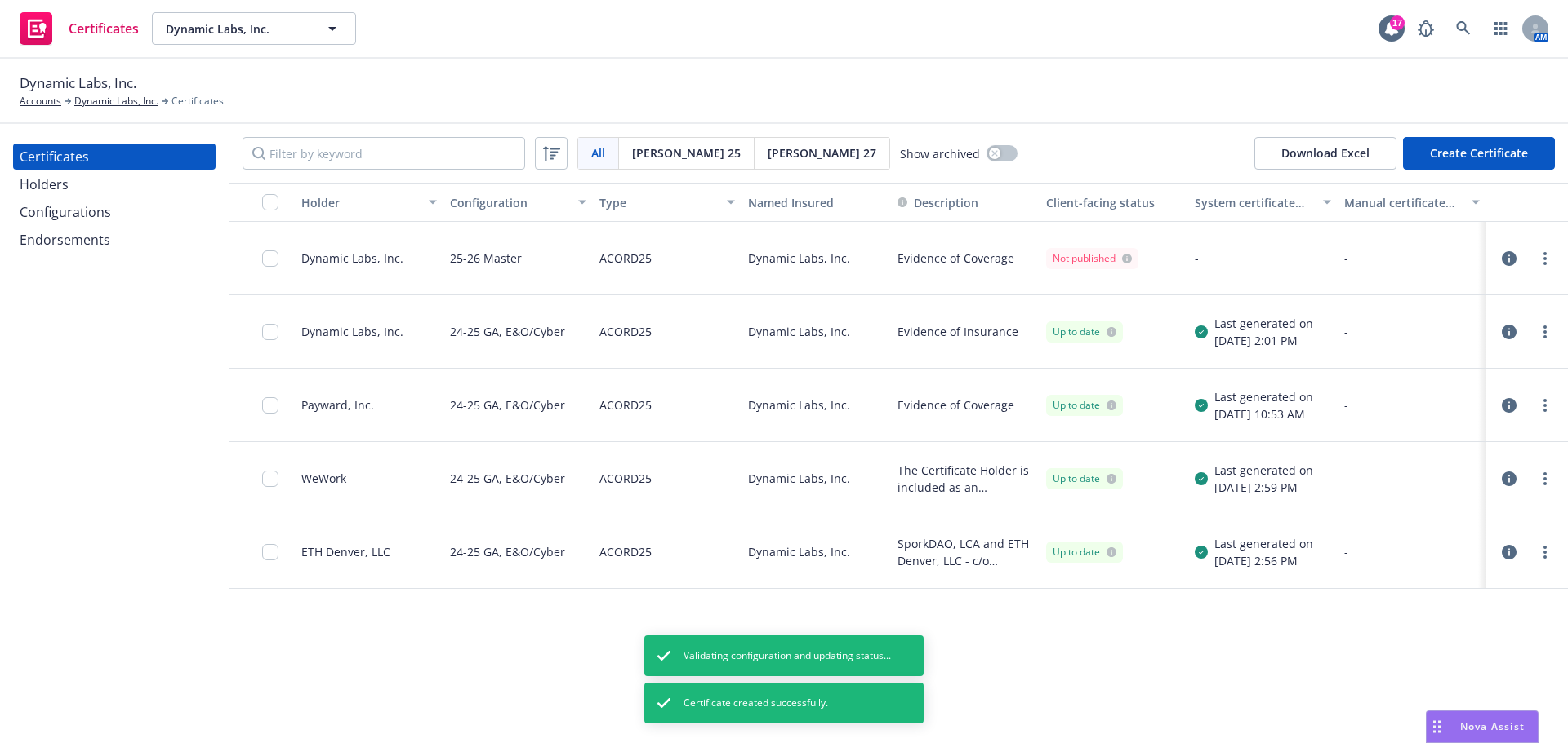
drag, startPoint x: 1543, startPoint y: 253, endPoint x: 1533, endPoint y: 270, distance: 19.7
click at [1544, 254] on link "more" at bounding box center [1545, 258] width 20 height 20
click at [1407, 360] on link "Regenerate" at bounding box center [1424, 357] width 261 height 33
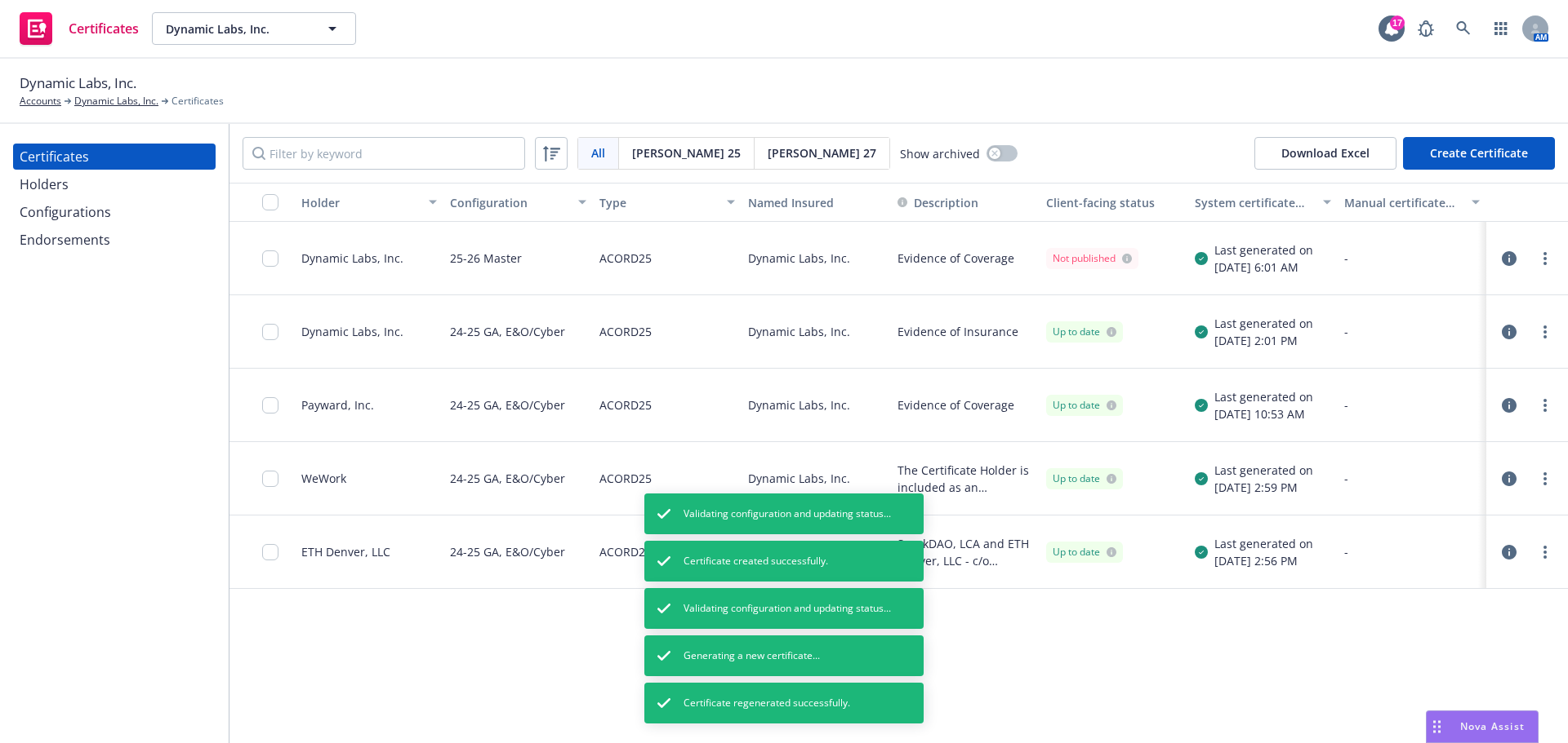
click at [999, 622] on div "Holder Configuration Type Named Insured Description Client-facing status System…" at bounding box center [898, 463] width 1339 height 561
click at [270, 248] on div at bounding box center [275, 258] width 26 height 53
click at [274, 259] on input "checkbox" at bounding box center [270, 259] width 17 height 17
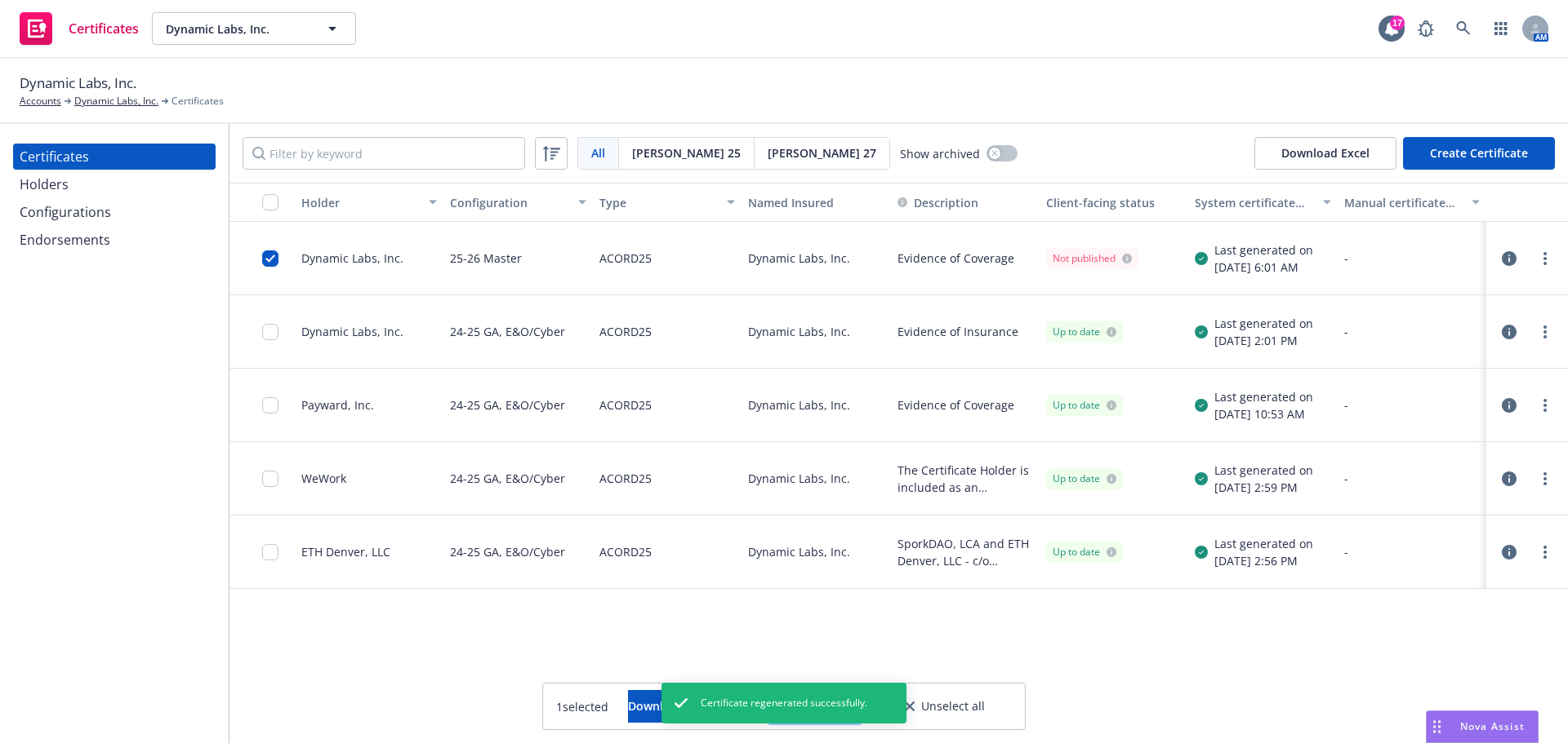
click at [858, 710] on button "Other actions" at bounding box center [814, 707] width 88 height 33
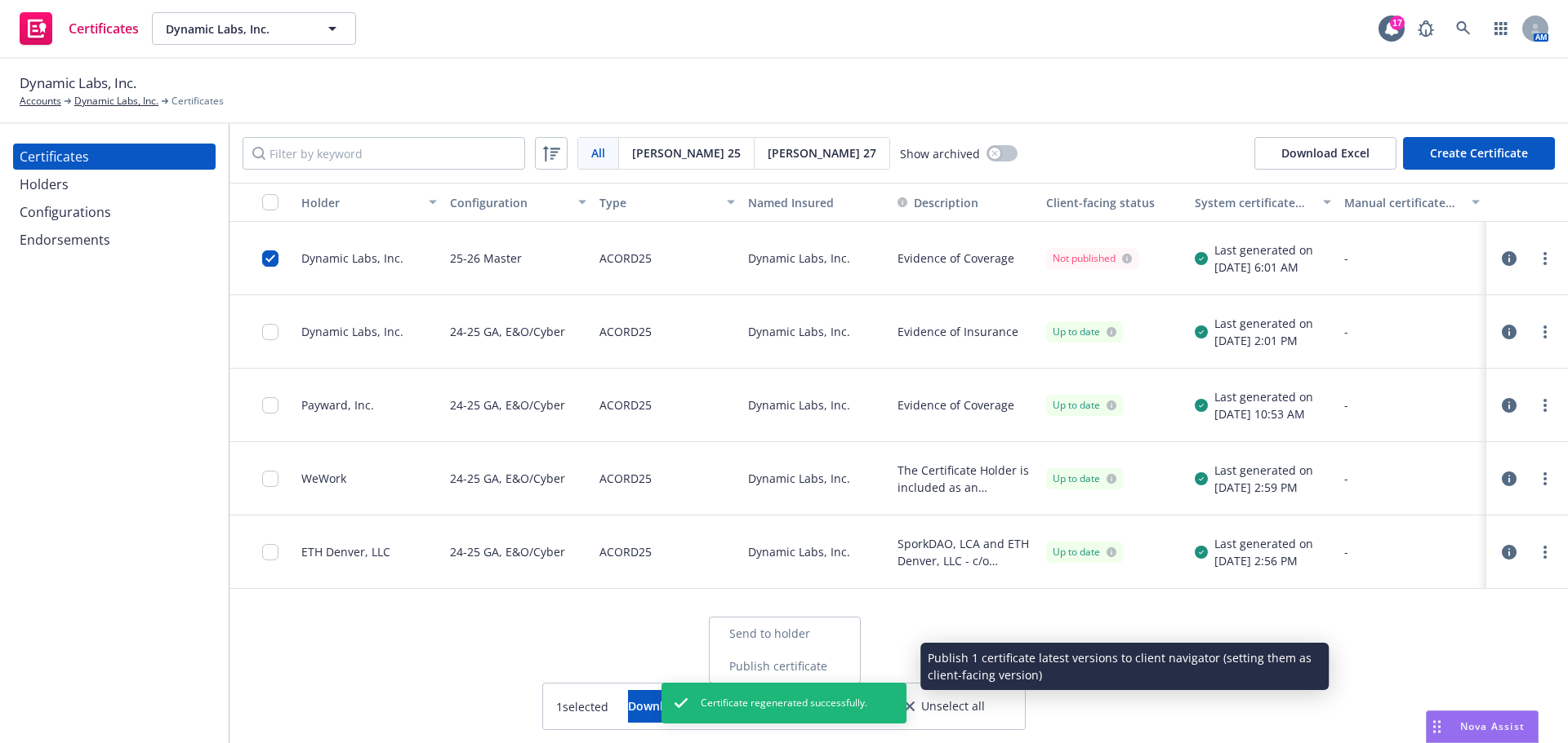
click at [852, 657] on link "Publish certificate" at bounding box center [784, 667] width 150 height 33
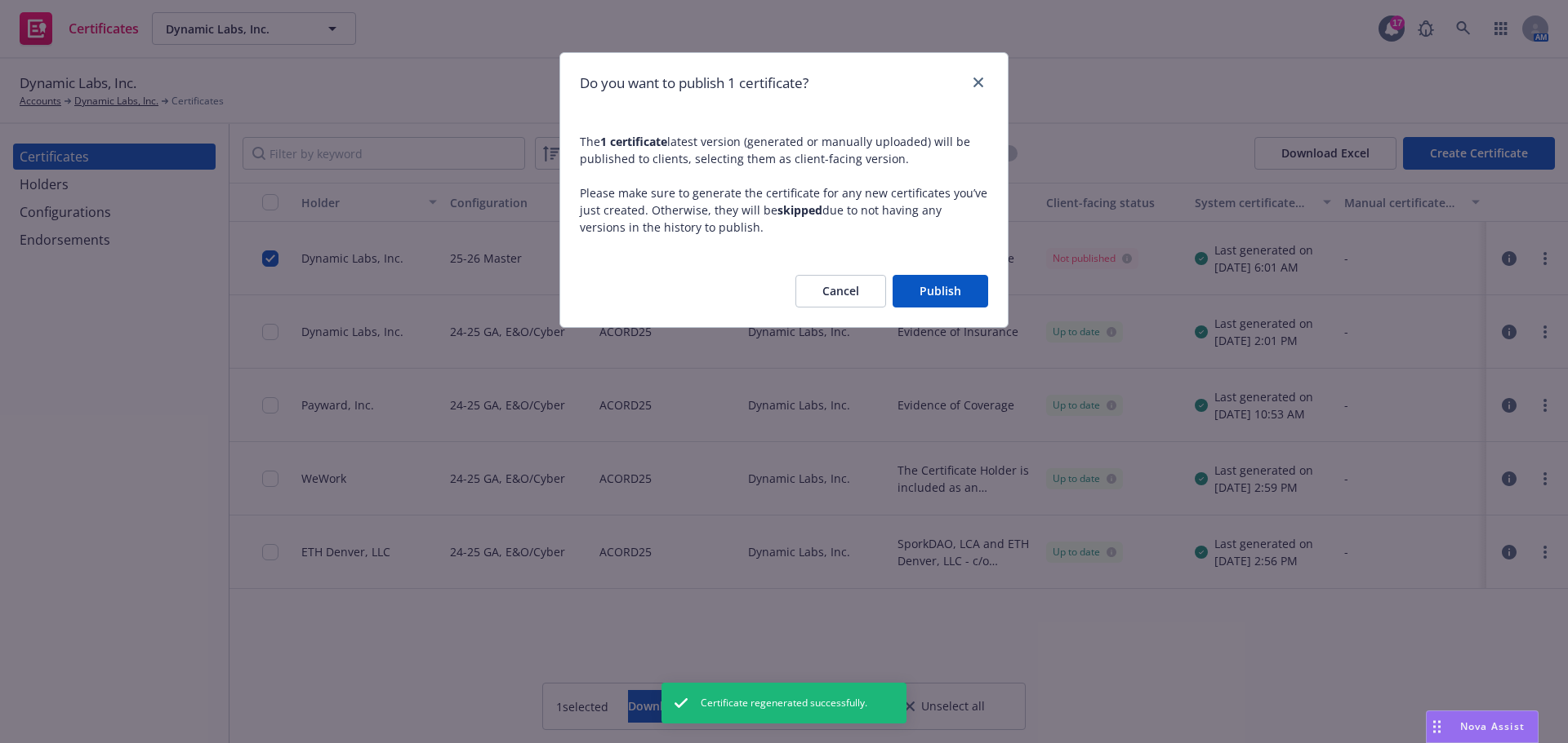
click at [927, 294] on button "Publish" at bounding box center [940, 290] width 96 height 33
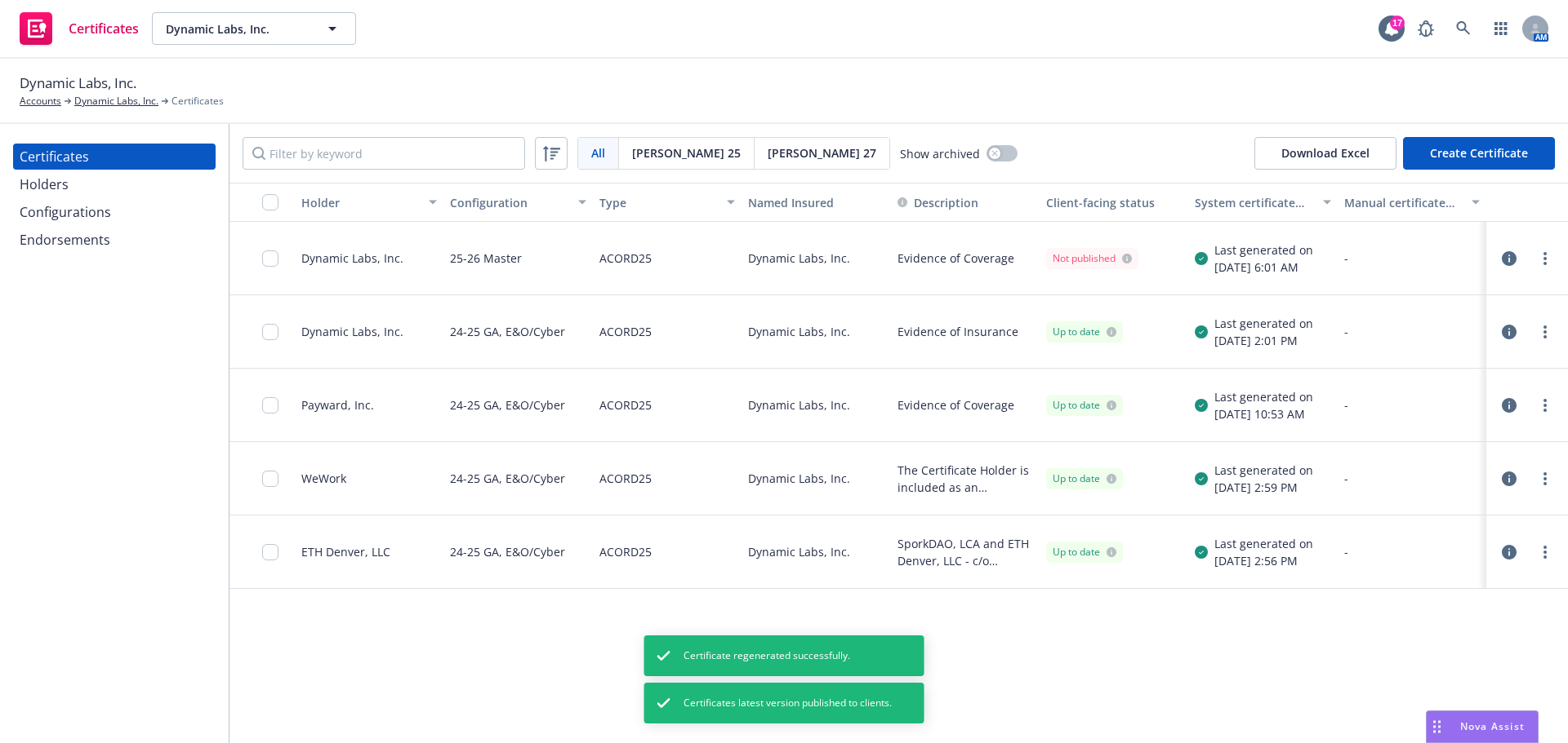
click at [995, 618] on div "Holder Configuration Type Named Insured Description Client-facing status System…" at bounding box center [898, 463] width 1339 height 561
click at [890, 263] on div "Dynamic Labs, Inc." at bounding box center [816, 258] width 149 height 74
click at [262, 258] on input "checkbox" at bounding box center [270, 259] width 17 height 17
click at [628, 710] on div "Download certificate" at bounding box center [689, 706] width 123 height 31
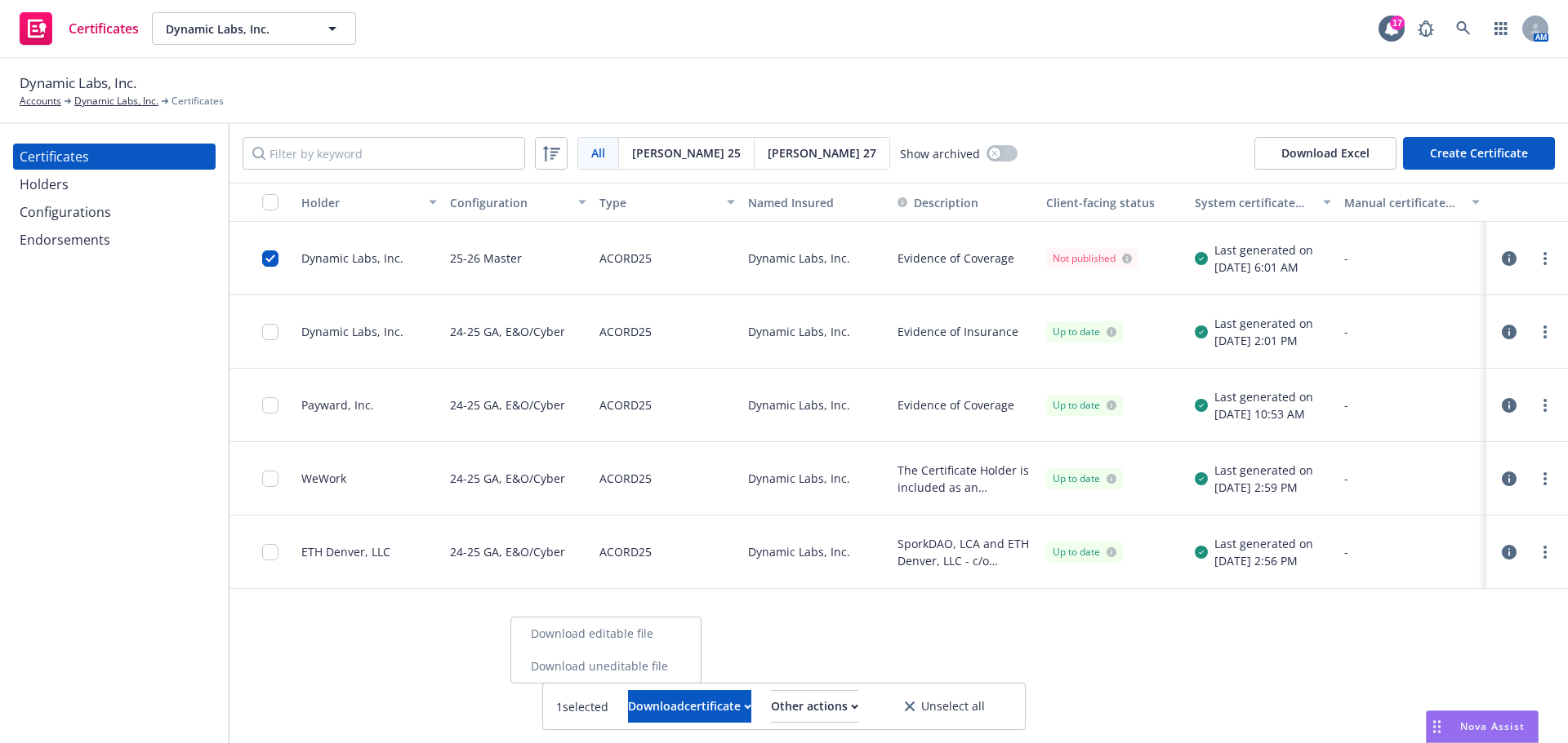
click at [620, 662] on link "Download uneditable file" at bounding box center [606, 667] width 189 height 33
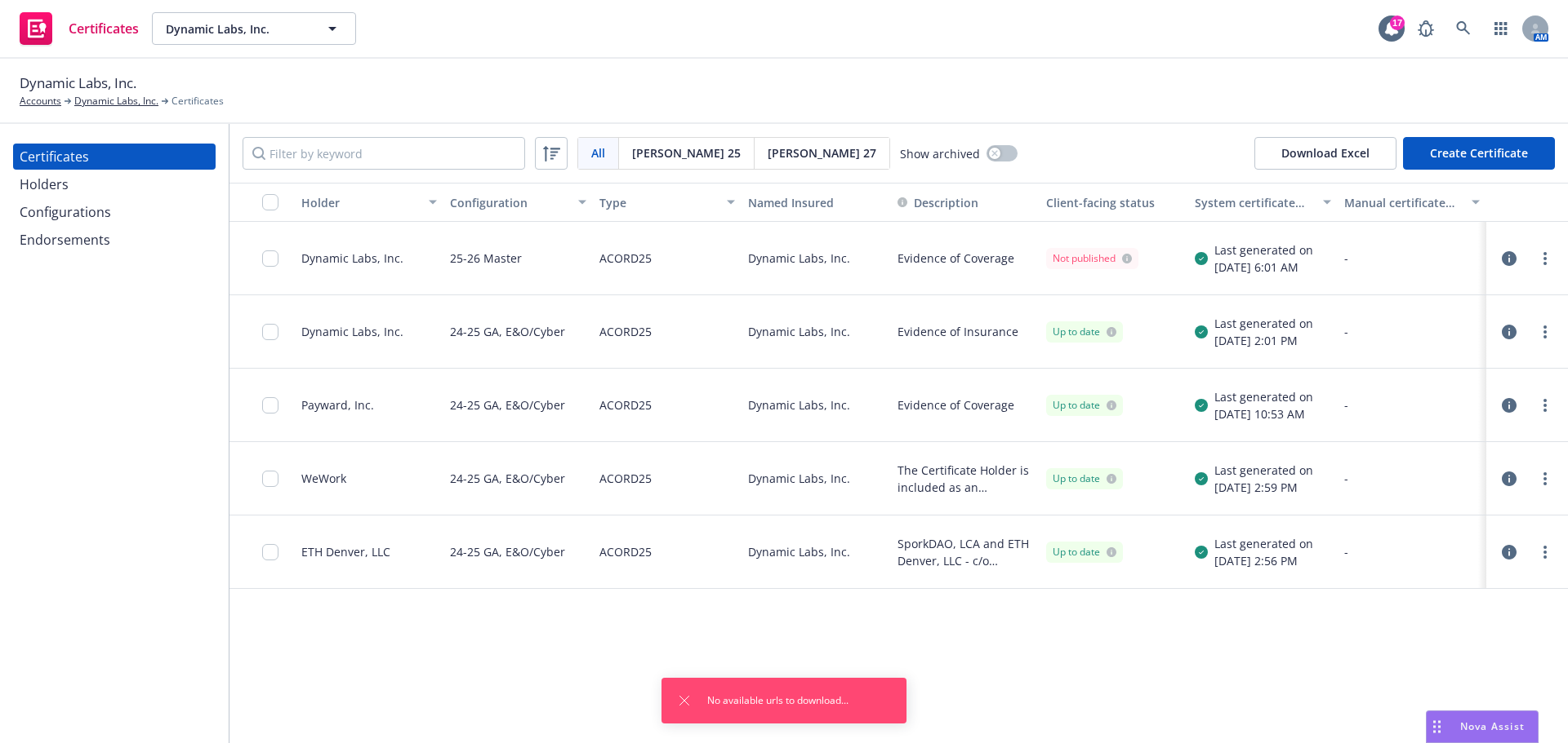
drag, startPoint x: 657, startPoint y: 642, endPoint x: 620, endPoint y: 648, distance: 37.5
click at [643, 644] on div "Holder Configuration Type Named Insured Description Client-facing status System…" at bounding box center [898, 463] width 1339 height 561
click at [685, 697] on icon "Dismiss notification" at bounding box center [684, 701] width 13 height 13
